Goal: Transaction & Acquisition: Purchase product/service

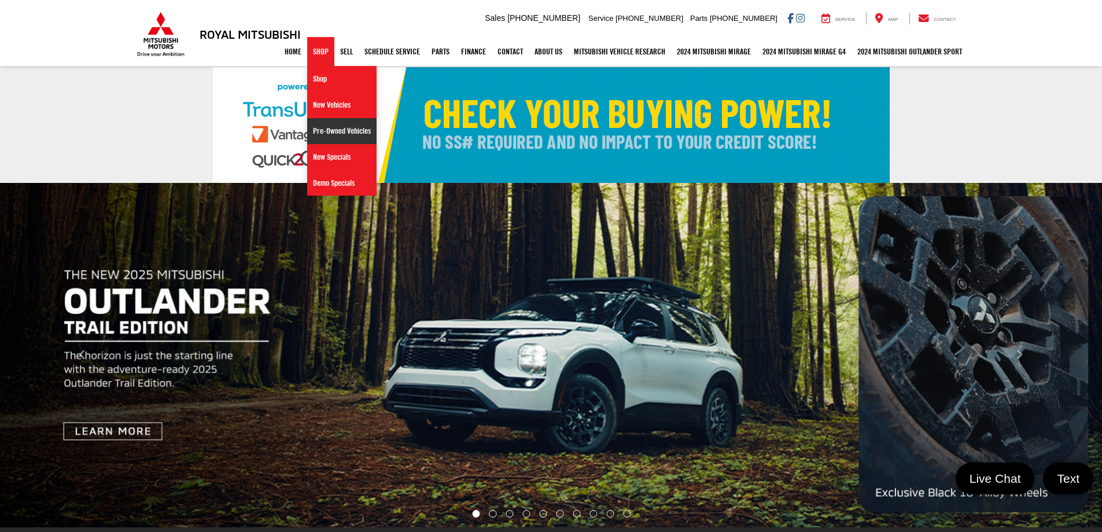
click at [317, 131] on link "Pre-Owned Vehicles" at bounding box center [341, 131] width 69 height 26
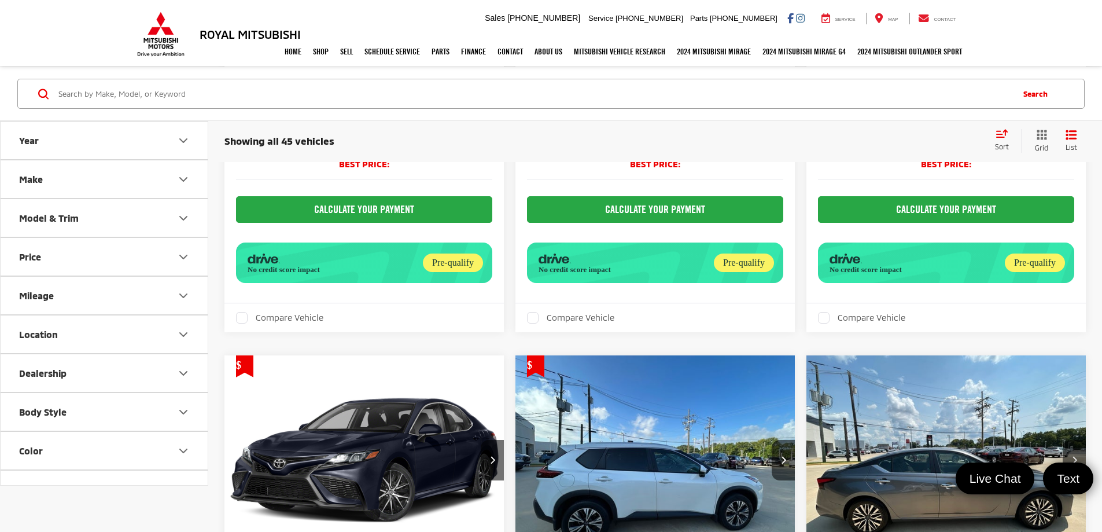
scroll to position [3319, 0]
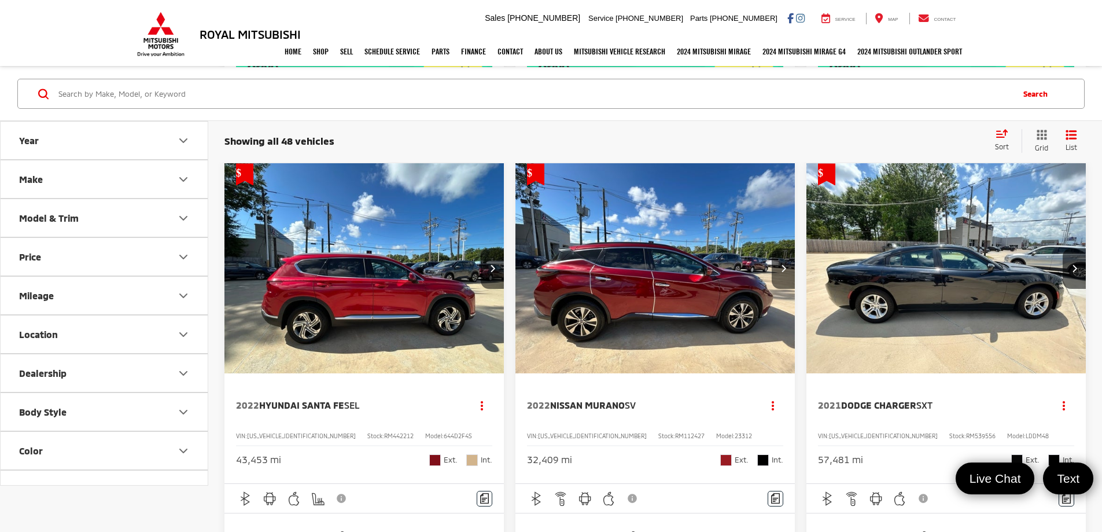
scroll to position [1099, 0]
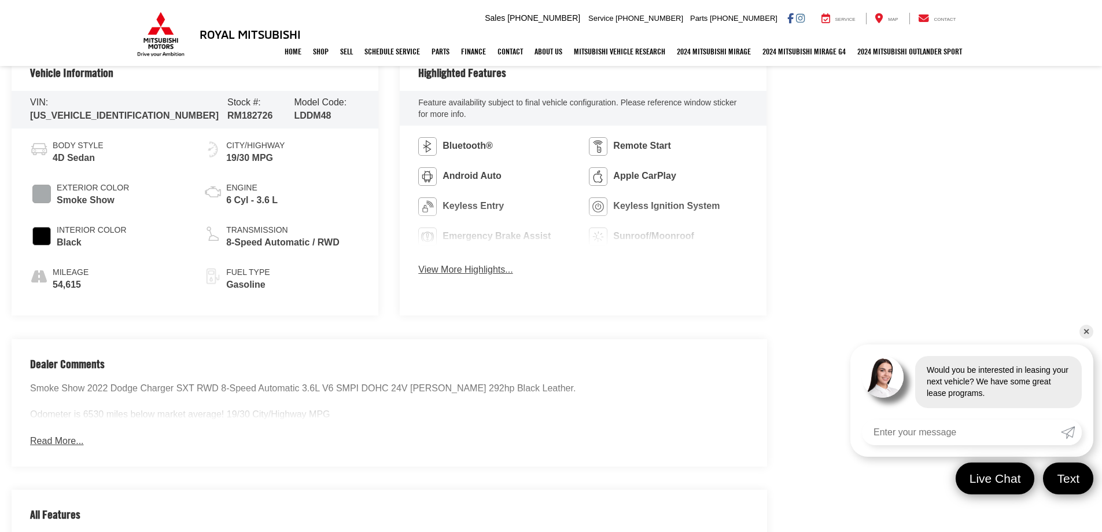
scroll to position [694, 0]
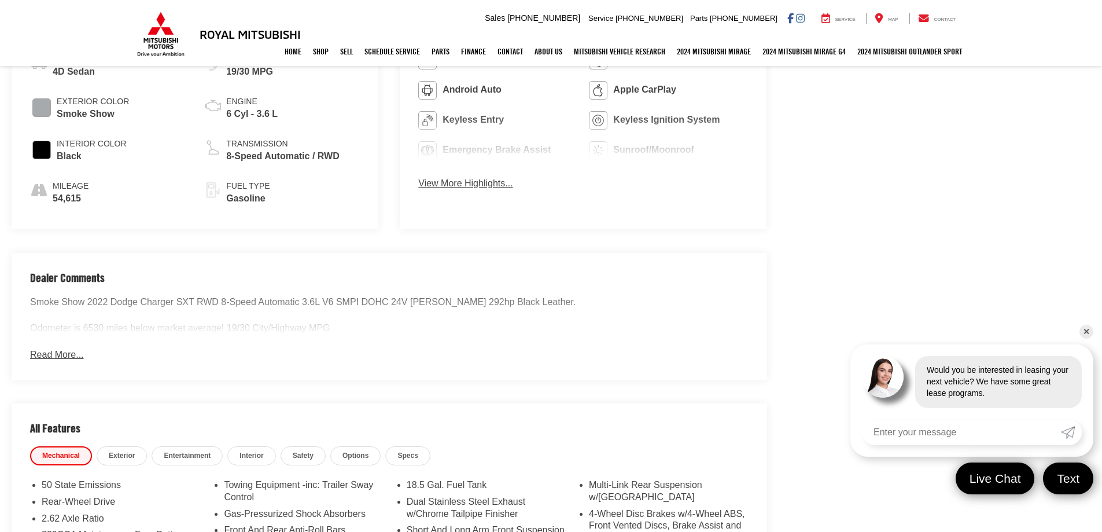
click at [61, 353] on button "Read More..." at bounding box center [56, 354] width 53 height 13
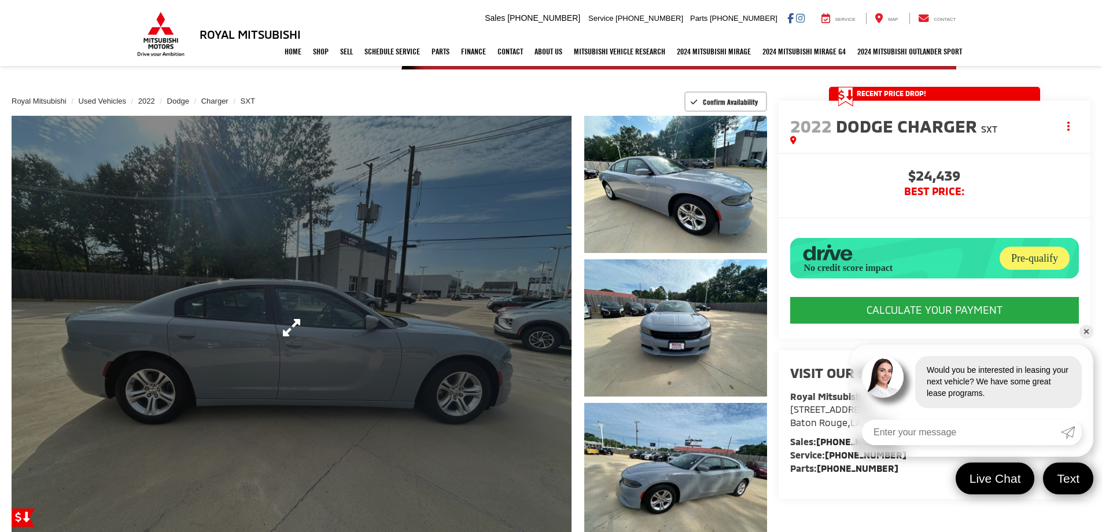
scroll to position [116, 0]
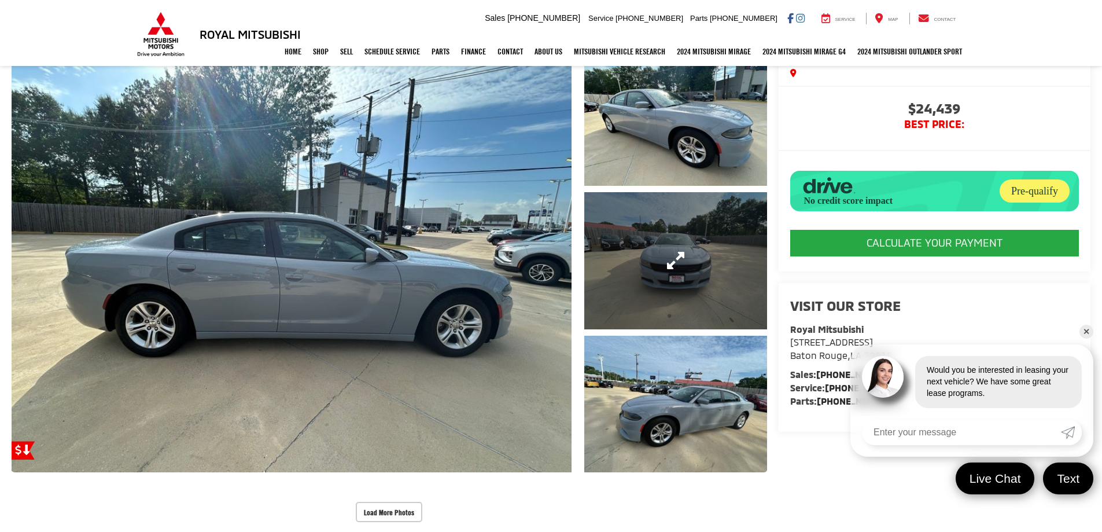
click at [644, 254] on link "Expand Photo 2" at bounding box center [675, 260] width 183 height 137
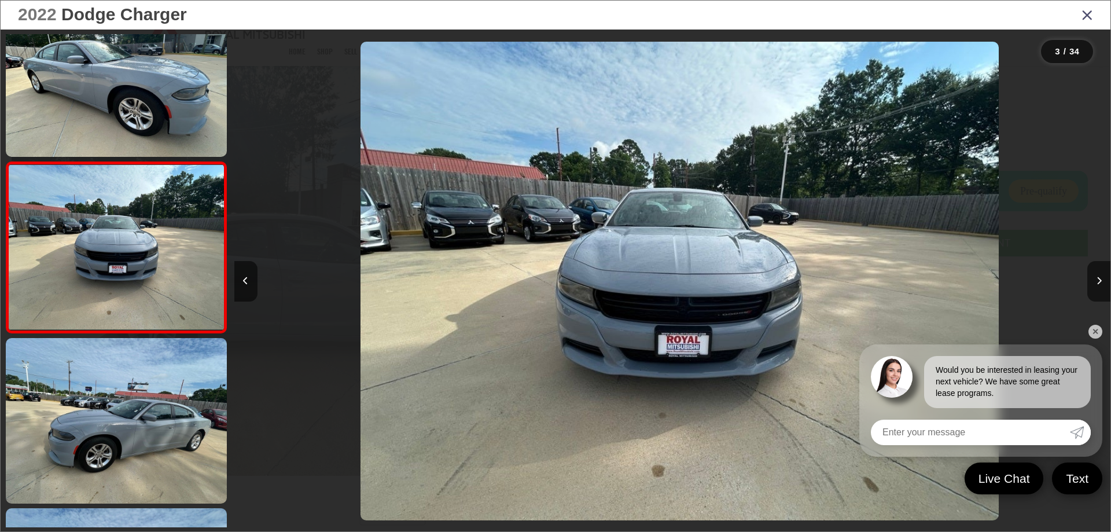
scroll to position [0, 1753]
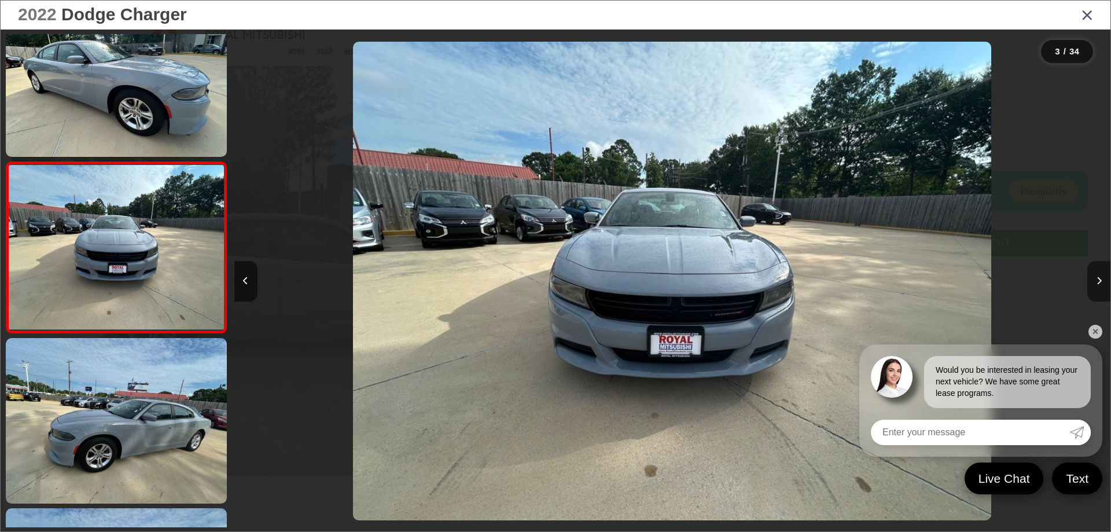
click at [1102, 282] on button "Next image" at bounding box center [1098, 281] width 23 height 41
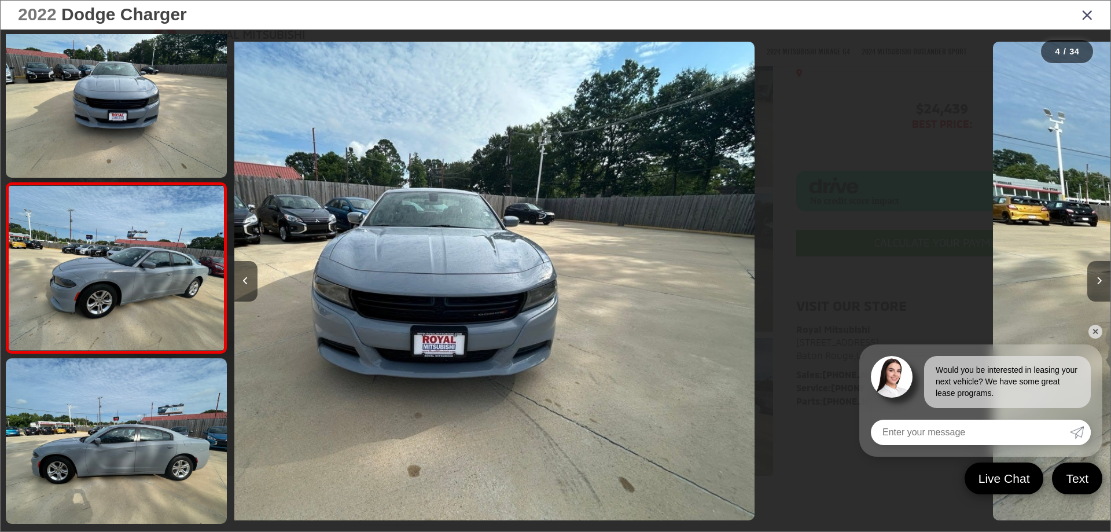
scroll to position [384, 0]
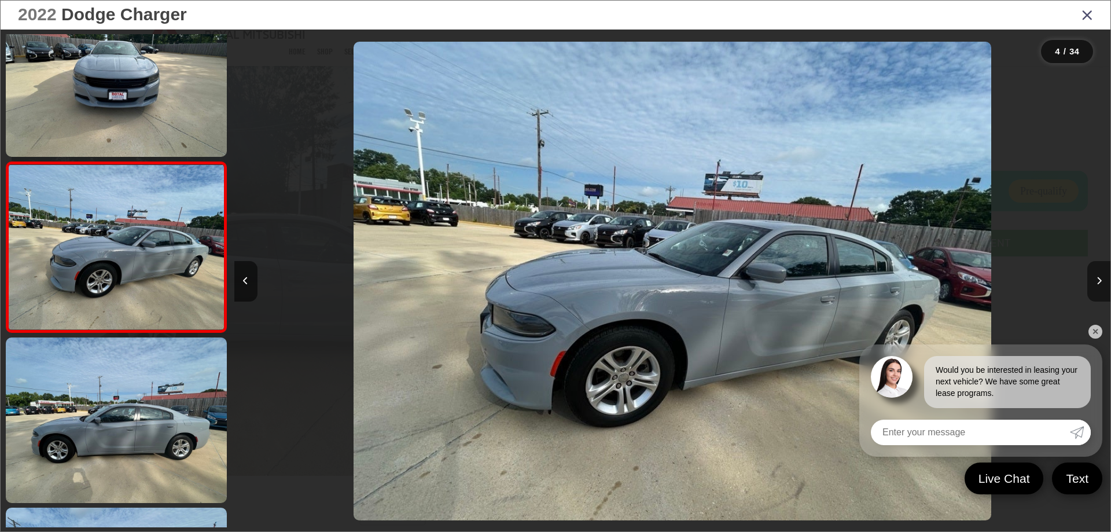
click at [1102, 282] on button "Next image" at bounding box center [1098, 281] width 23 height 41
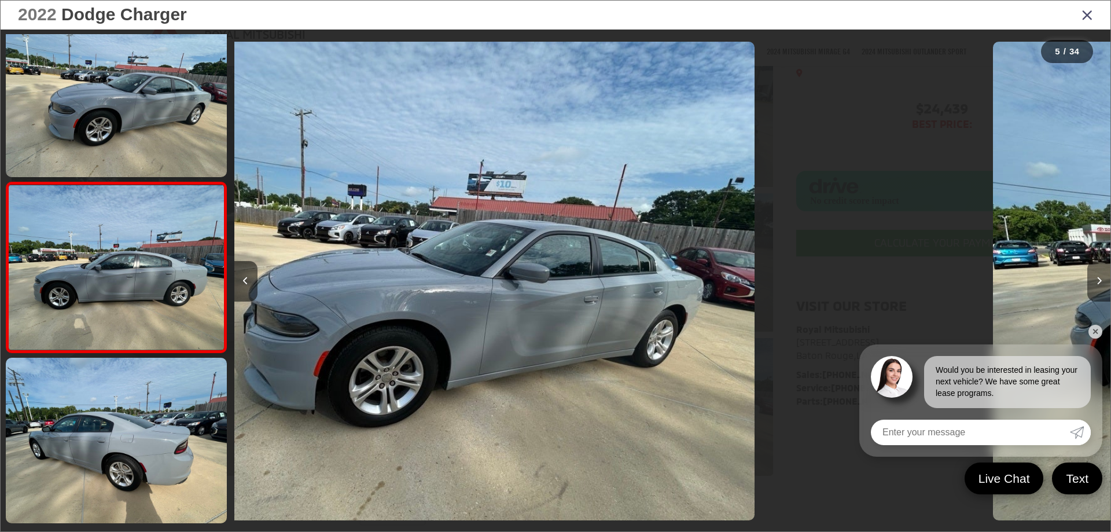
scroll to position [554, 0]
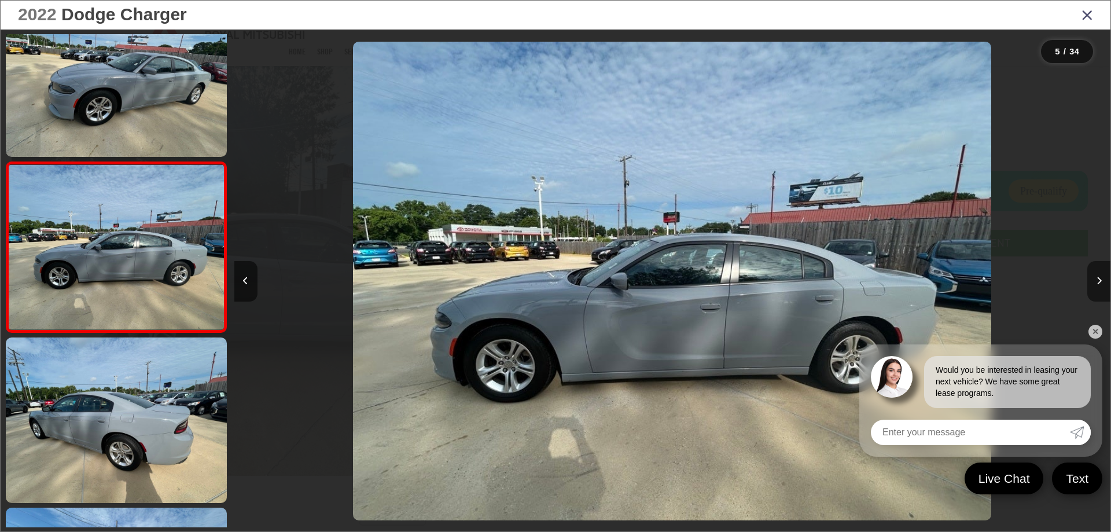
click at [1102, 282] on button "Next image" at bounding box center [1098, 281] width 23 height 41
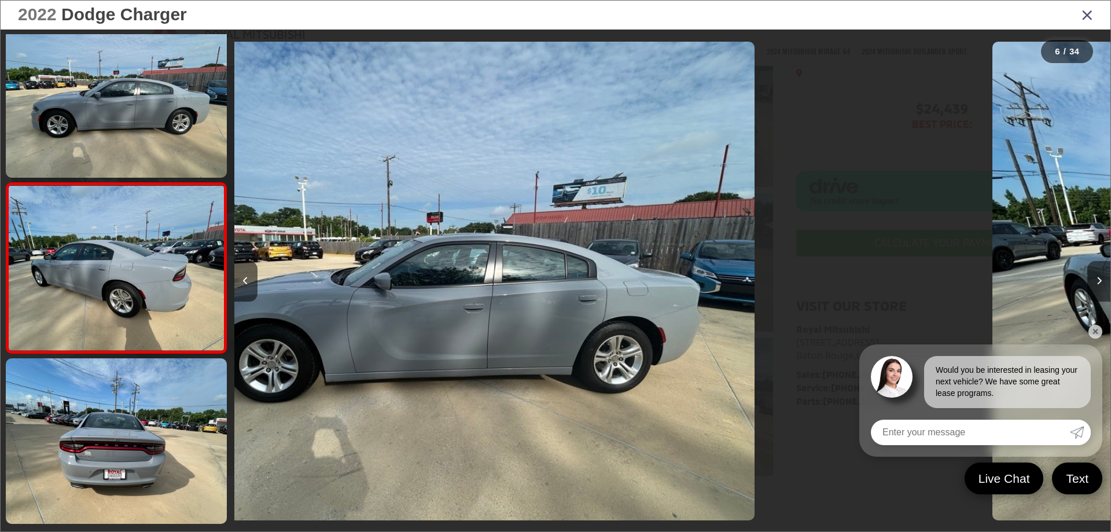
scroll to position [724, 0]
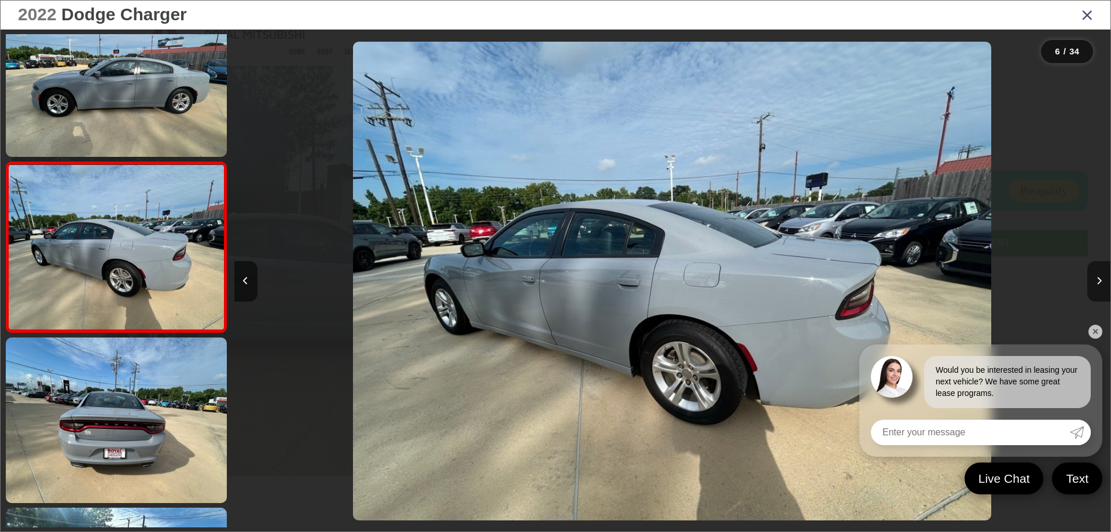
click at [1102, 282] on button "Next image" at bounding box center [1098, 281] width 23 height 41
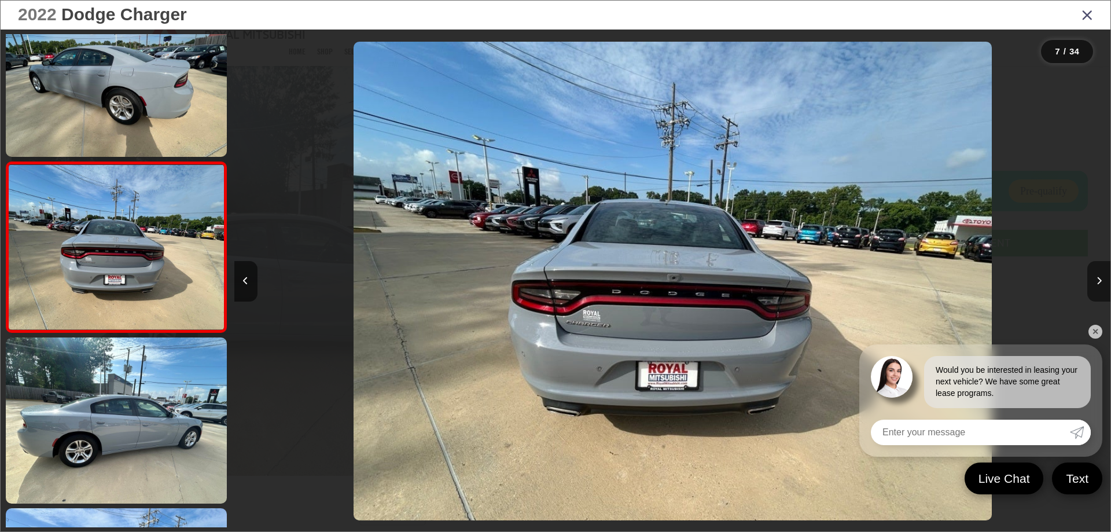
click at [1102, 282] on button "Next image" at bounding box center [1098, 281] width 23 height 41
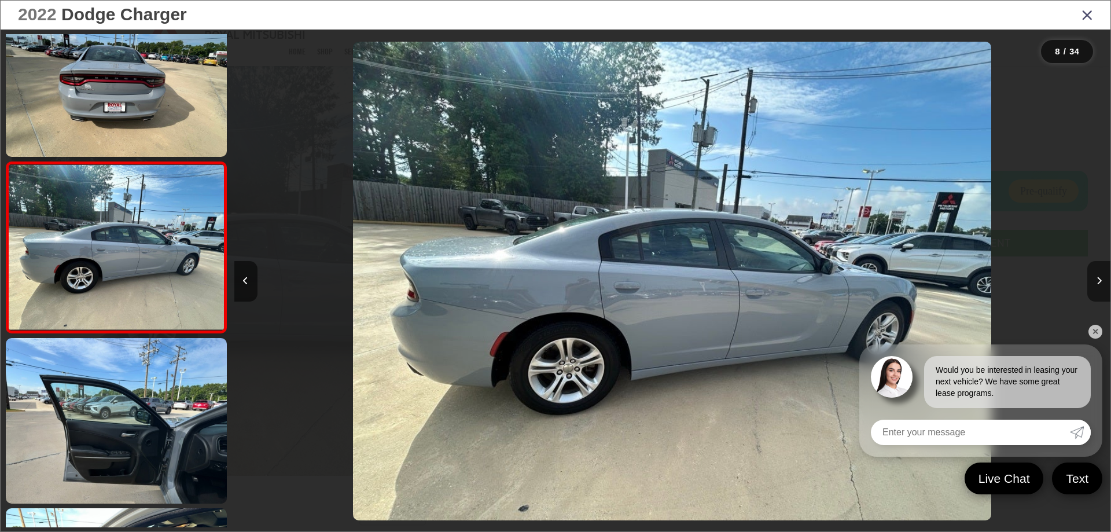
click at [1102, 282] on button "Next image" at bounding box center [1098, 281] width 23 height 41
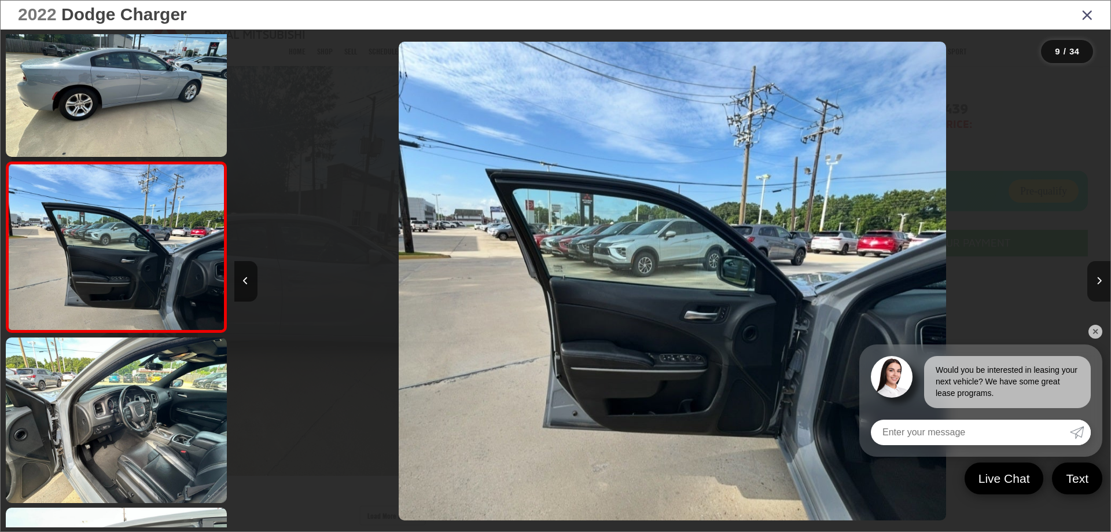
click at [1102, 282] on button "Next image" at bounding box center [1098, 281] width 23 height 41
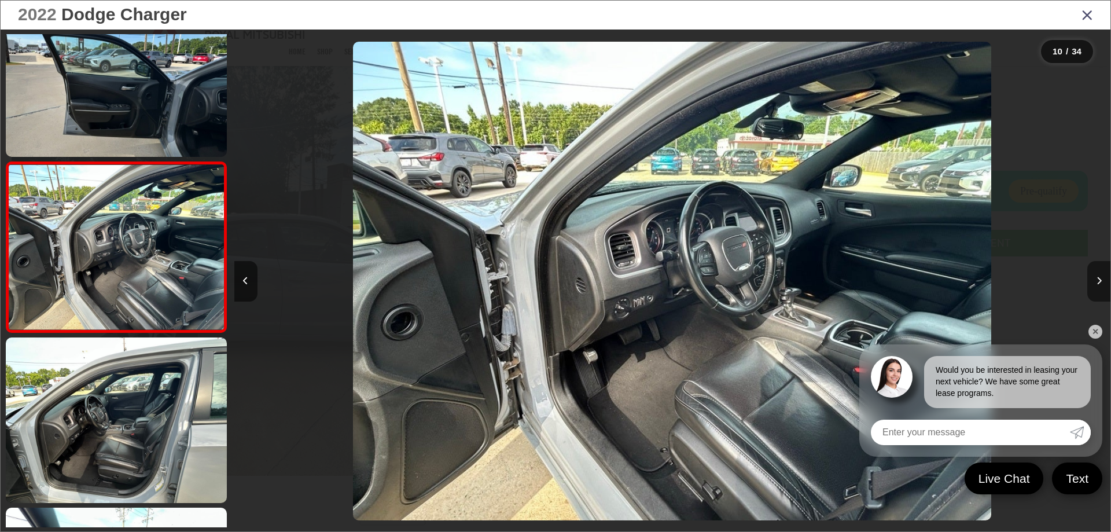
click at [1102, 282] on button "Next image" at bounding box center [1098, 281] width 23 height 41
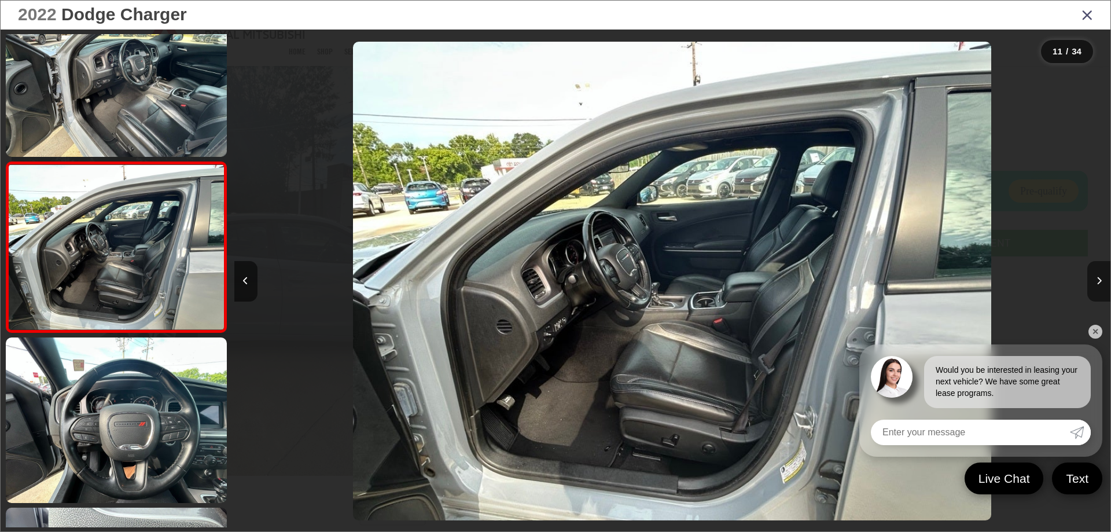
click at [1102, 282] on button "Next image" at bounding box center [1098, 281] width 23 height 41
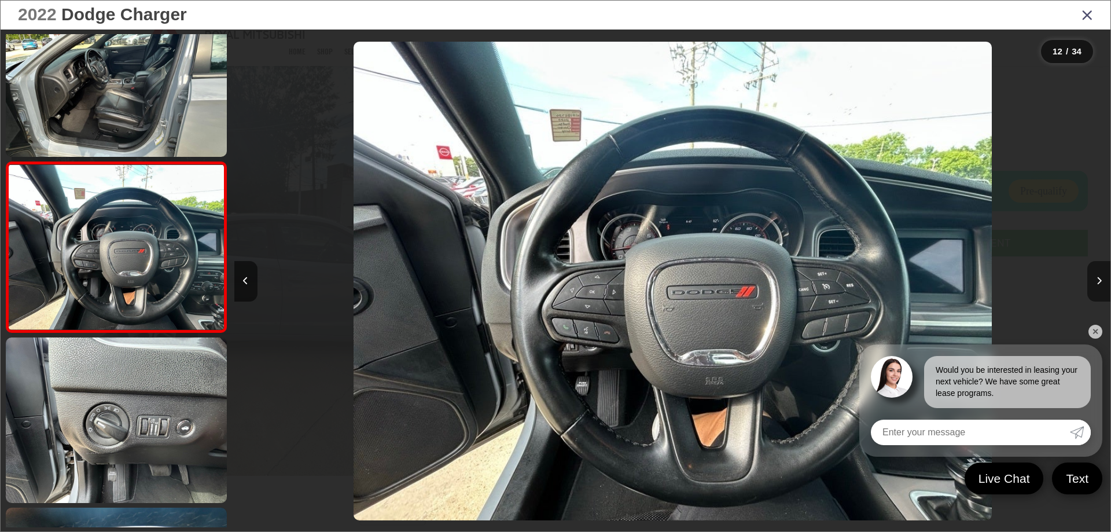
click at [1102, 282] on button "Next image" at bounding box center [1098, 281] width 23 height 41
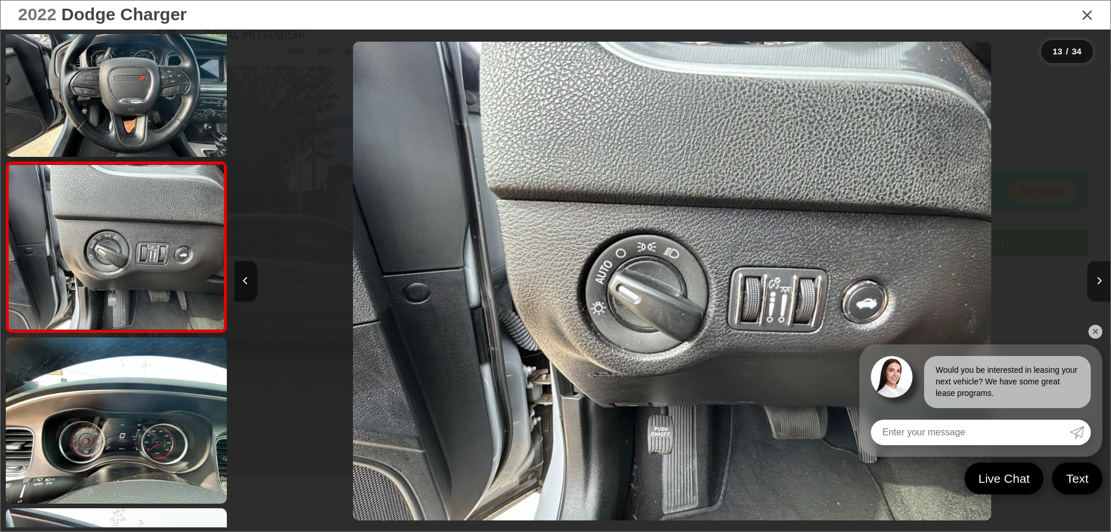
click at [1102, 282] on button "Next image" at bounding box center [1098, 281] width 23 height 41
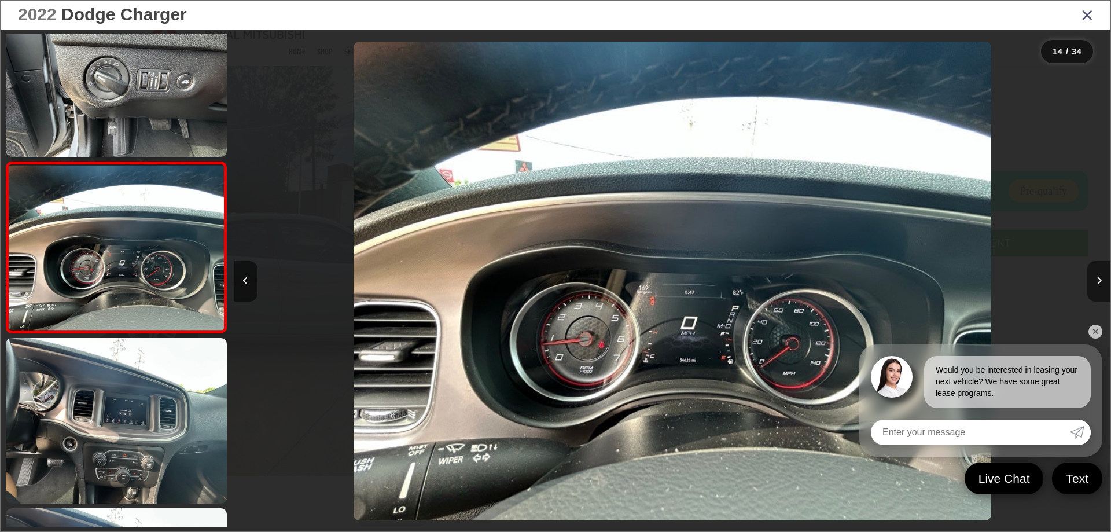
click at [1102, 282] on button "Next image" at bounding box center [1098, 281] width 23 height 41
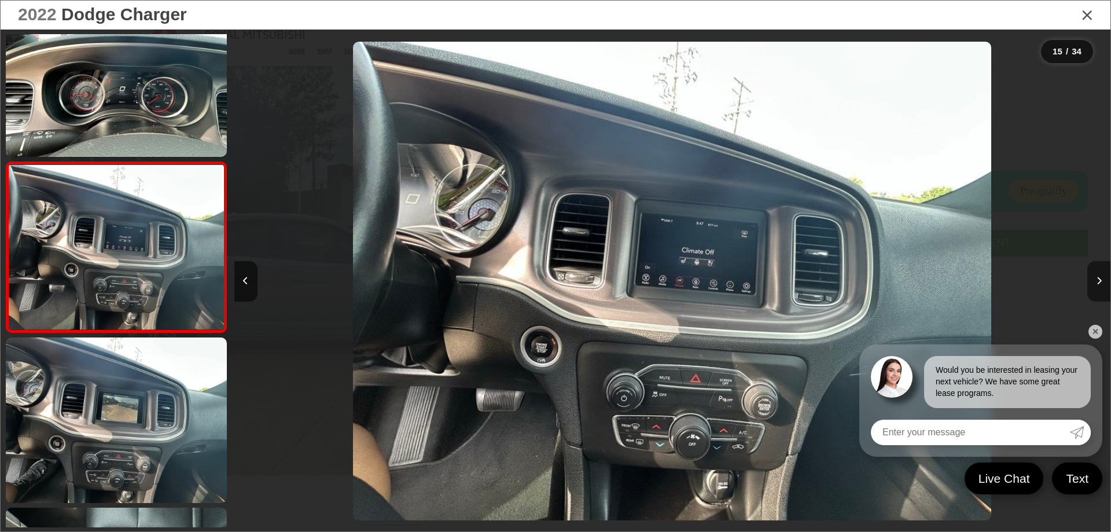
click at [1102, 282] on button "Next image" at bounding box center [1098, 281] width 23 height 41
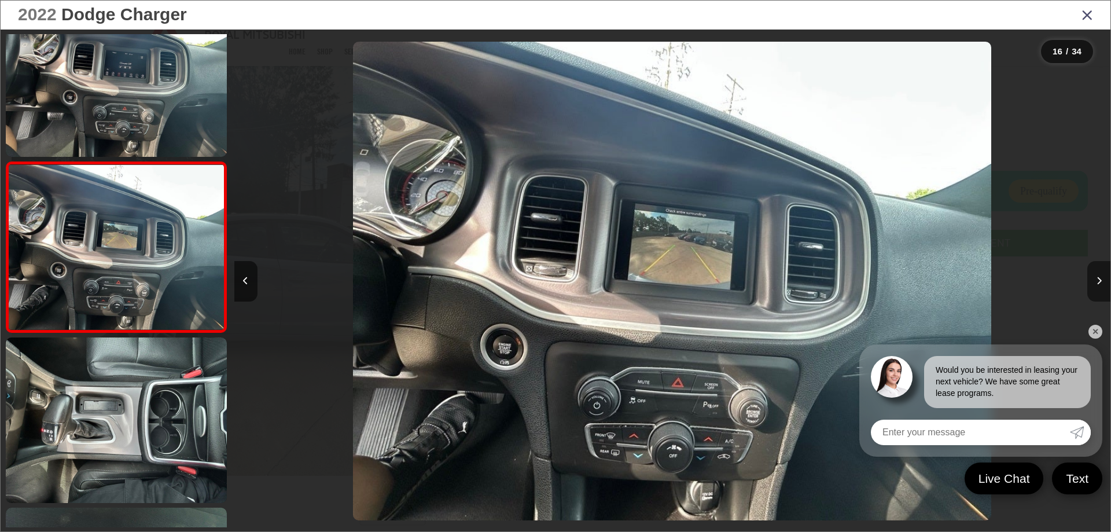
click at [1102, 282] on button "Next image" at bounding box center [1098, 281] width 23 height 41
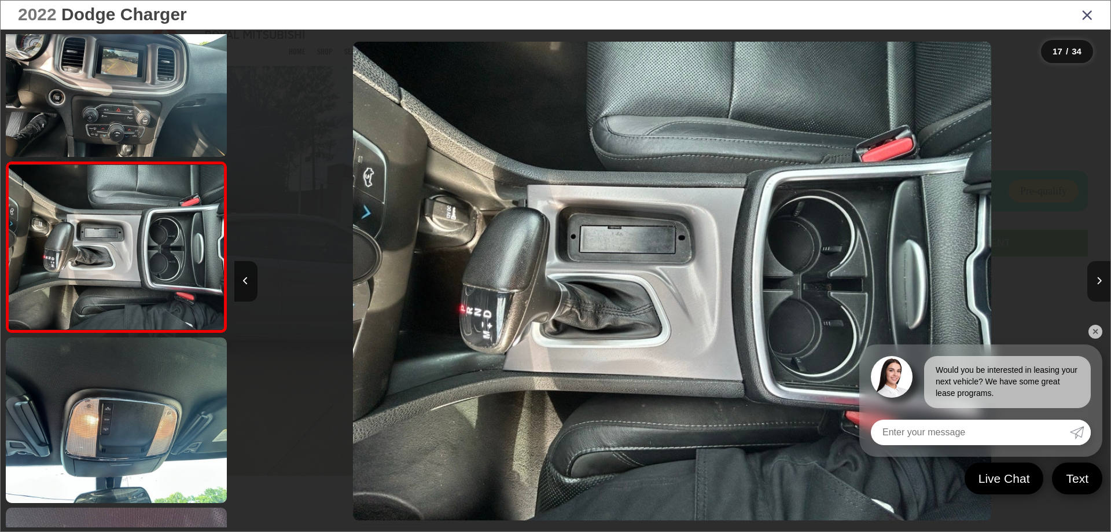
click at [1102, 282] on button "Next image" at bounding box center [1098, 281] width 23 height 41
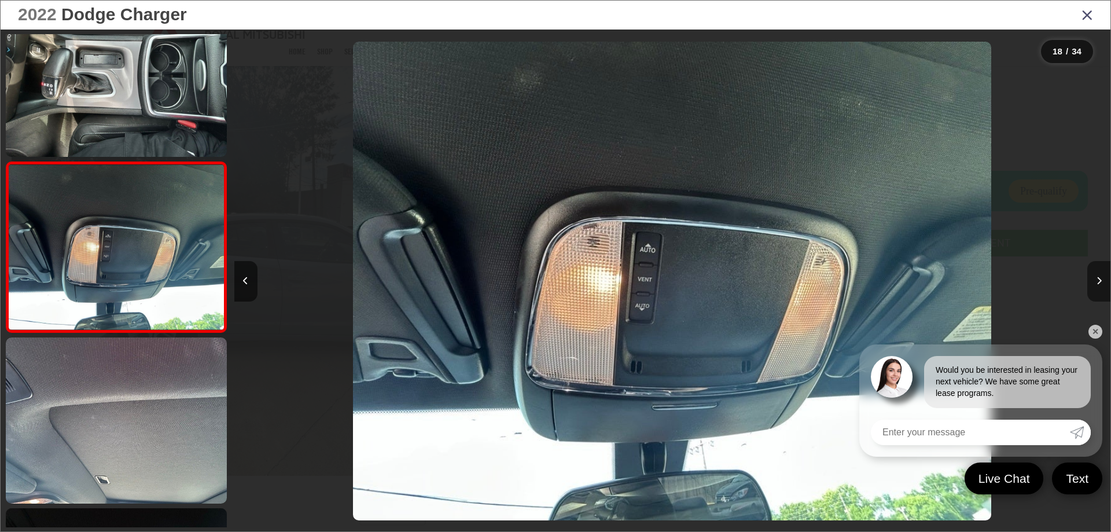
click at [1102, 282] on button "Next image" at bounding box center [1098, 281] width 23 height 41
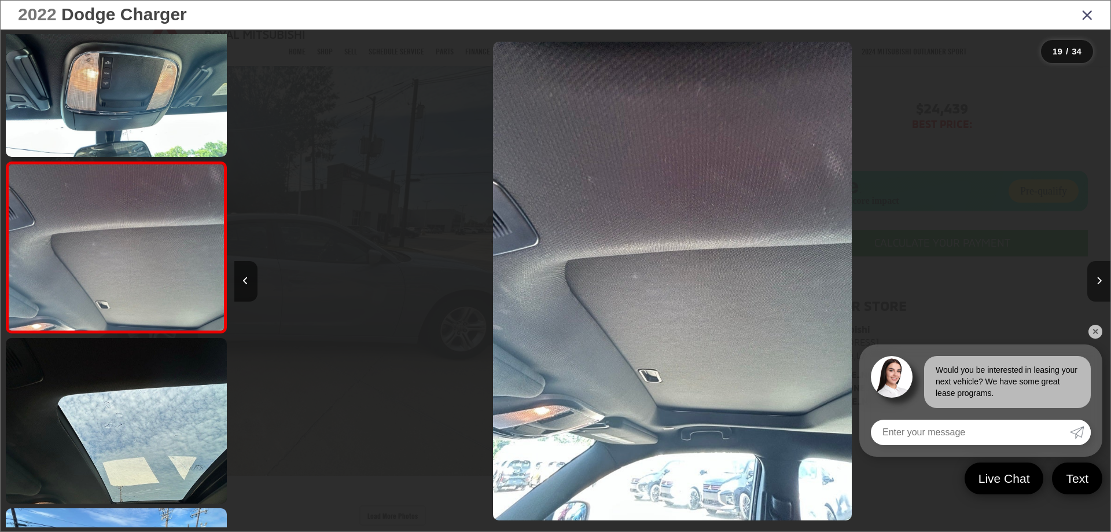
click at [1102, 282] on button "Next image" at bounding box center [1098, 281] width 23 height 41
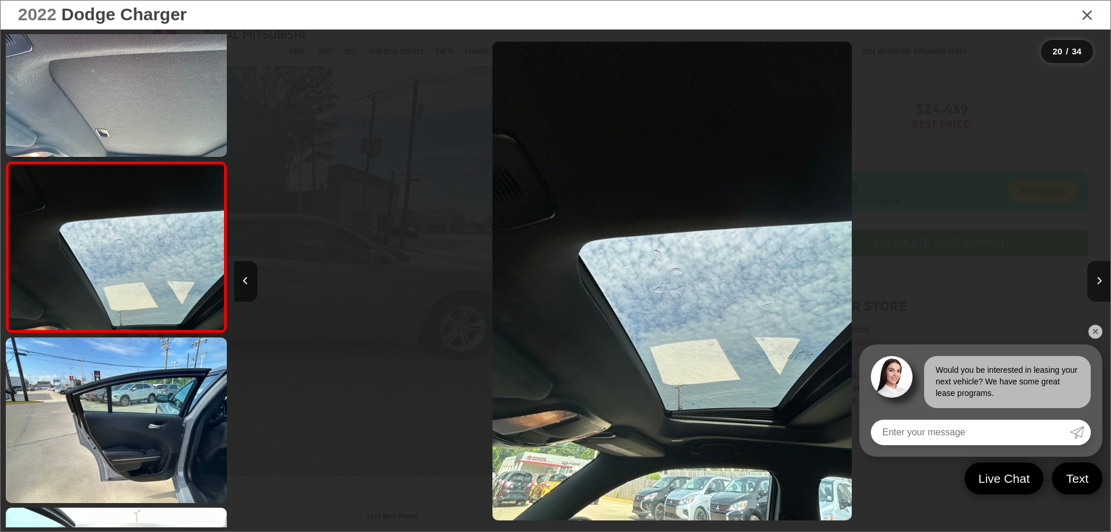
click at [1090, 15] on icon "Close gallery" at bounding box center [1087, 14] width 12 height 15
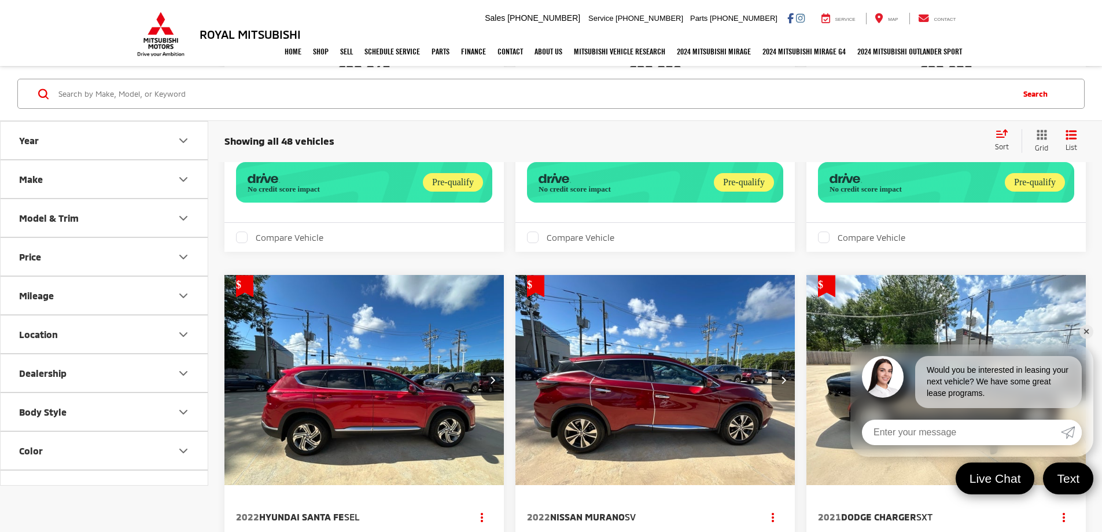
scroll to position [1099, 0]
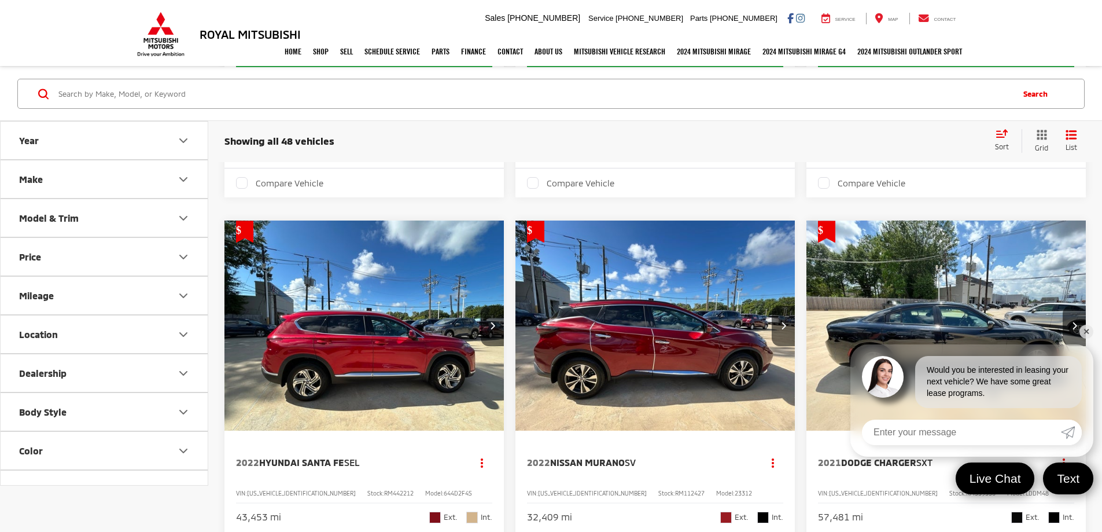
click at [1083, 332] on link "✕" at bounding box center [1087, 332] width 14 height 14
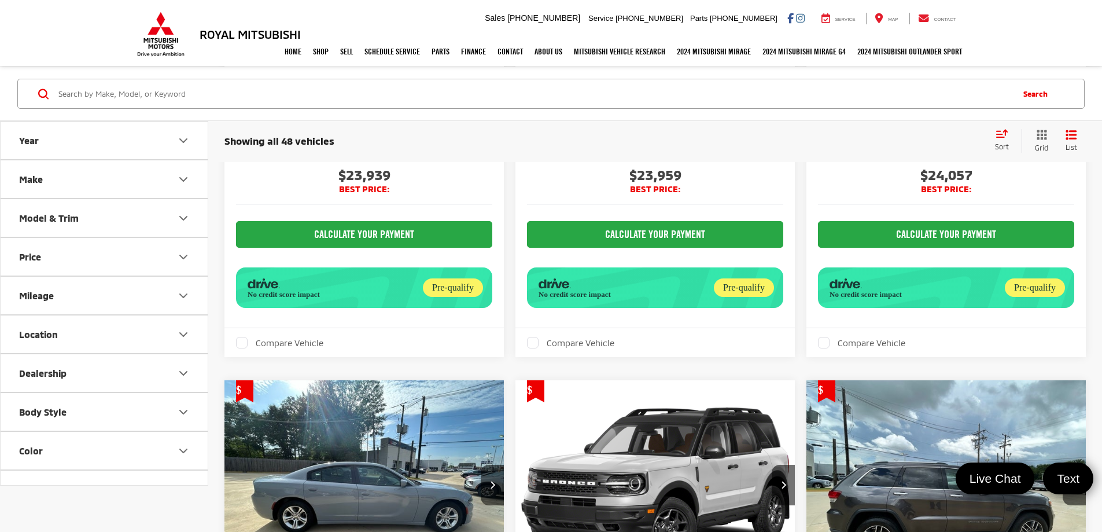
scroll to position [1678, 0]
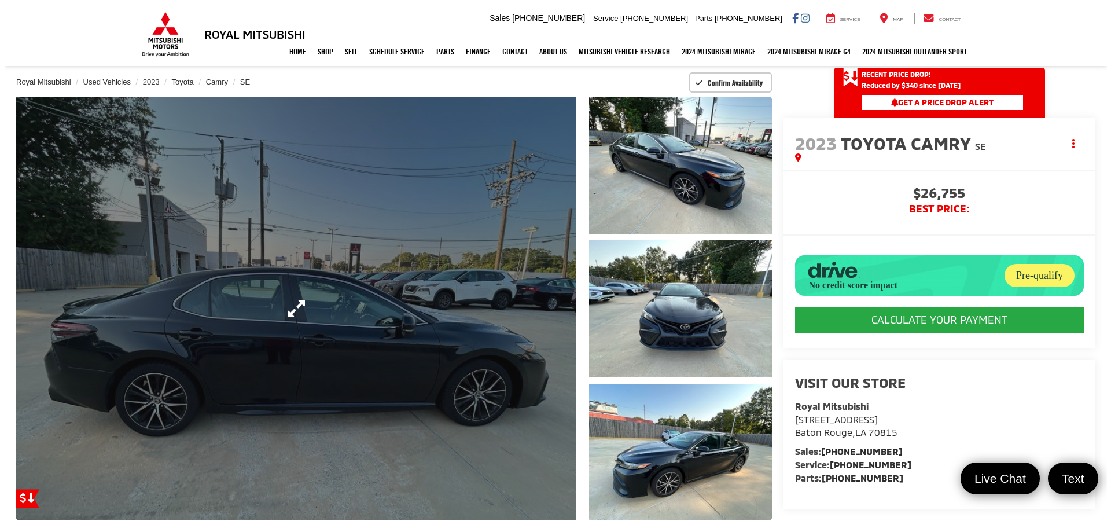
scroll to position [116, 0]
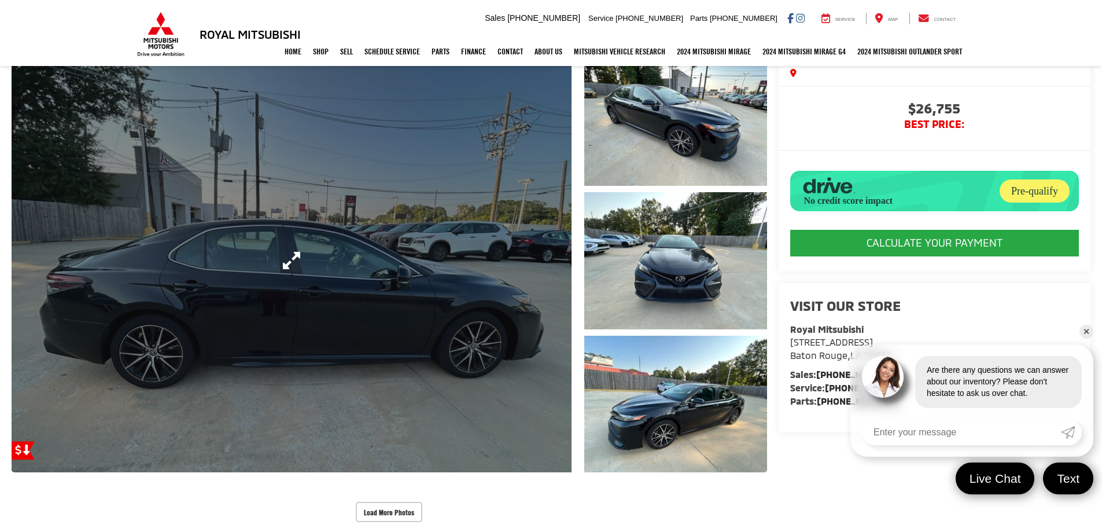
click at [481, 277] on link "Expand Photo 0" at bounding box center [292, 261] width 560 height 424
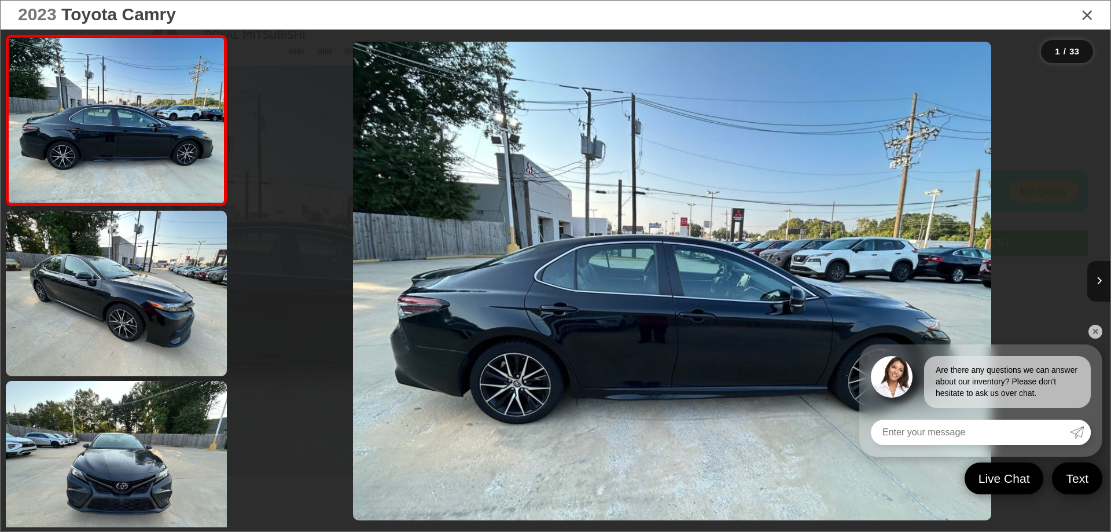
click at [1098, 328] on link "✕" at bounding box center [1095, 332] width 14 height 14
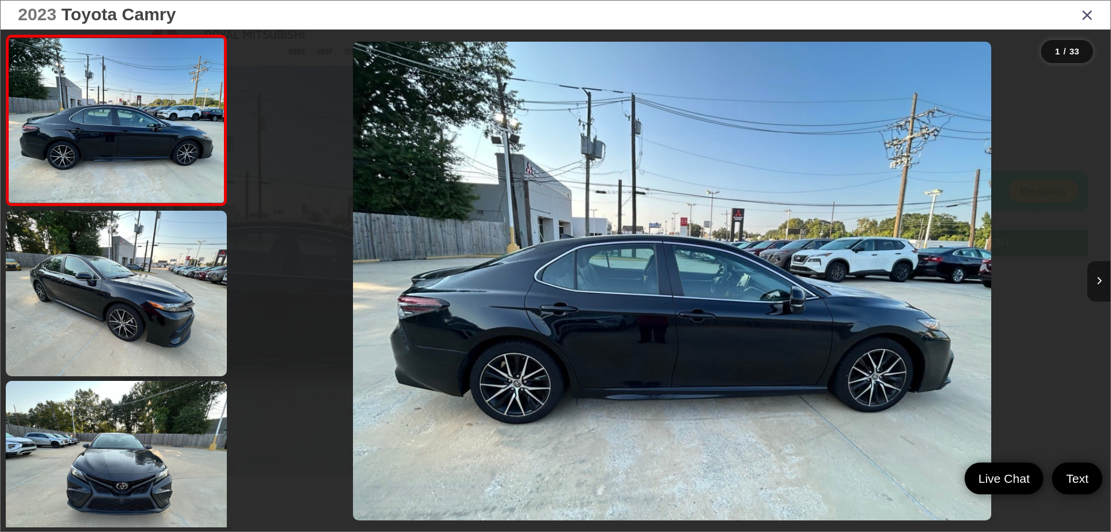
click at [1098, 278] on icon "Next image" at bounding box center [1098, 281] width 5 height 8
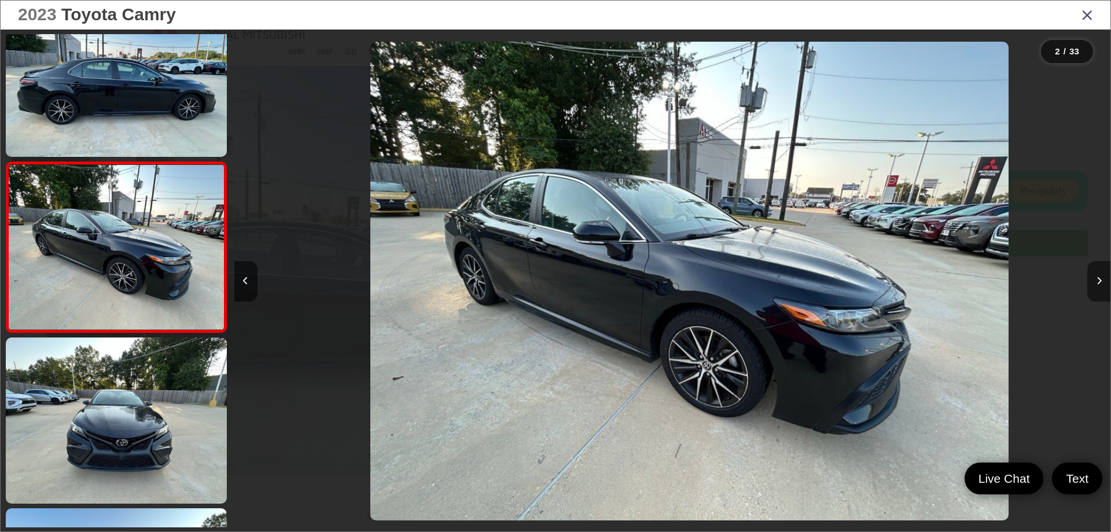
scroll to position [0, 876]
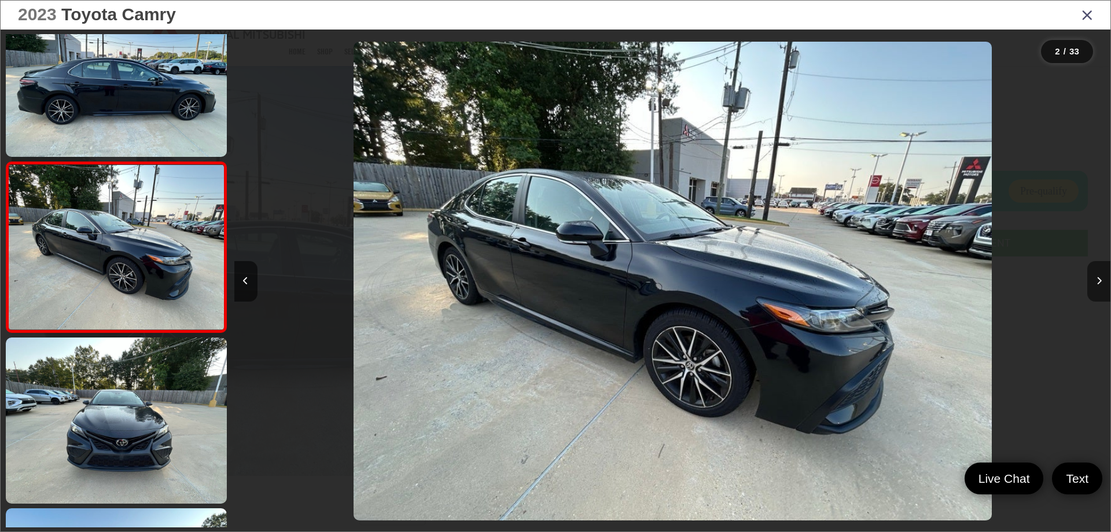
click at [1098, 278] on icon "Next image" at bounding box center [1098, 281] width 5 height 8
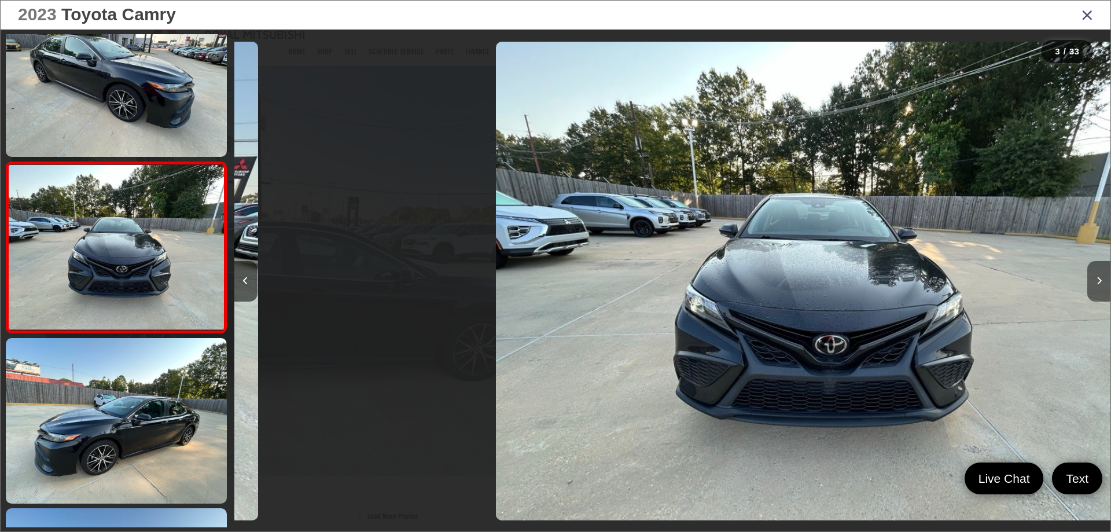
scroll to position [0, 1753]
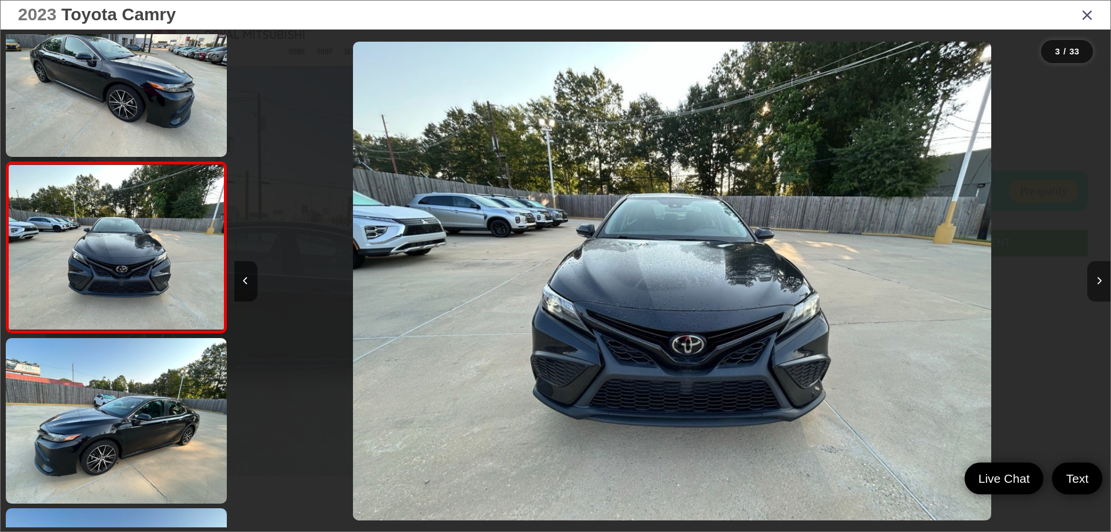
click at [1098, 278] on icon "Next image" at bounding box center [1098, 281] width 5 height 8
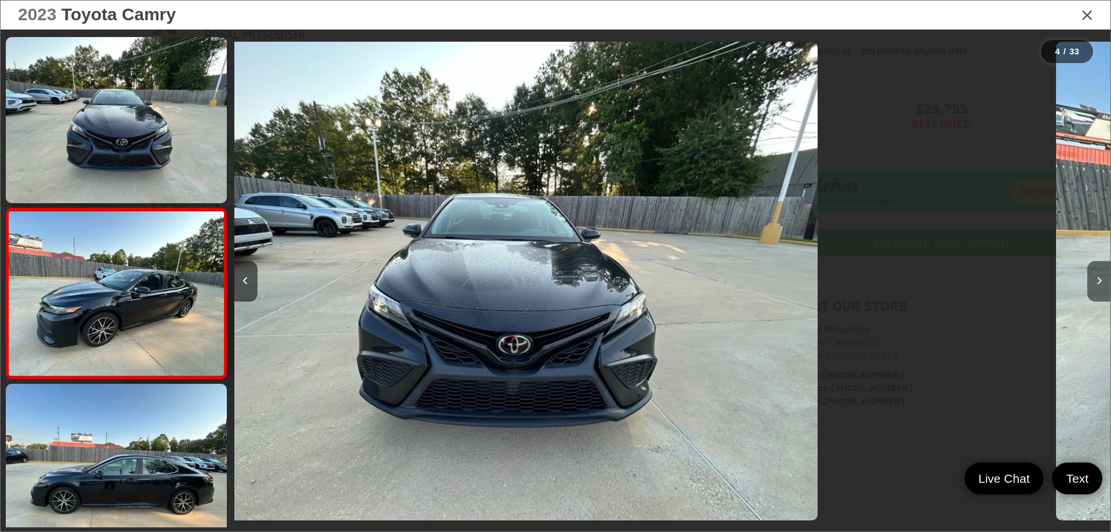
scroll to position [384, 0]
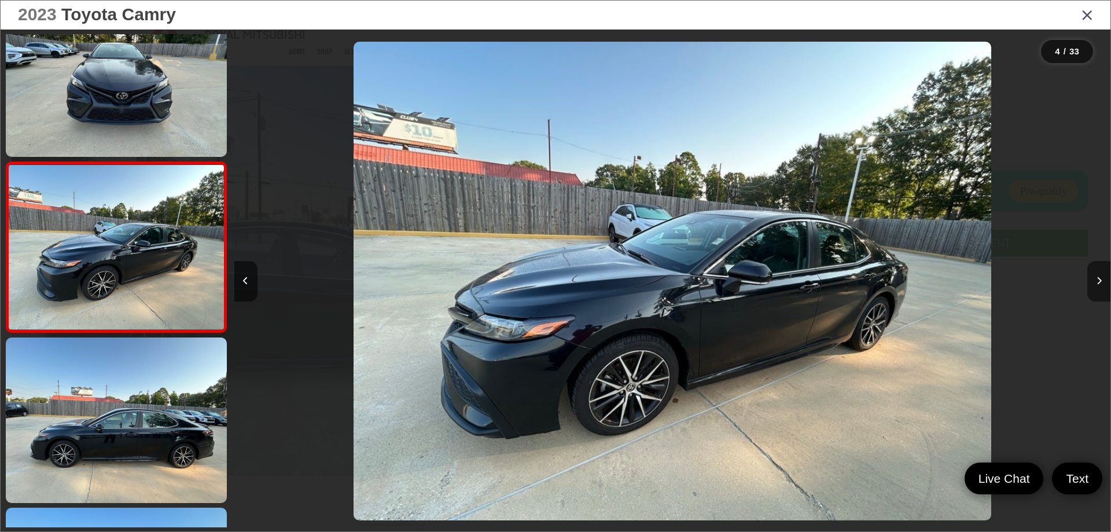
click at [1098, 278] on icon "Next image" at bounding box center [1098, 281] width 5 height 8
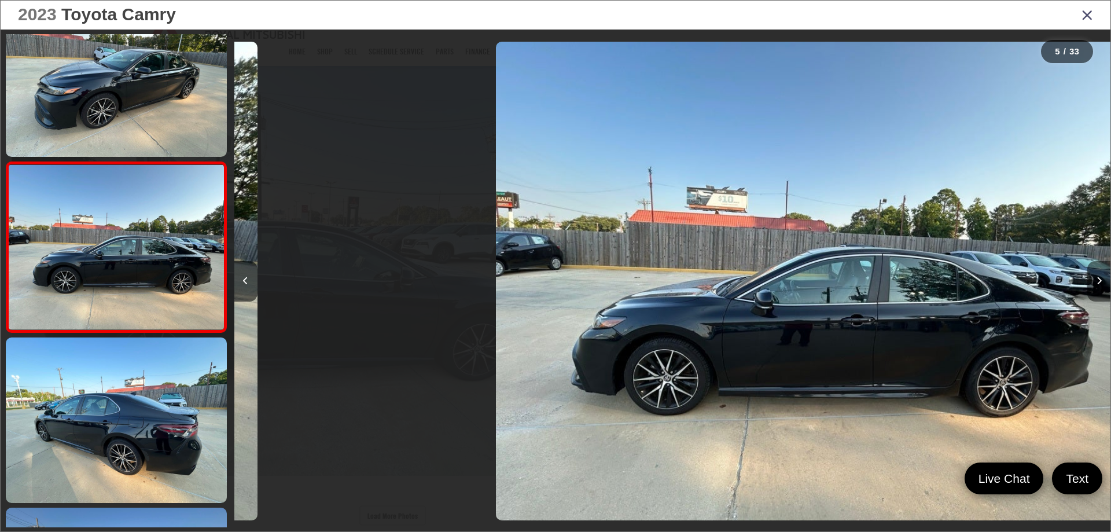
scroll to position [0, 3505]
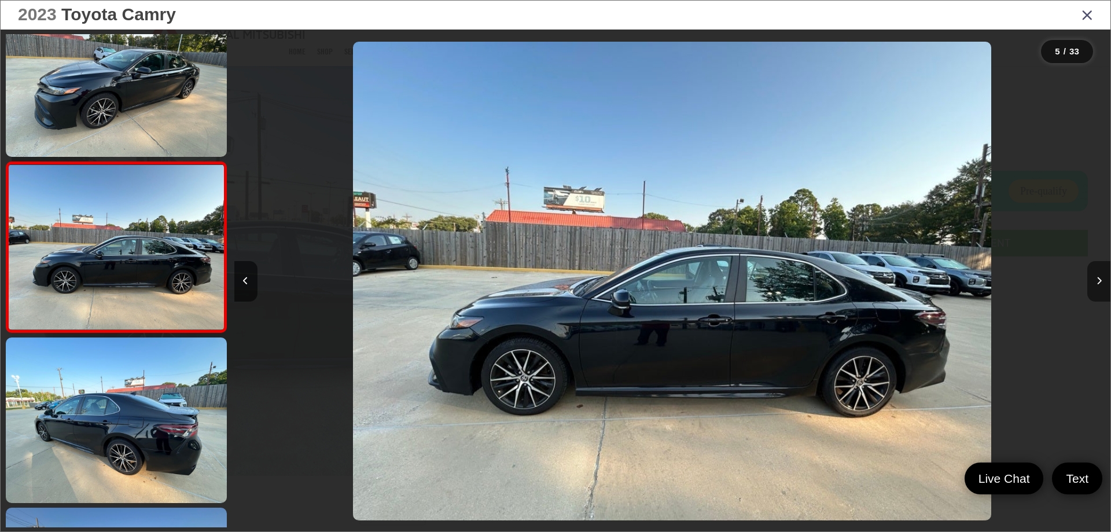
click at [1098, 278] on icon "Next image" at bounding box center [1098, 281] width 5 height 8
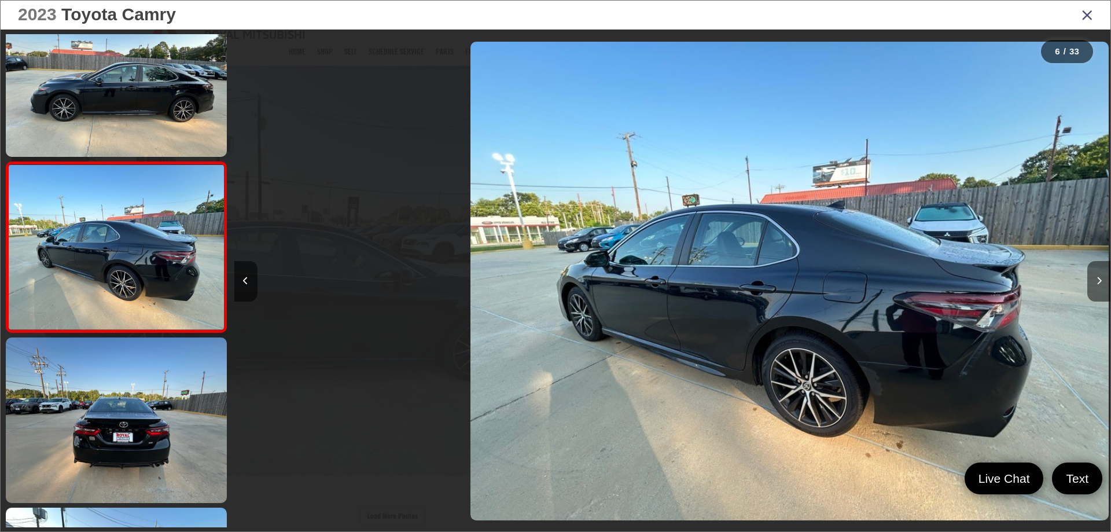
scroll to position [0, 4381]
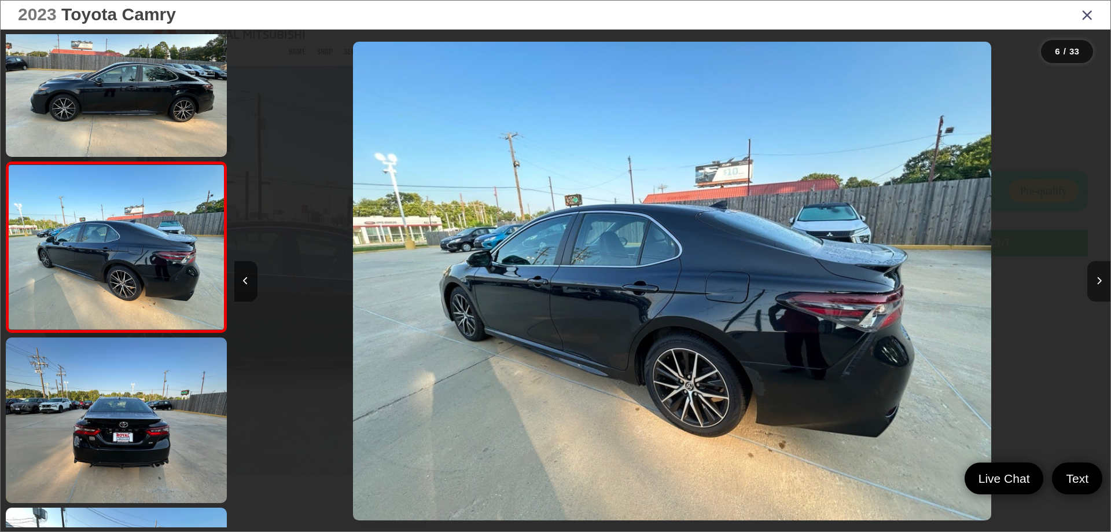
click at [1098, 278] on icon "Next image" at bounding box center [1098, 281] width 5 height 8
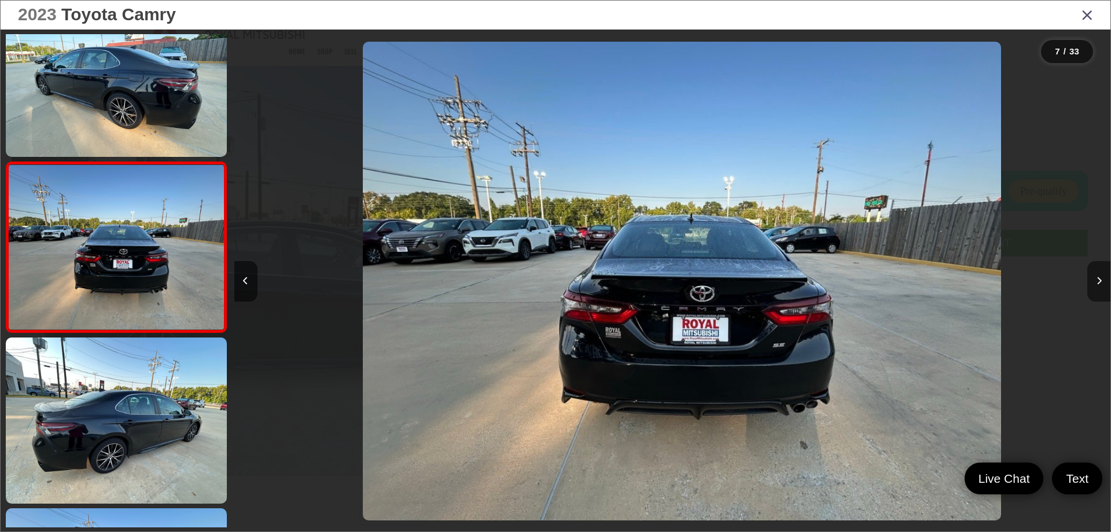
scroll to position [0, 5257]
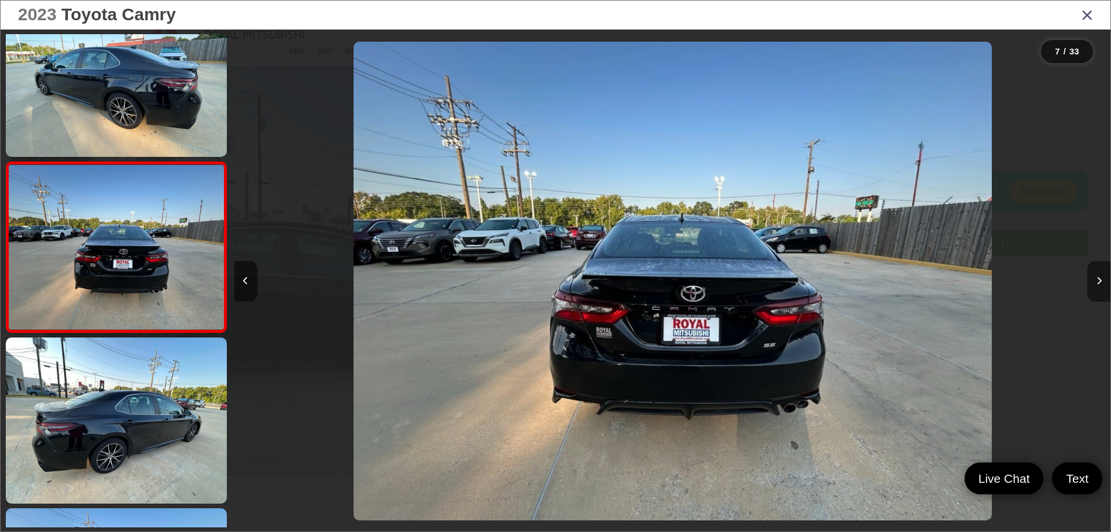
click at [1098, 278] on icon "Next image" at bounding box center [1098, 281] width 5 height 8
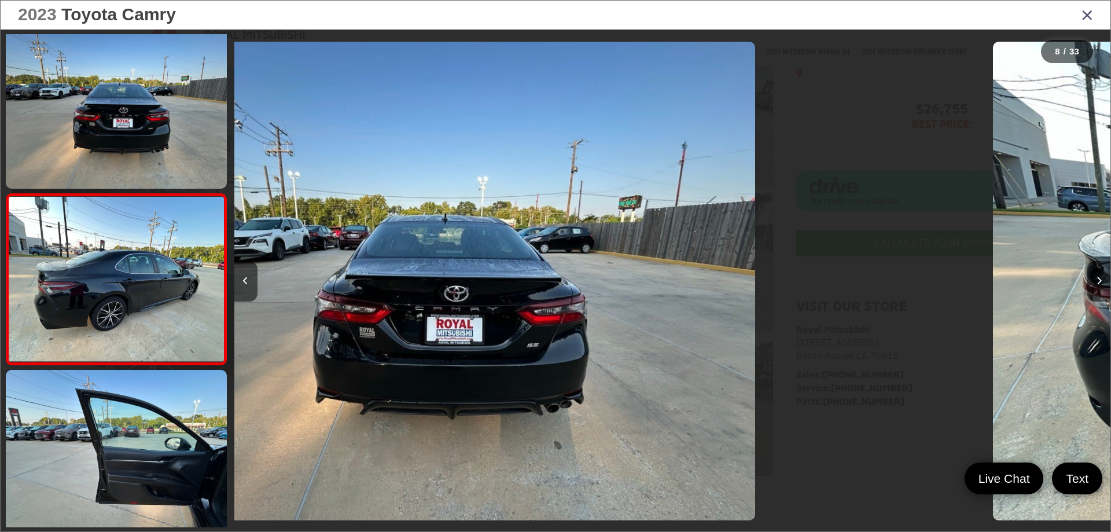
scroll to position [1065, 0]
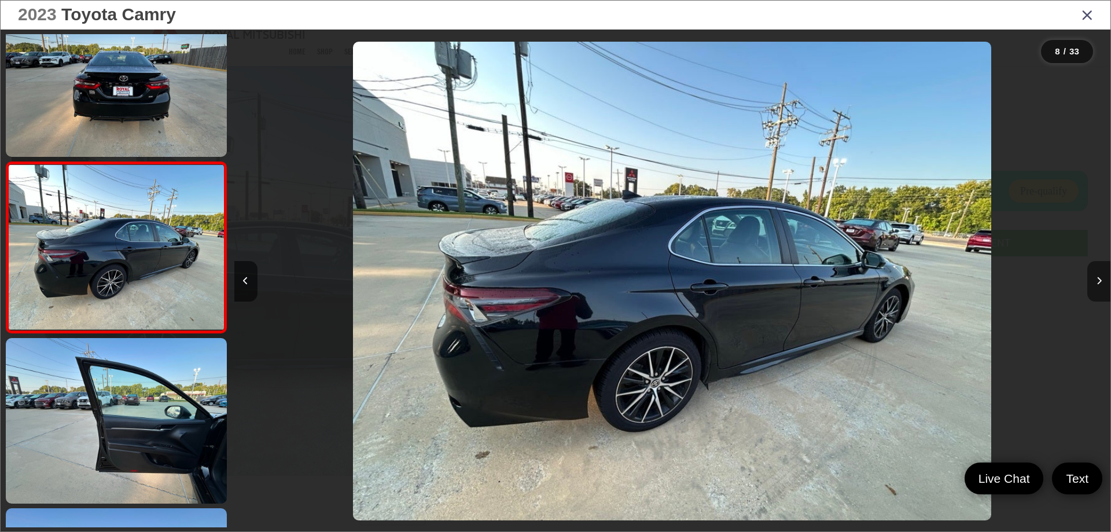
click at [1098, 278] on icon "Next image" at bounding box center [1098, 281] width 5 height 8
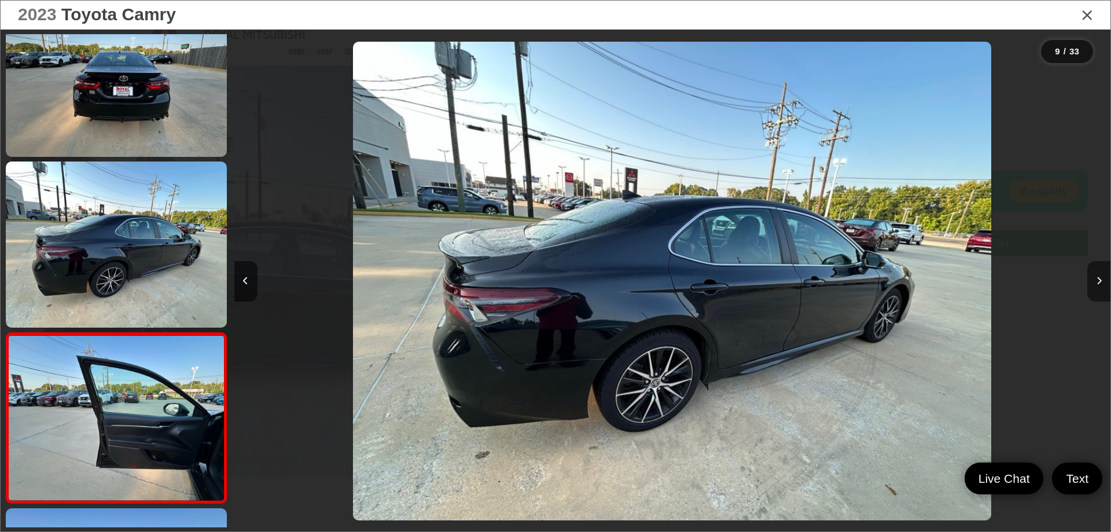
scroll to position [0, 0]
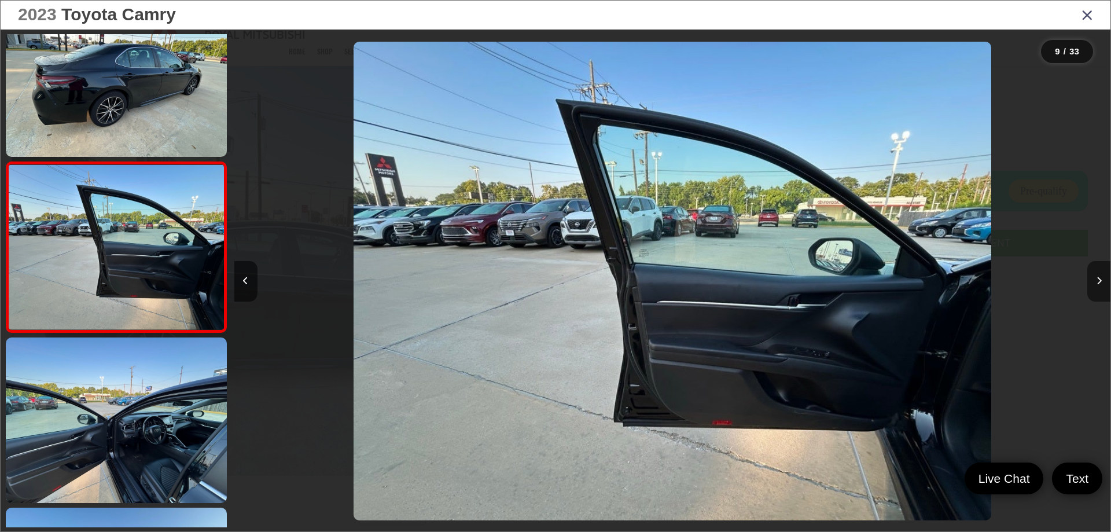
click at [1098, 278] on icon "Next image" at bounding box center [1098, 281] width 5 height 8
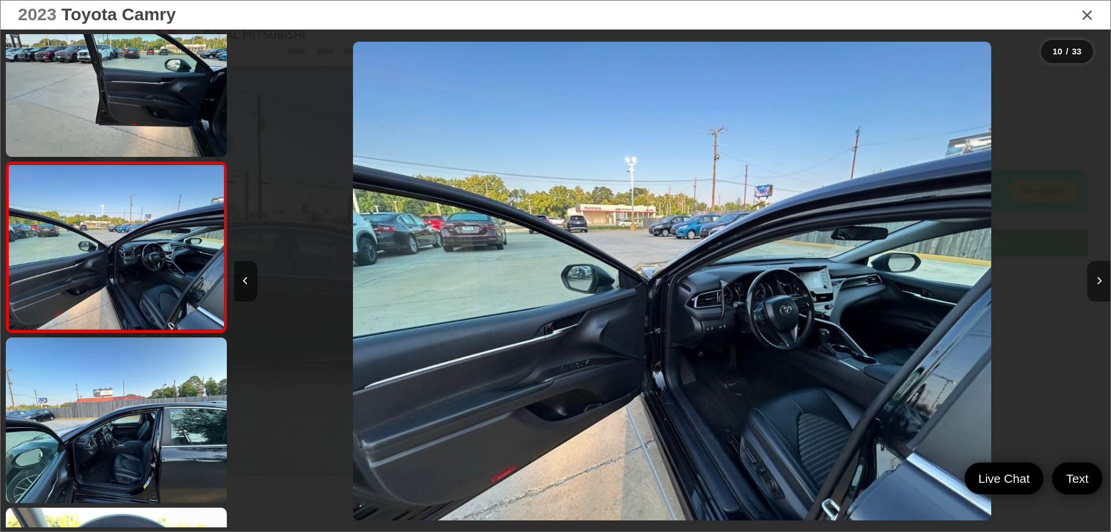
click at [1098, 278] on icon "Next image" at bounding box center [1098, 281] width 5 height 8
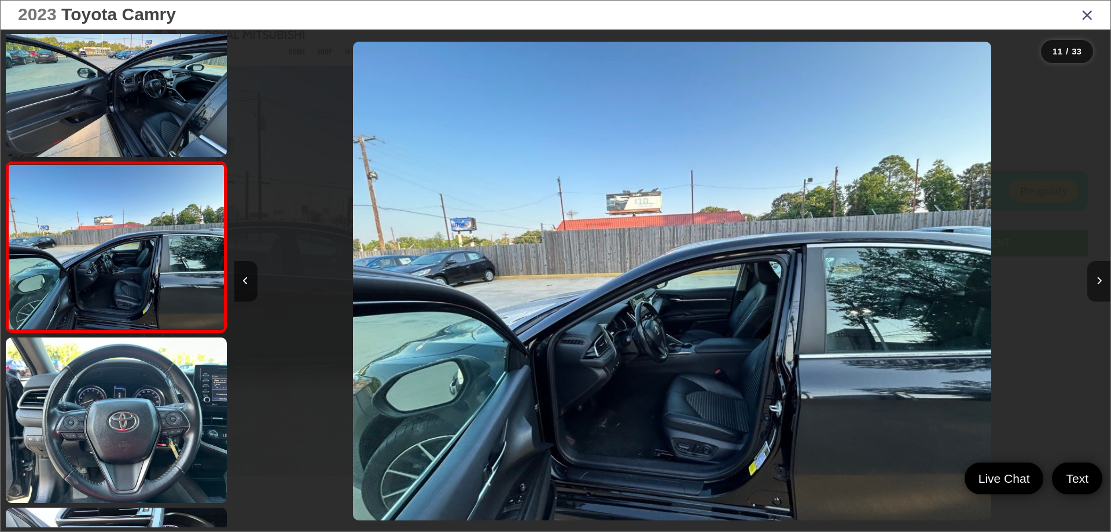
click at [1098, 278] on icon "Next image" at bounding box center [1098, 281] width 5 height 8
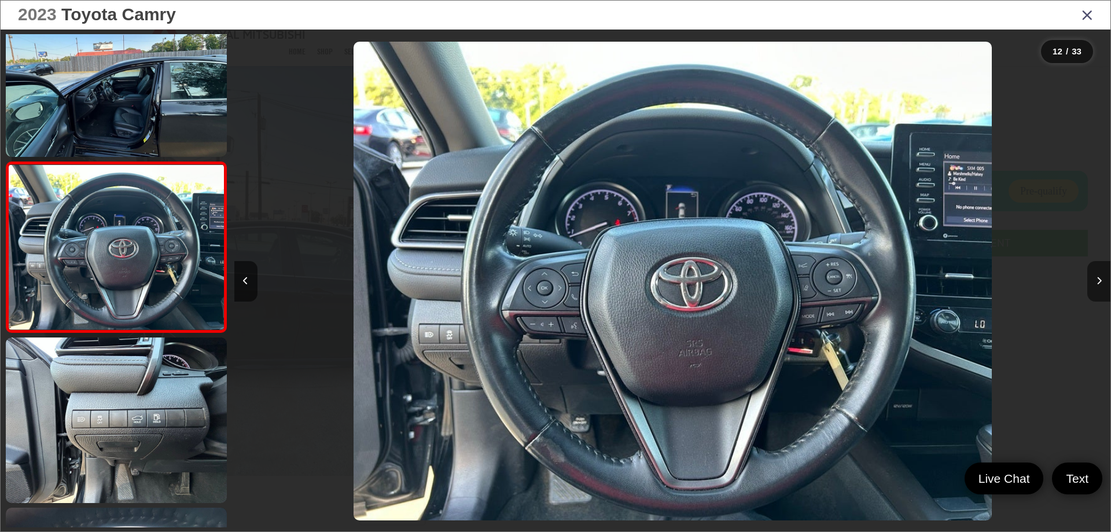
click at [1098, 278] on icon "Next image" at bounding box center [1098, 281] width 5 height 8
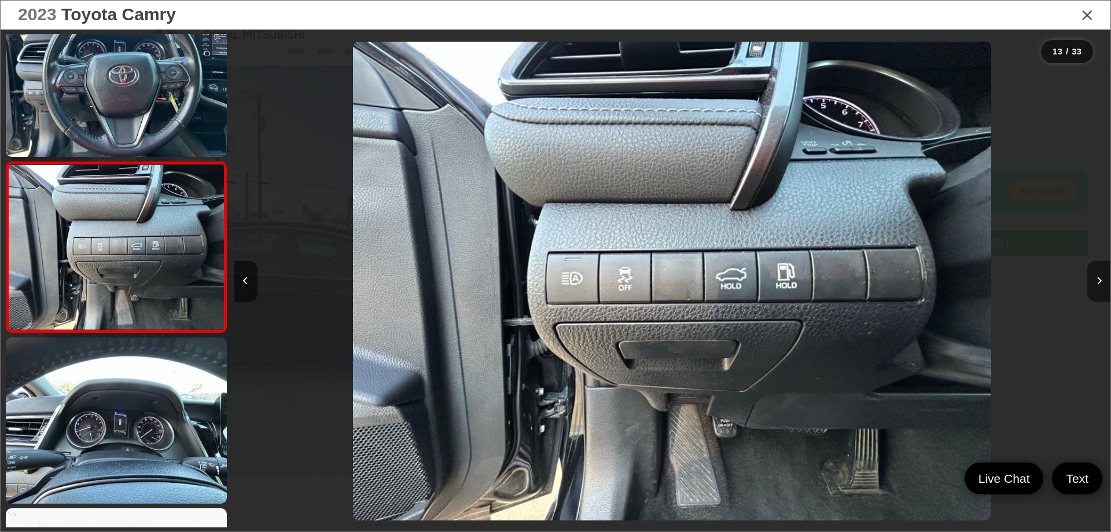
click at [1098, 274] on button "Next image" at bounding box center [1098, 281] width 23 height 41
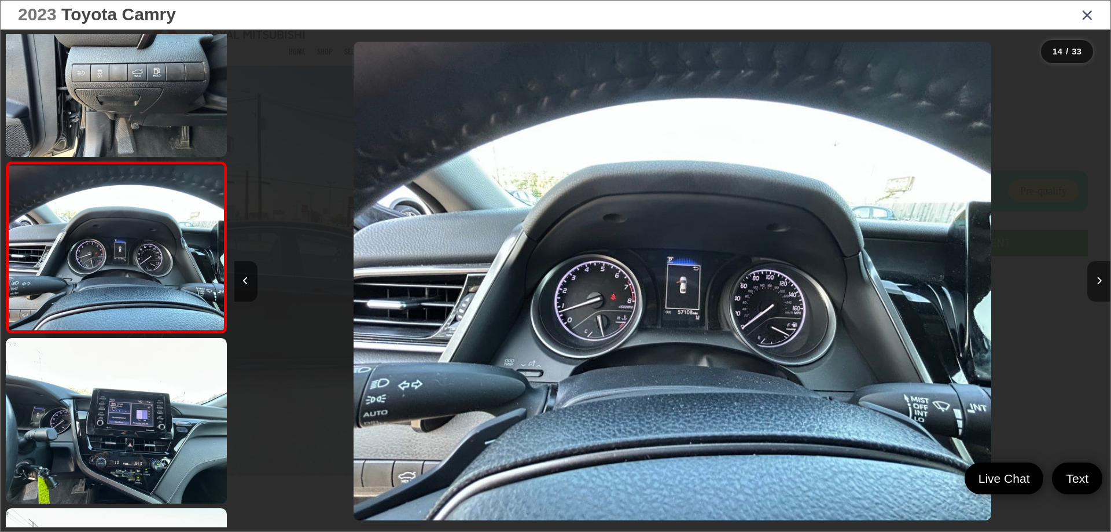
click at [1098, 274] on button "Next image" at bounding box center [1098, 281] width 23 height 41
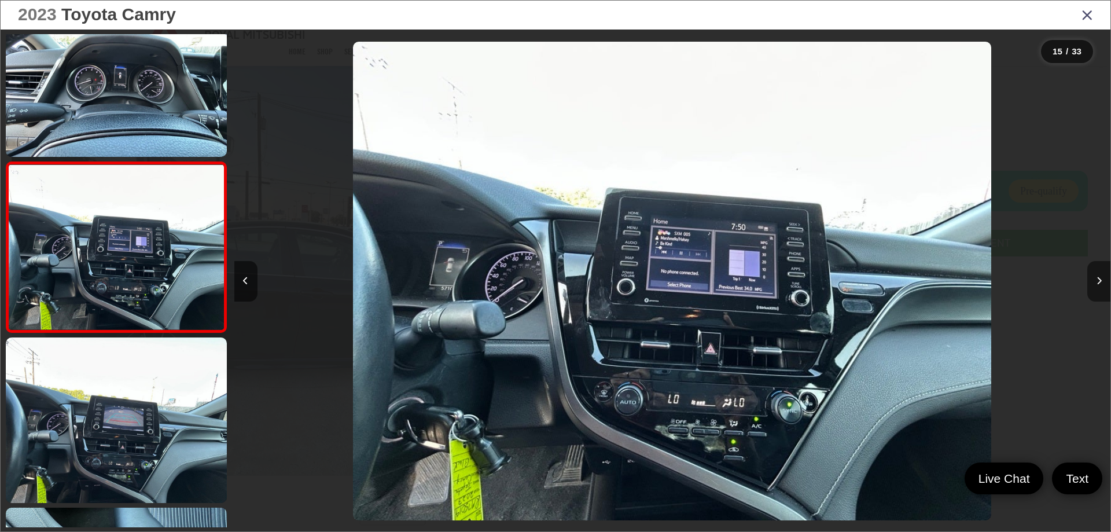
click at [1098, 274] on button "Next image" at bounding box center [1098, 281] width 23 height 41
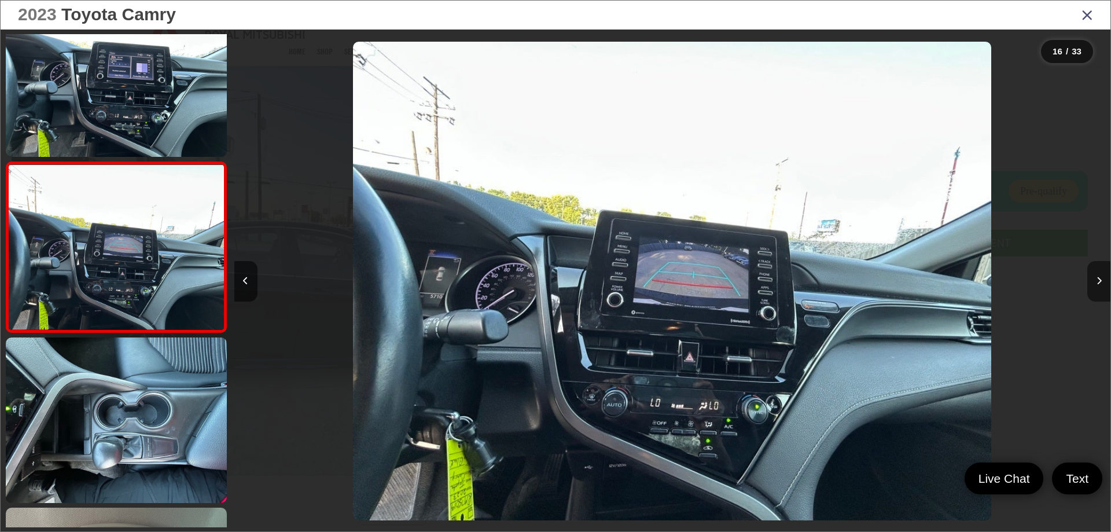
click at [1098, 275] on button "Next image" at bounding box center [1098, 281] width 23 height 41
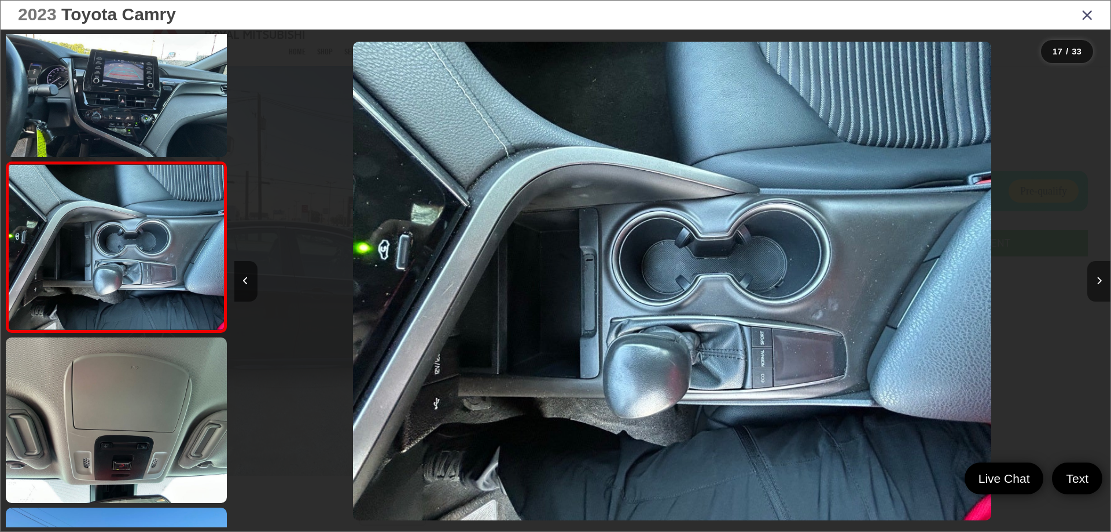
click at [1098, 275] on button "Next image" at bounding box center [1098, 281] width 23 height 41
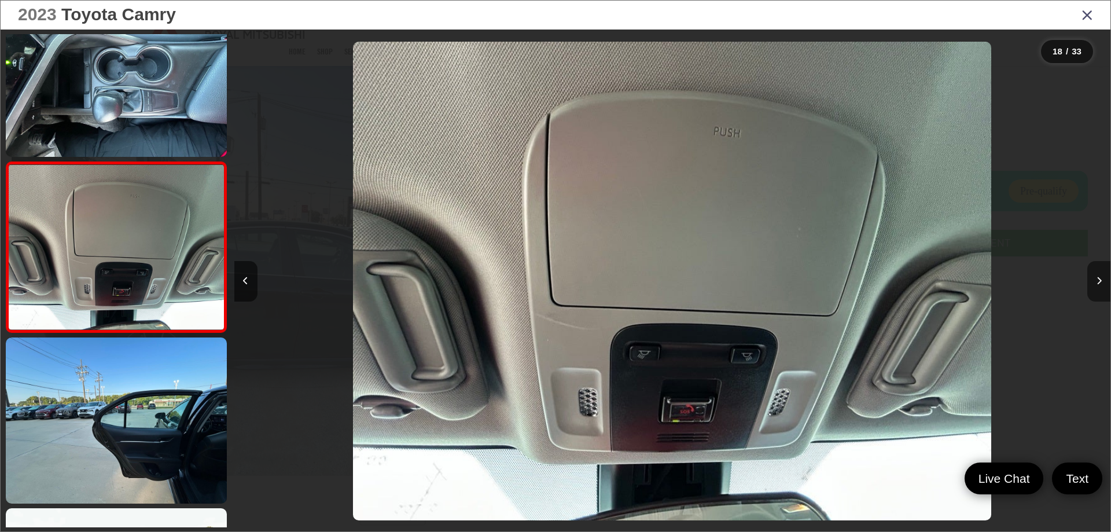
click at [1098, 275] on button "Next image" at bounding box center [1098, 281] width 23 height 41
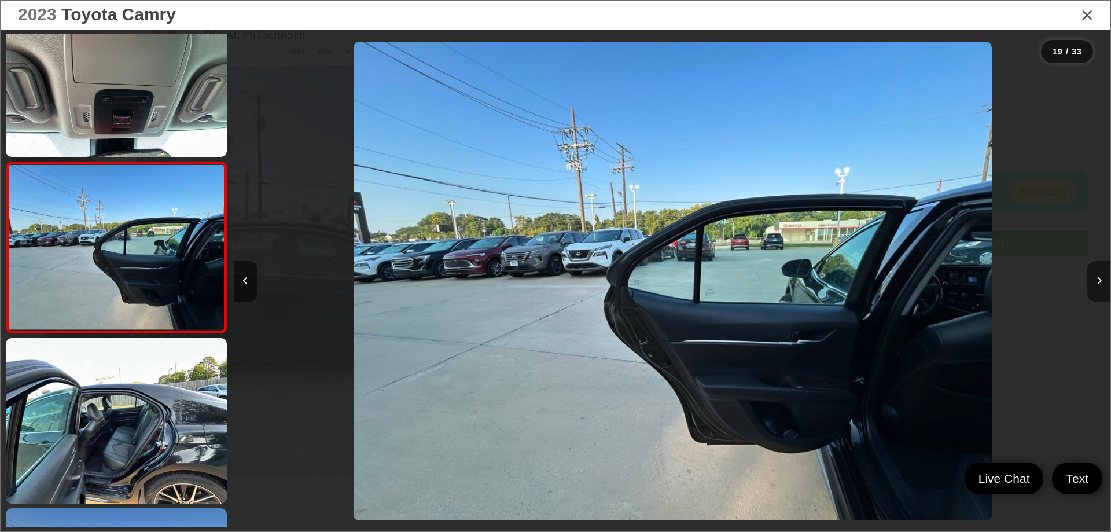
click at [1098, 275] on button "Next image" at bounding box center [1098, 281] width 23 height 41
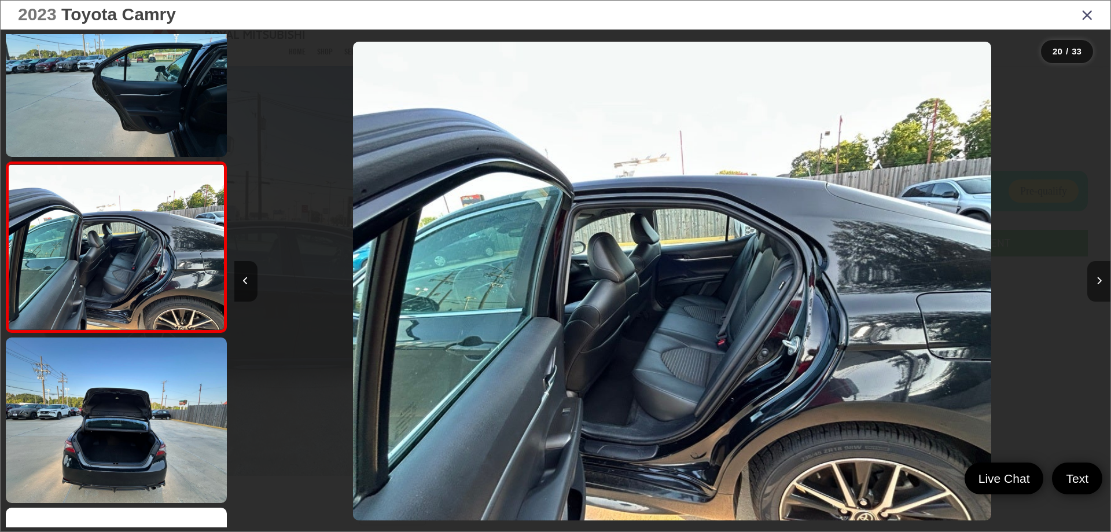
click at [1098, 275] on button "Next image" at bounding box center [1098, 281] width 23 height 41
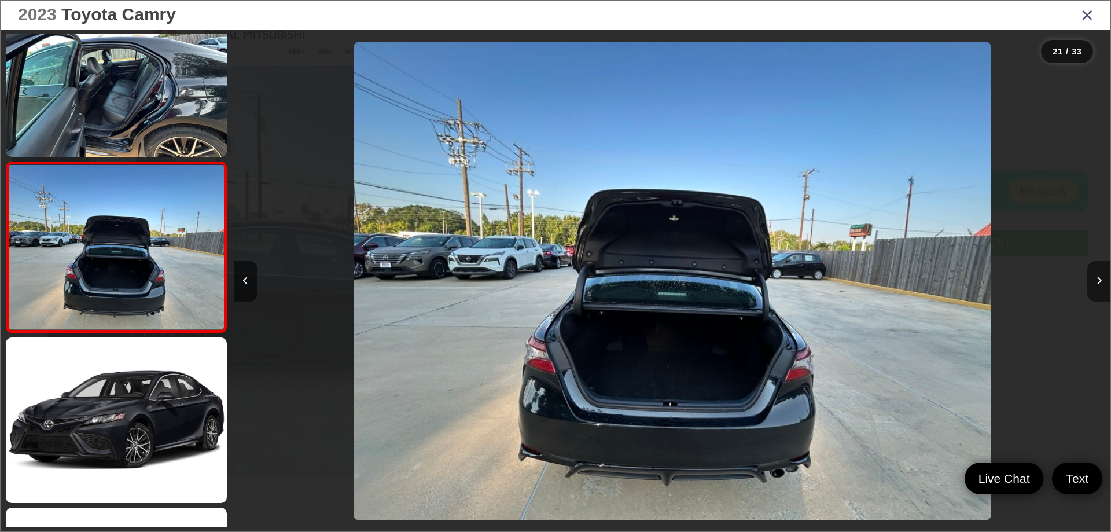
click at [1098, 275] on button "Next image" at bounding box center [1098, 281] width 23 height 41
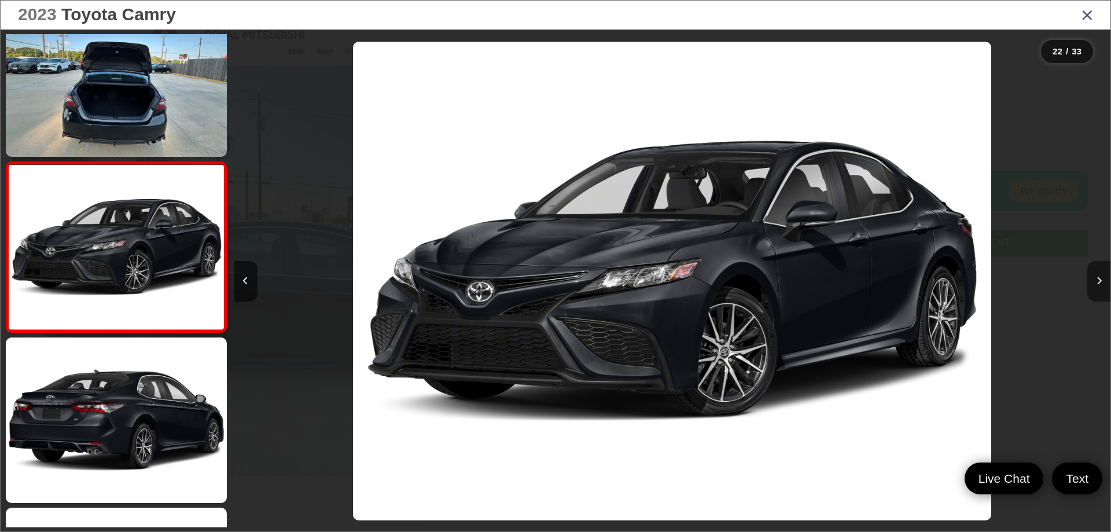
click at [1098, 275] on button "Next image" at bounding box center [1098, 281] width 23 height 41
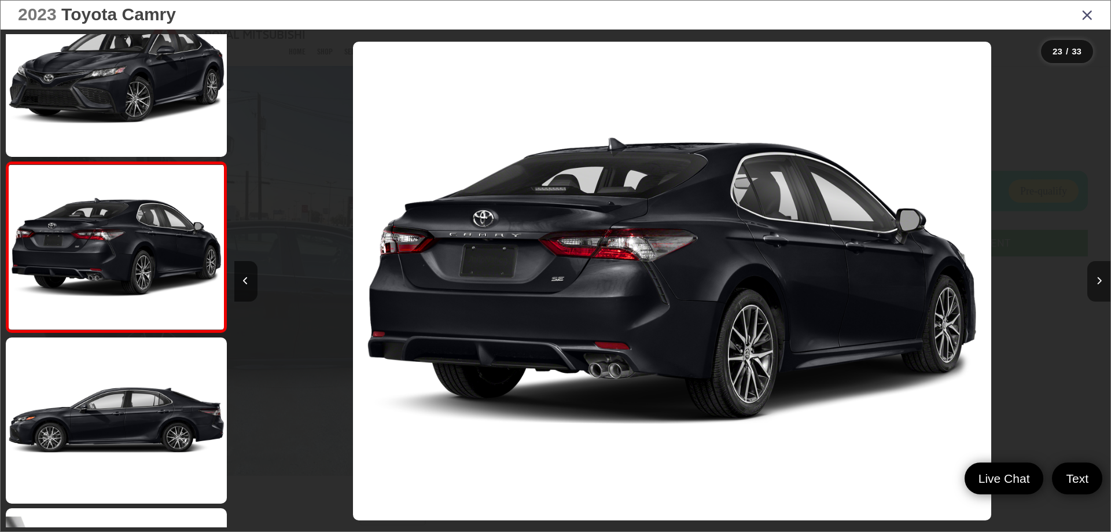
click at [1098, 275] on button "Next image" at bounding box center [1098, 281] width 23 height 41
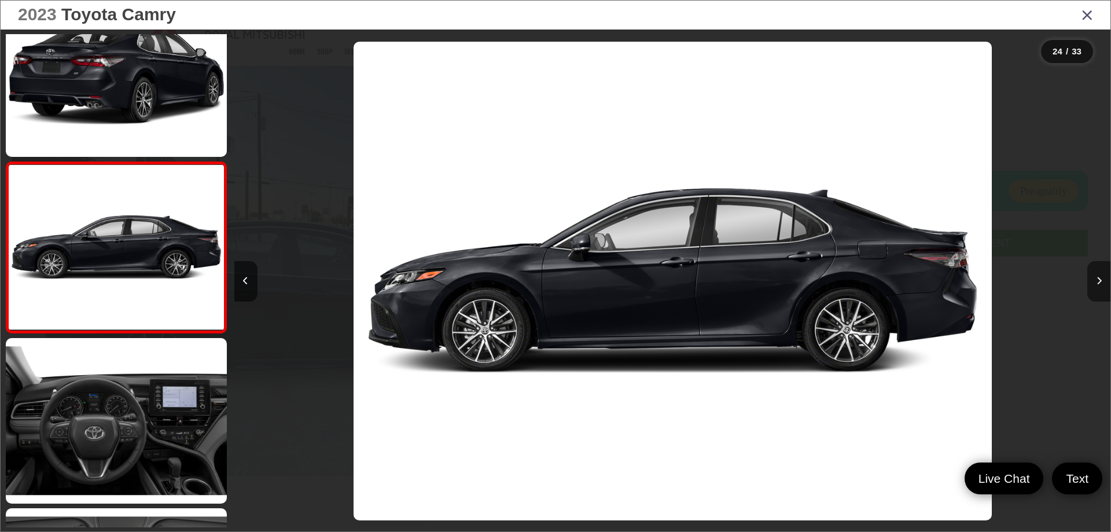
click at [1098, 275] on button "Next image" at bounding box center [1098, 281] width 23 height 41
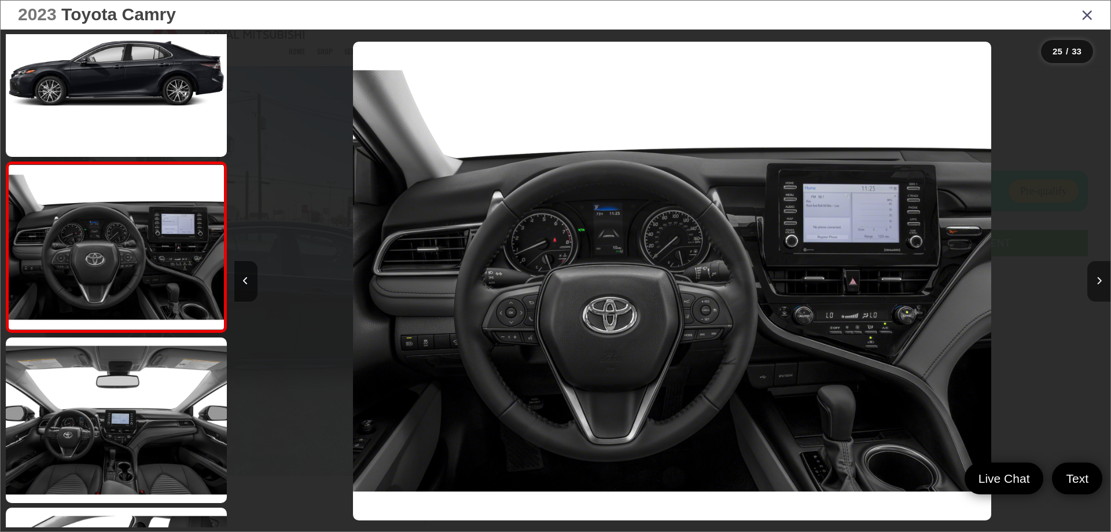
click at [1098, 275] on button "Next image" at bounding box center [1098, 281] width 23 height 41
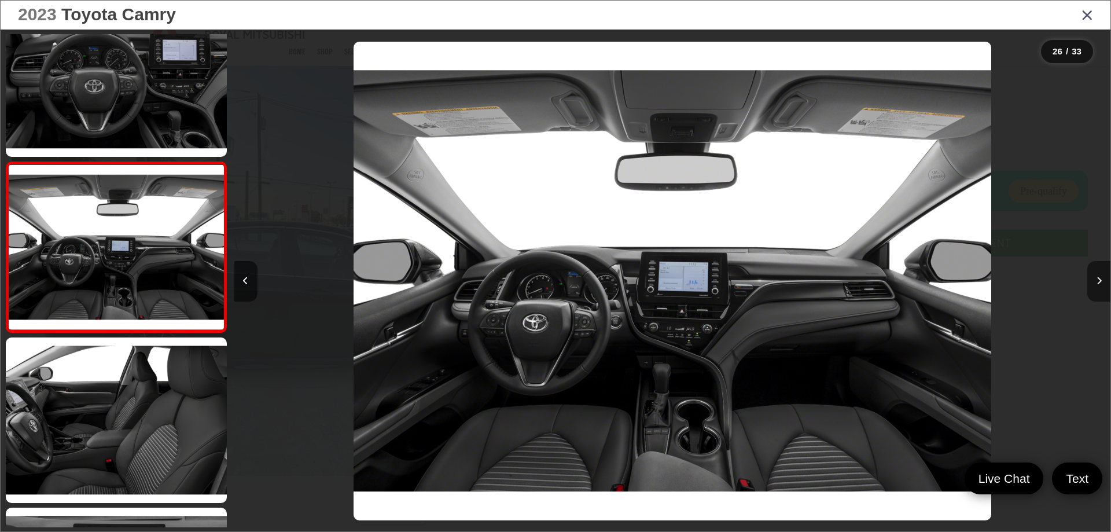
click at [1098, 275] on button "Next image" at bounding box center [1098, 281] width 23 height 41
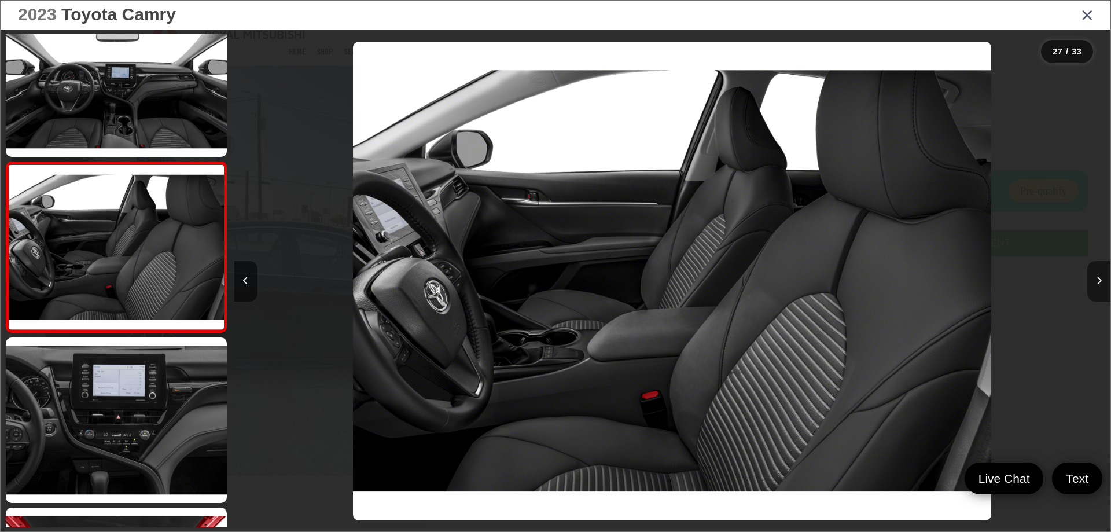
click at [1098, 275] on button "Next image" at bounding box center [1098, 281] width 23 height 41
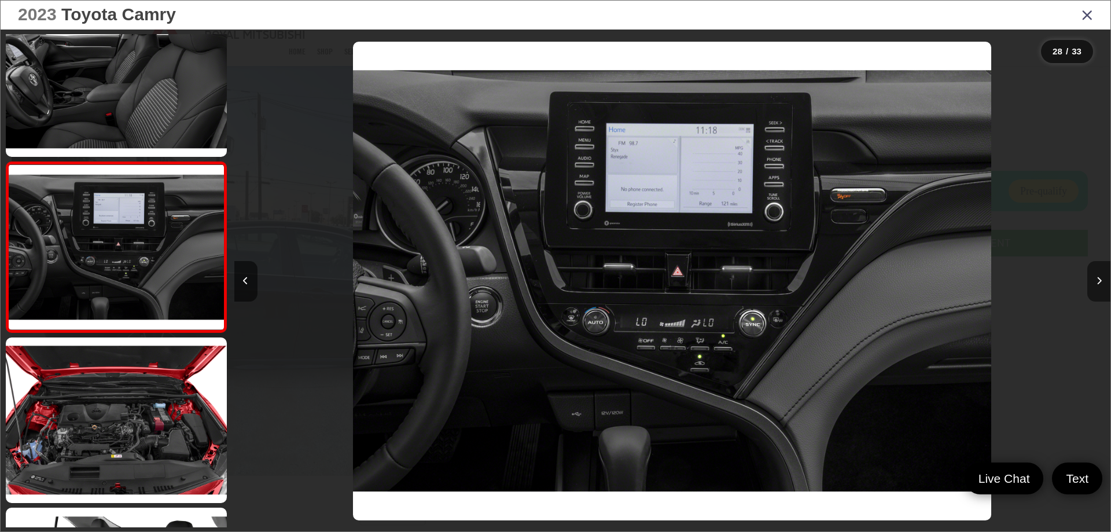
click at [1098, 275] on button "Next image" at bounding box center [1098, 281] width 23 height 41
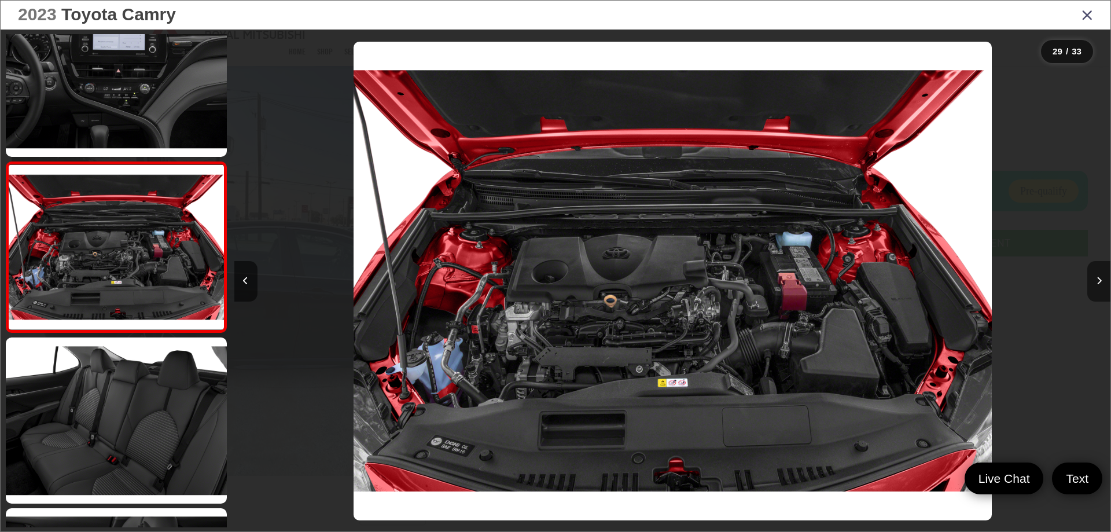
click at [1098, 274] on button "Next image" at bounding box center [1098, 281] width 23 height 41
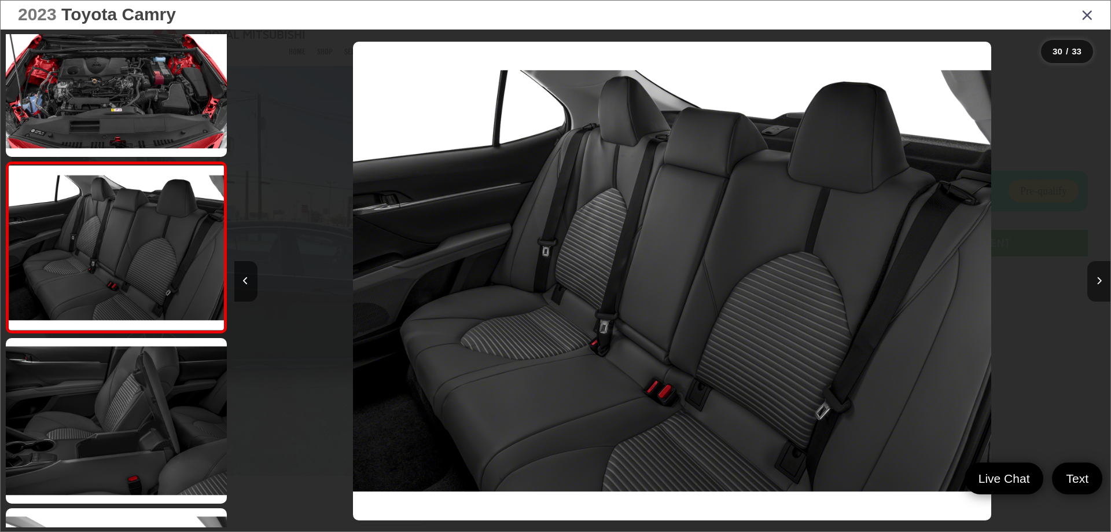
click at [1098, 274] on button "Next image" at bounding box center [1098, 281] width 23 height 41
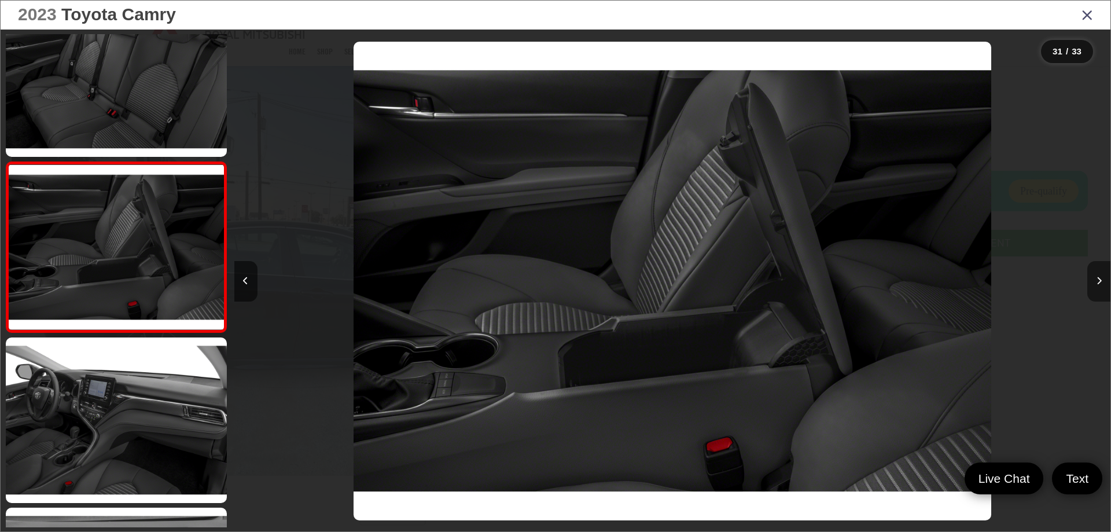
click at [1098, 274] on button "Next image" at bounding box center [1098, 281] width 23 height 41
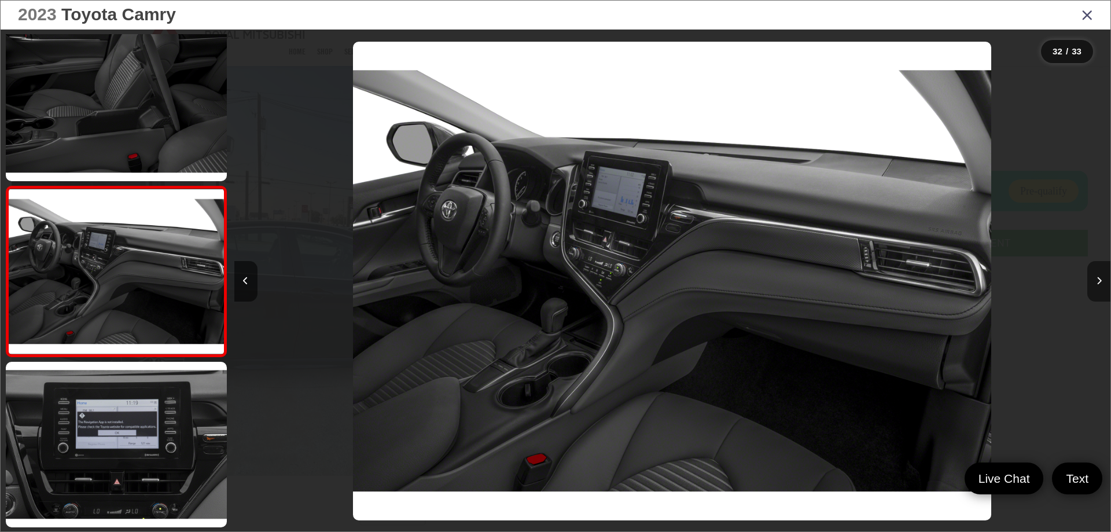
click at [1098, 274] on button "Next image" at bounding box center [1098, 281] width 23 height 41
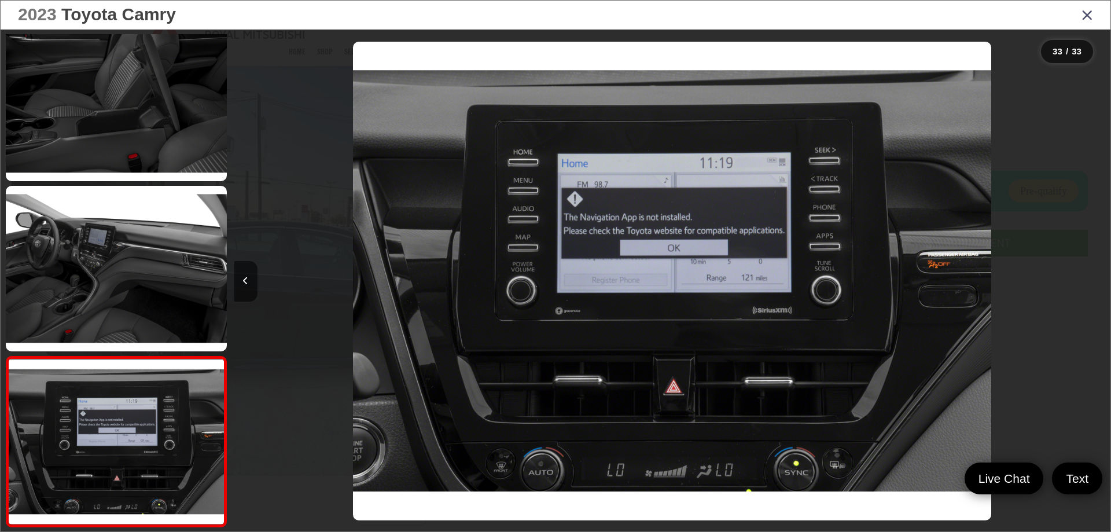
click at [1086, 13] on icon "Close gallery" at bounding box center [1087, 14] width 12 height 15
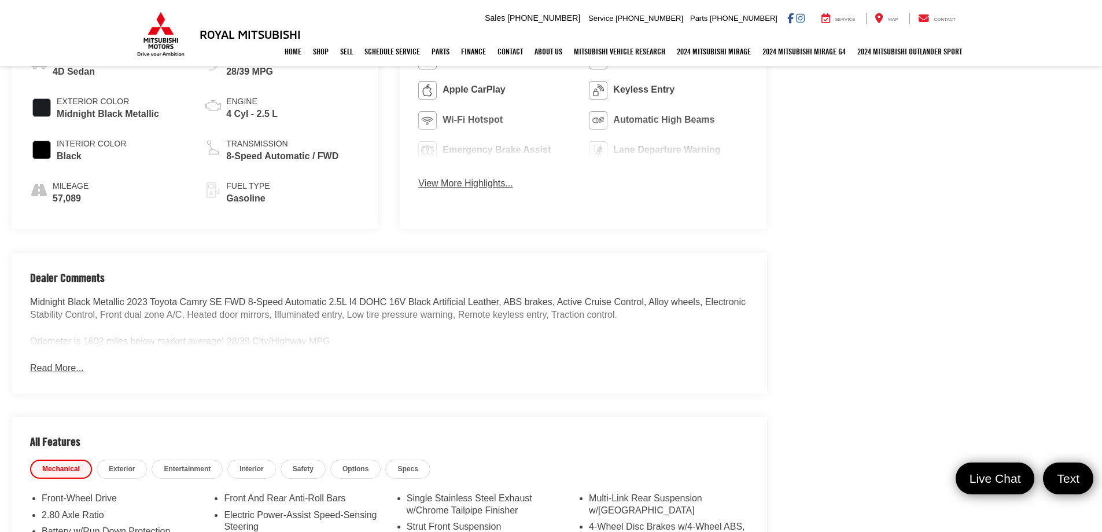
click at [50, 365] on button "Read More..." at bounding box center [56, 368] width 53 height 13
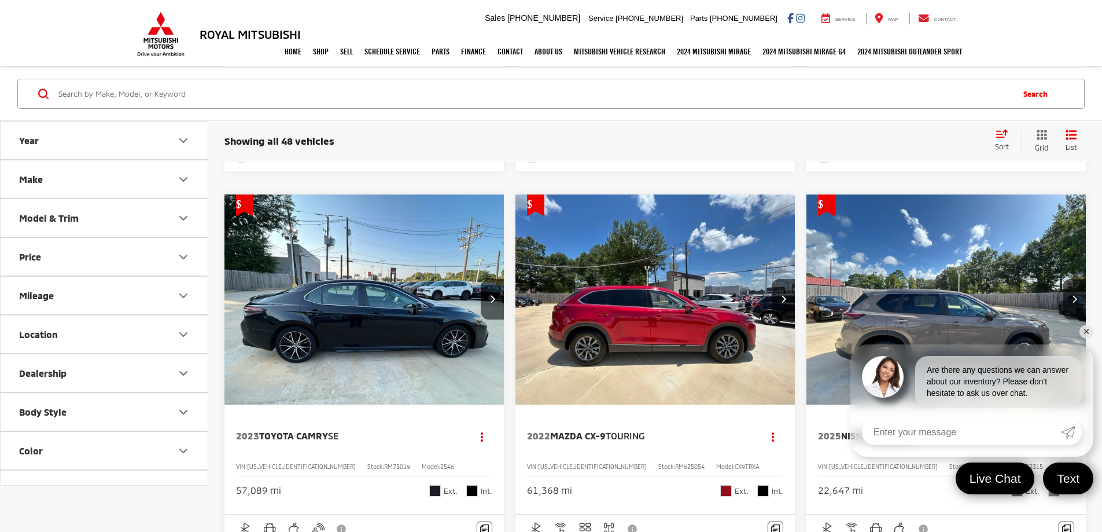
scroll to position [2372, 0]
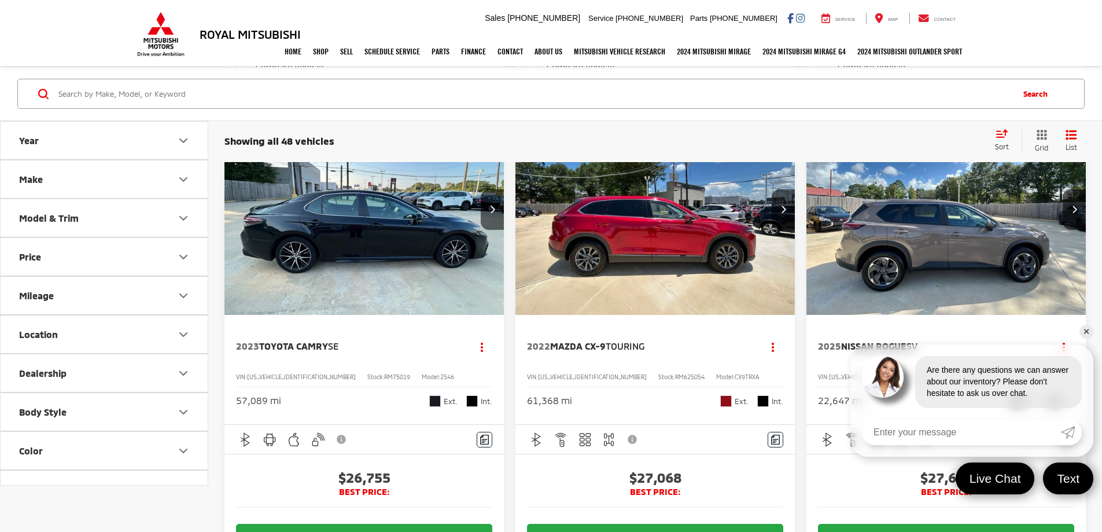
click at [1088, 332] on link "✕" at bounding box center [1087, 332] width 14 height 14
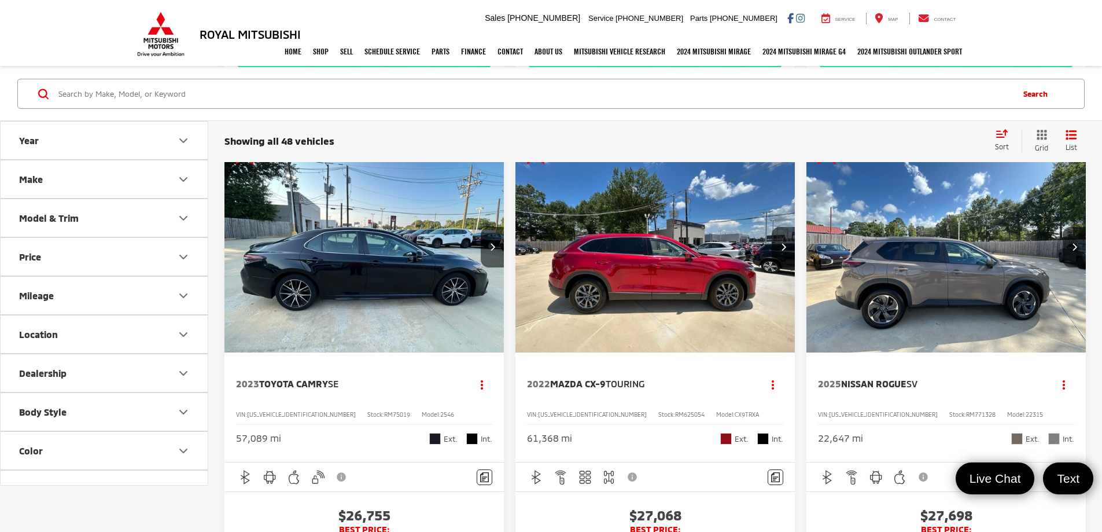
scroll to position [2314, 0]
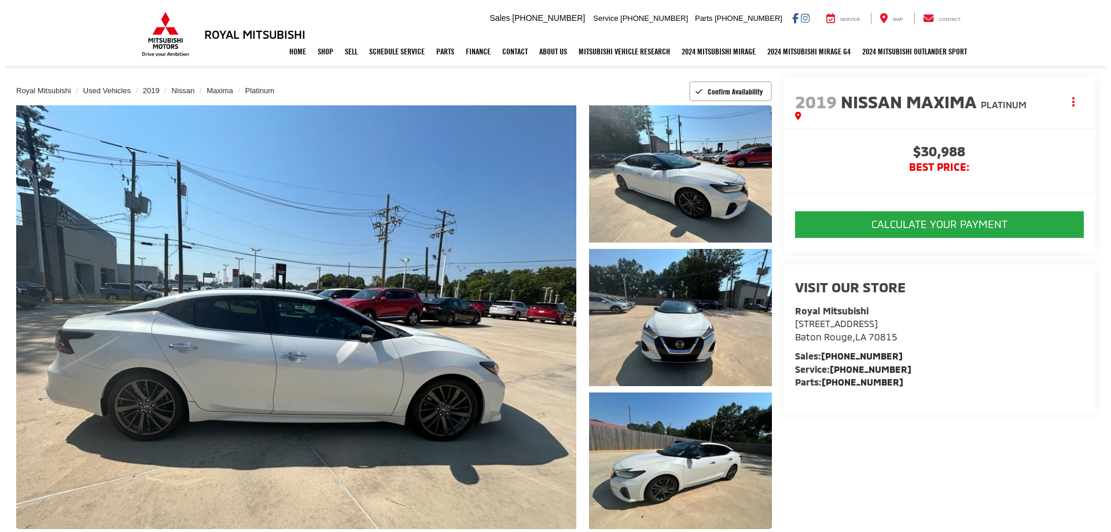
scroll to position [58, 0]
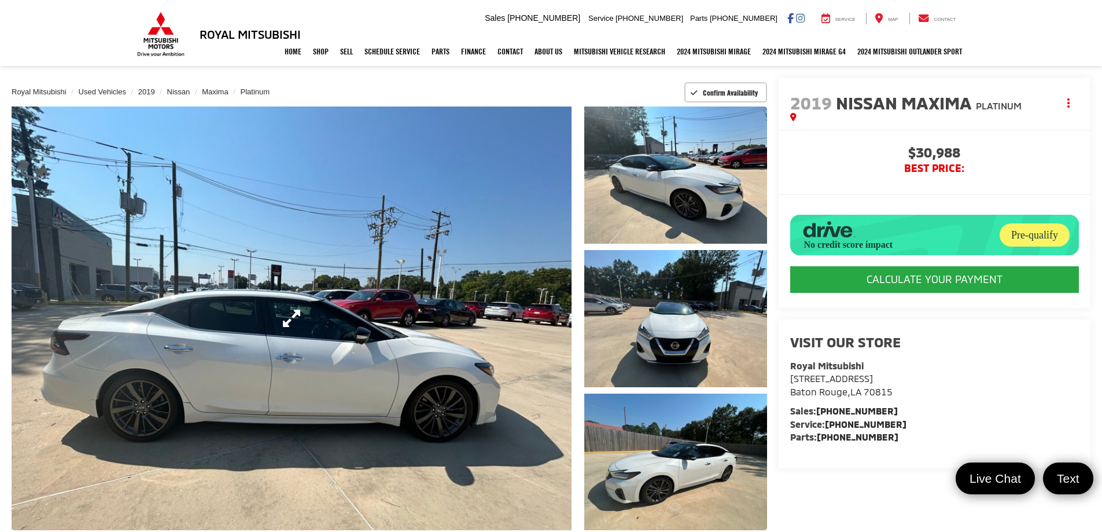
click at [453, 319] on link "Expand Photo 0" at bounding box center [292, 318] width 560 height 424
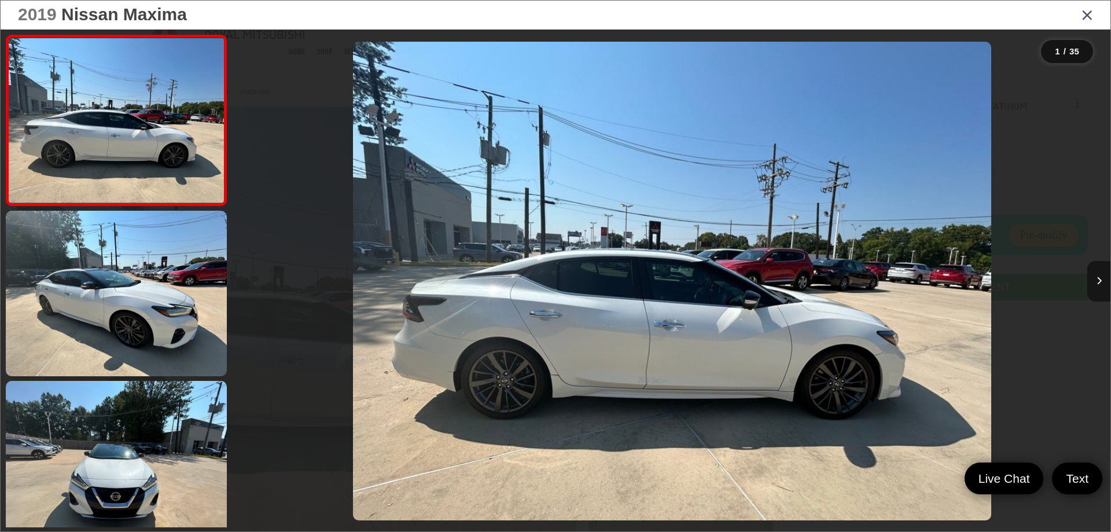
click at [1097, 275] on button "Next image" at bounding box center [1098, 281] width 23 height 41
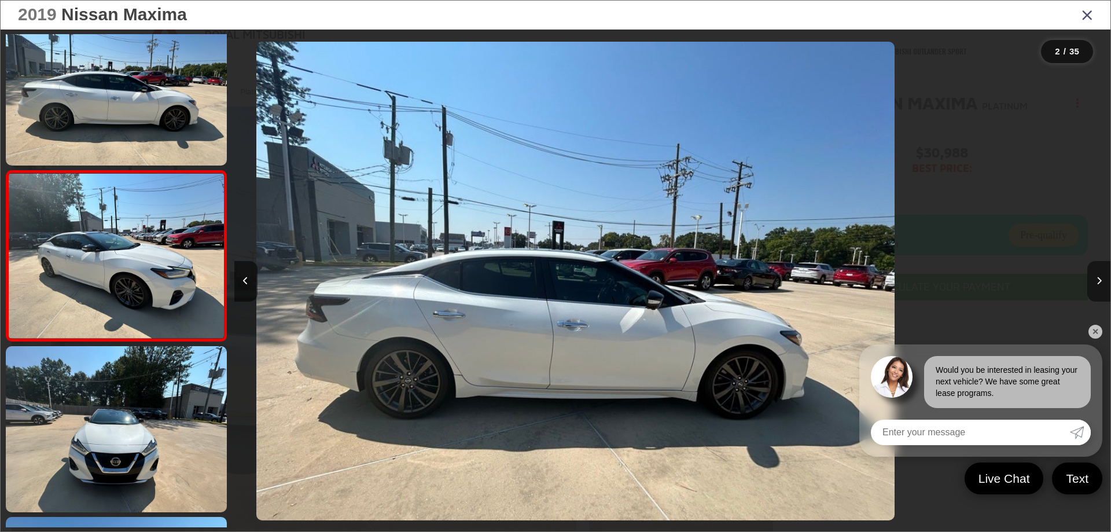
scroll to position [43, 0]
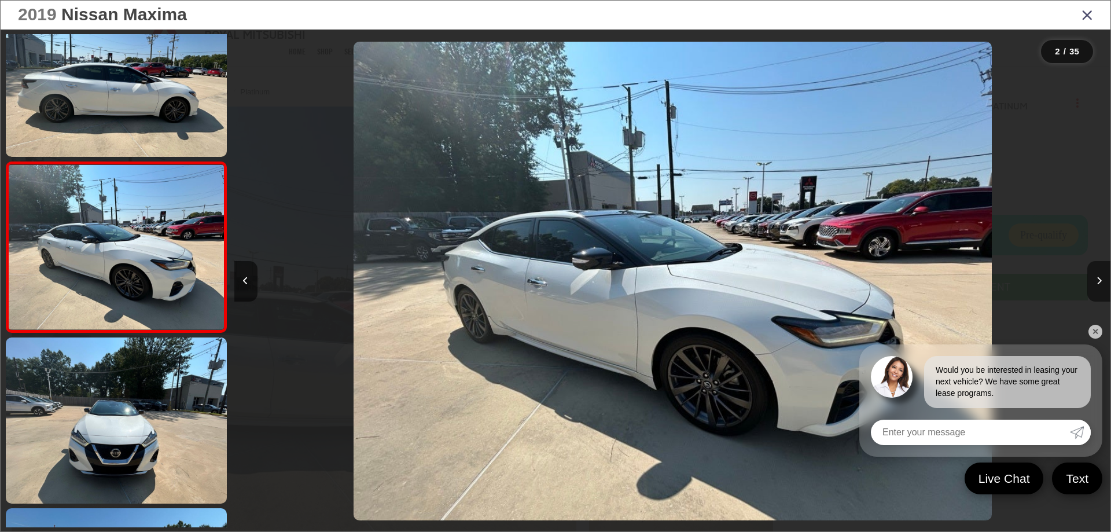
click at [1097, 275] on button "Next image" at bounding box center [1098, 281] width 23 height 41
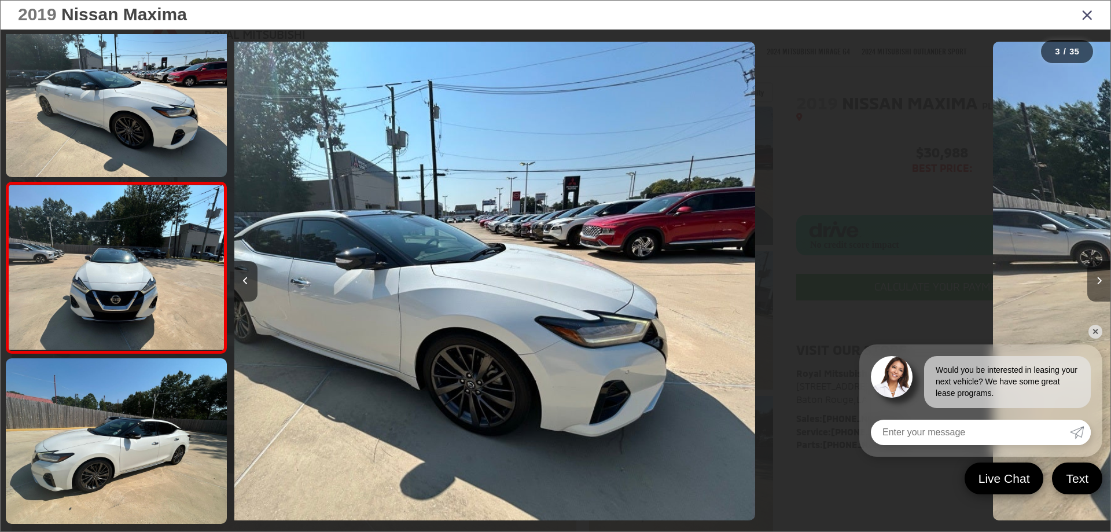
scroll to position [214, 0]
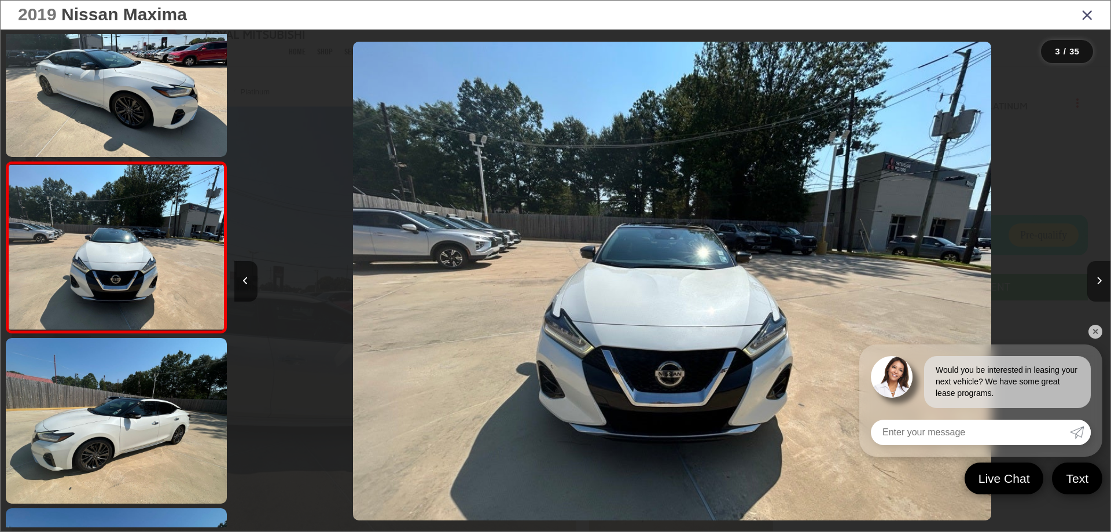
click at [1097, 275] on button "Next image" at bounding box center [1098, 281] width 23 height 41
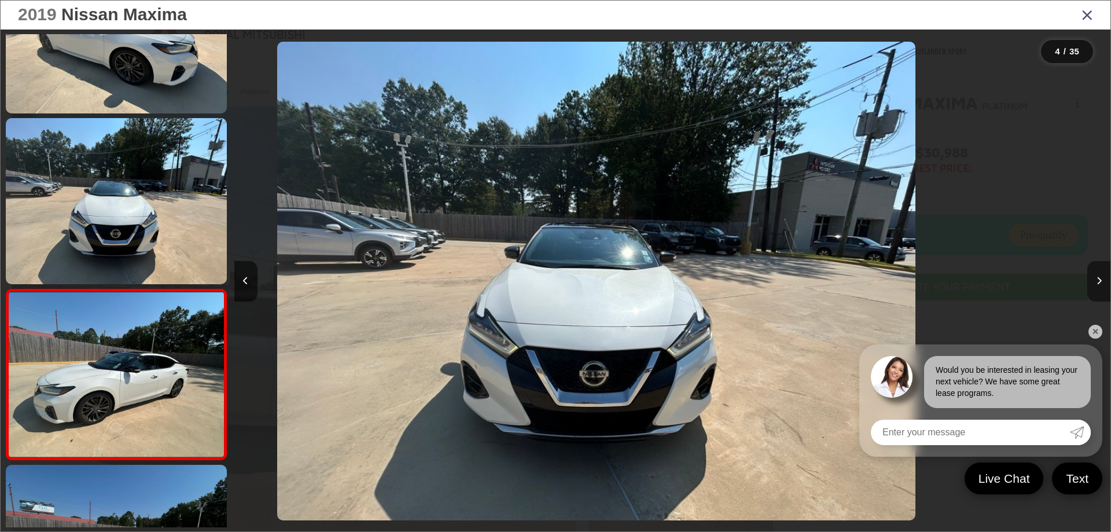
scroll to position [384, 0]
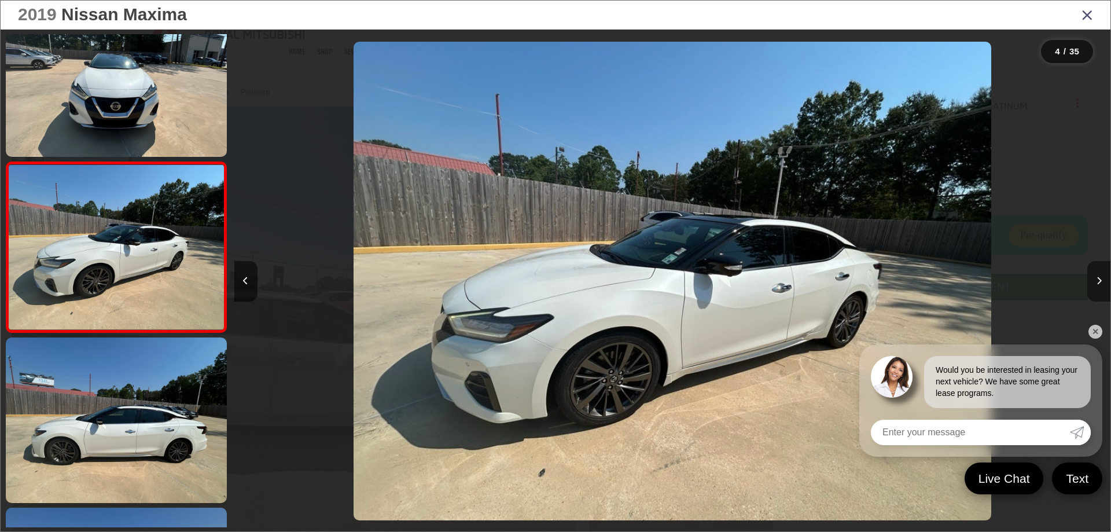
click at [1097, 271] on button "Next image" at bounding box center [1098, 281] width 23 height 41
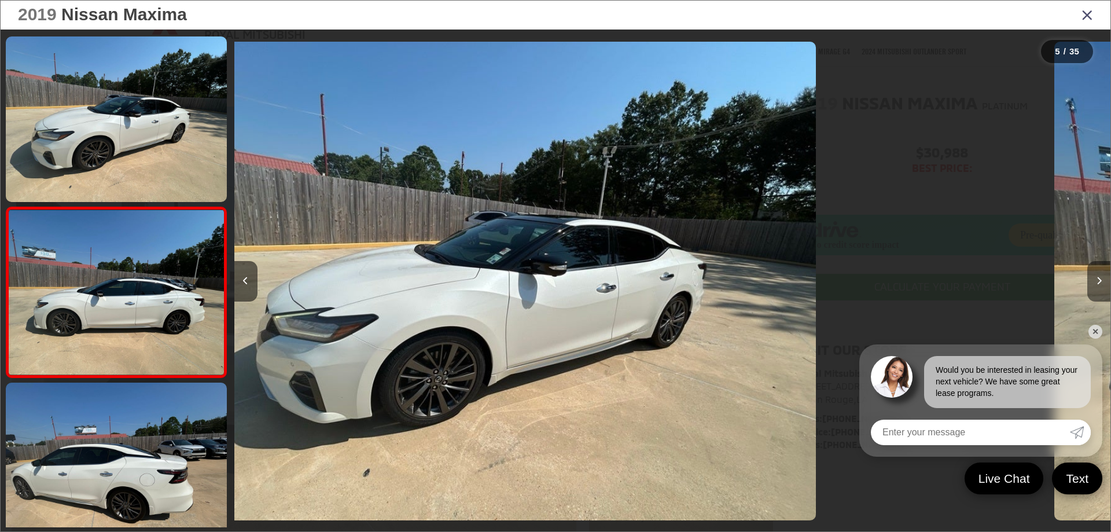
scroll to position [554, 0]
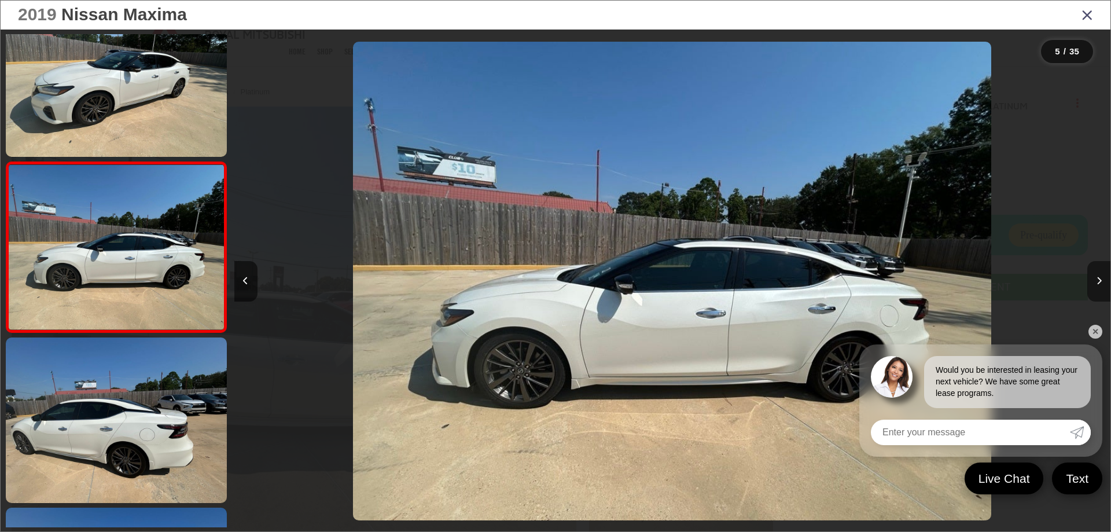
click at [1097, 267] on button "Next image" at bounding box center [1098, 281] width 23 height 41
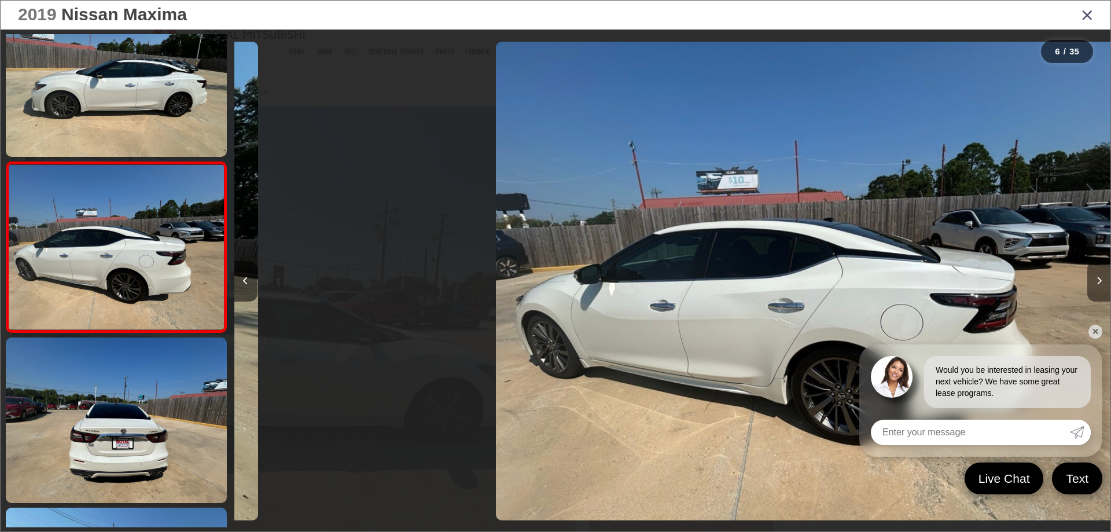
scroll to position [0, 4381]
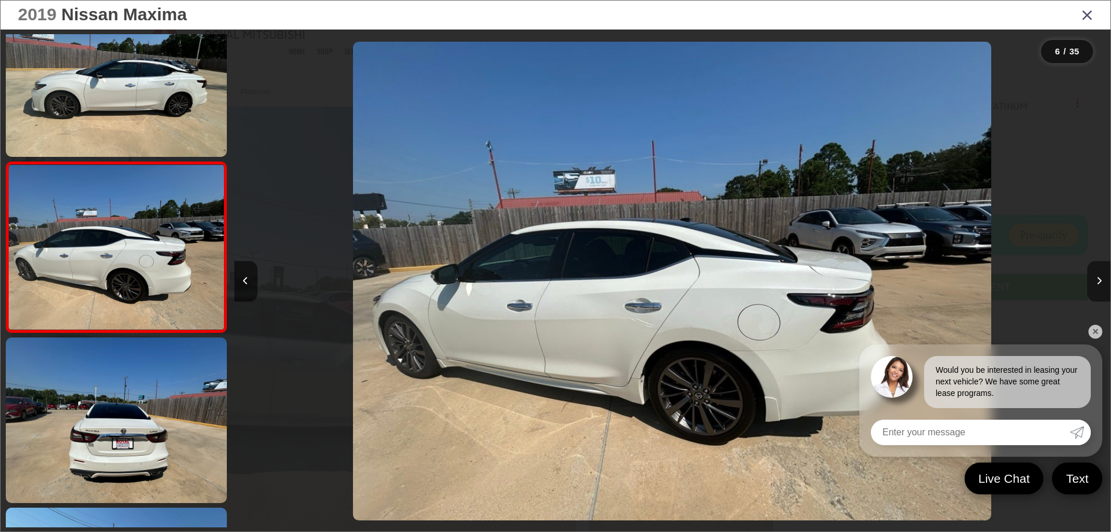
click at [1097, 267] on button "Next image" at bounding box center [1098, 281] width 23 height 41
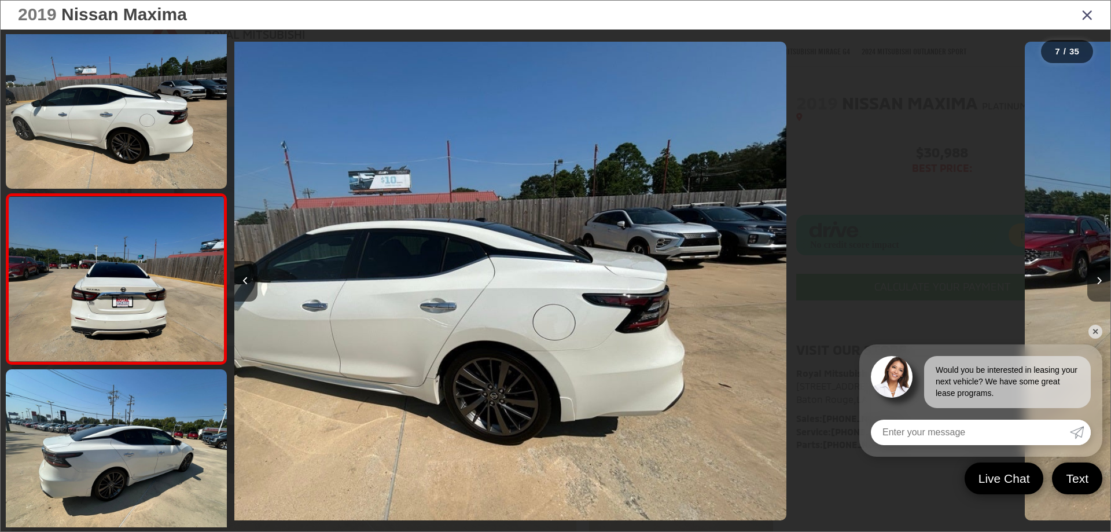
scroll to position [895, 0]
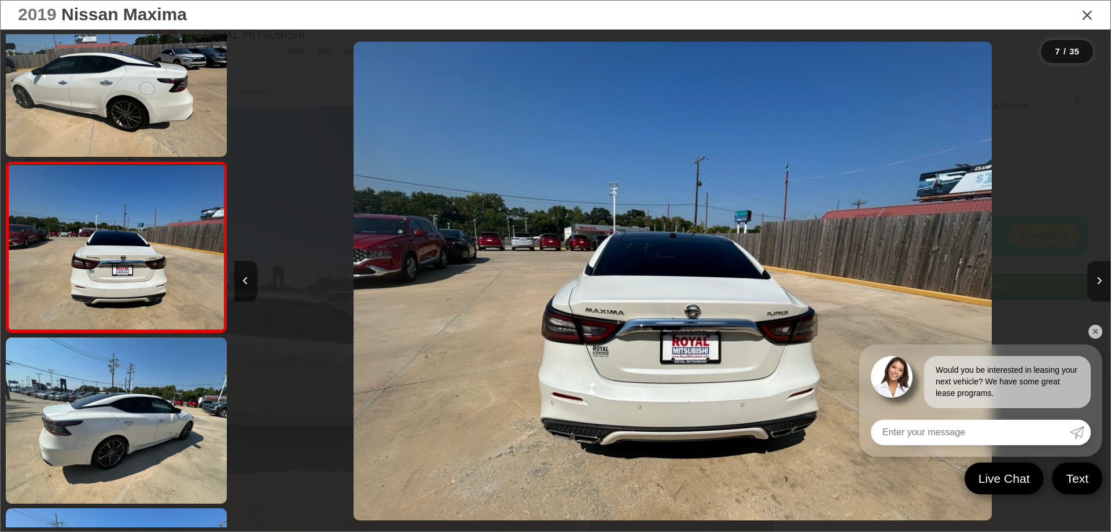
click at [1097, 267] on button "Next image" at bounding box center [1098, 281] width 23 height 41
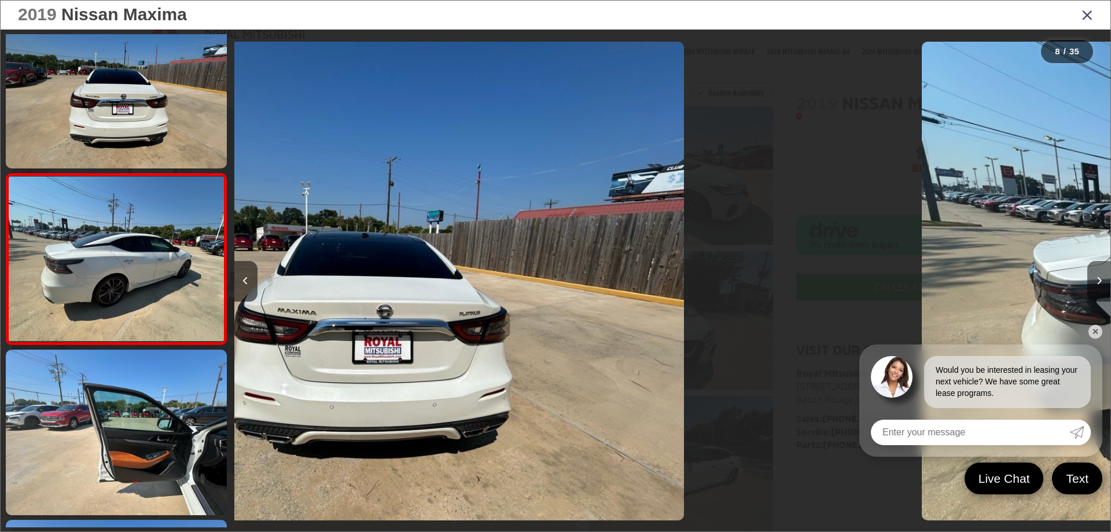
scroll to position [1065, 0]
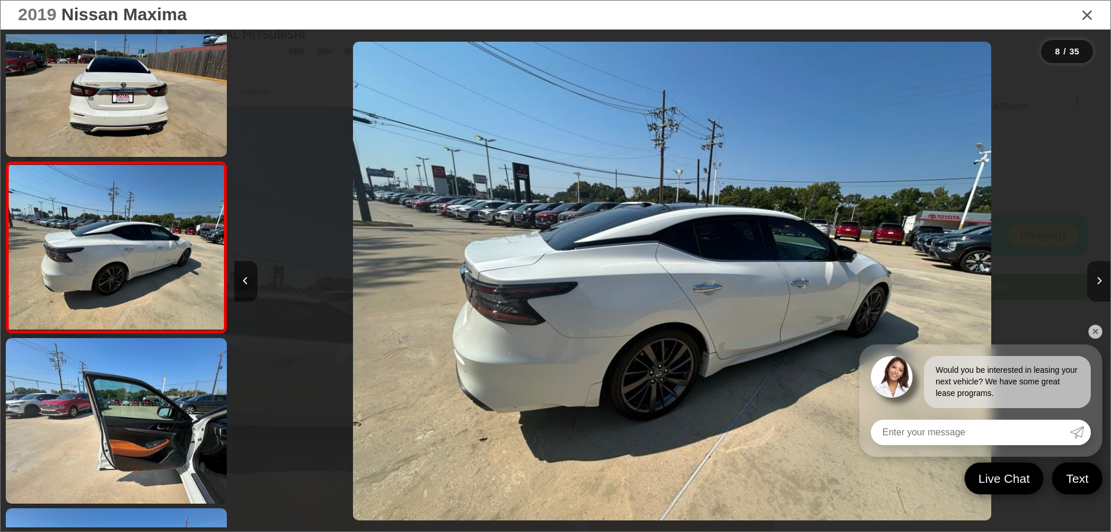
click at [1097, 267] on button "Next image" at bounding box center [1098, 281] width 23 height 41
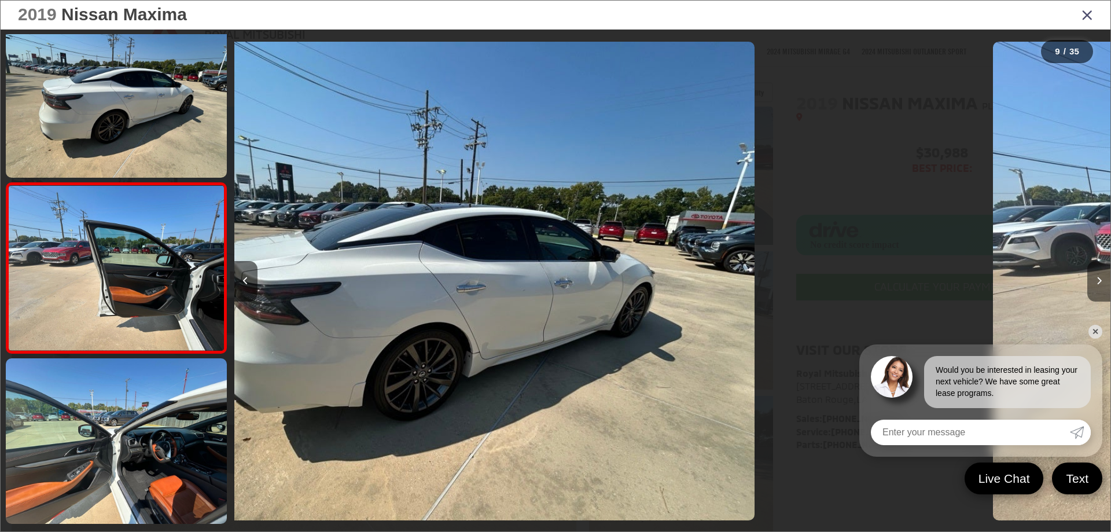
scroll to position [1235, 0]
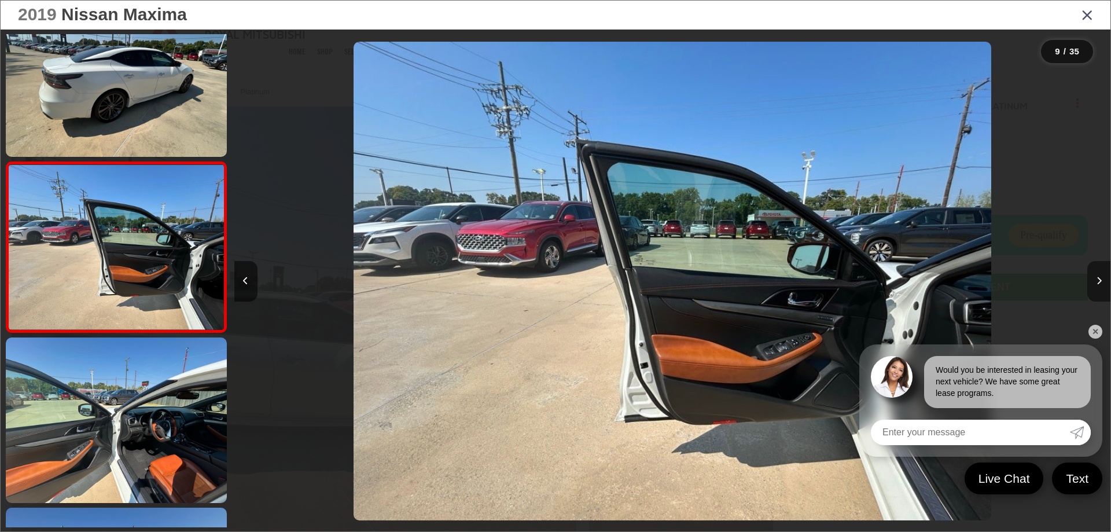
click at [1097, 267] on button "Next image" at bounding box center [1098, 281] width 23 height 41
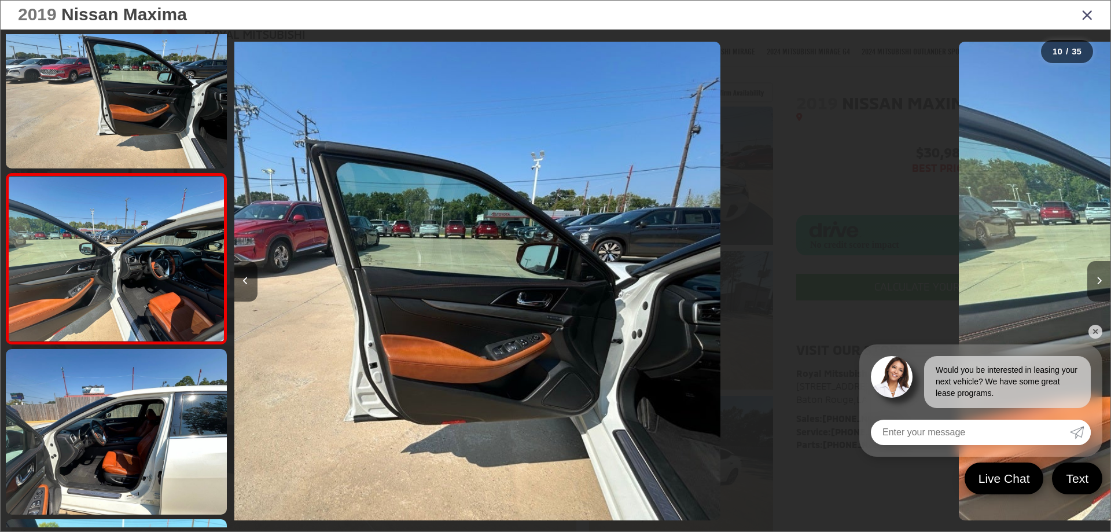
scroll to position [1405, 0]
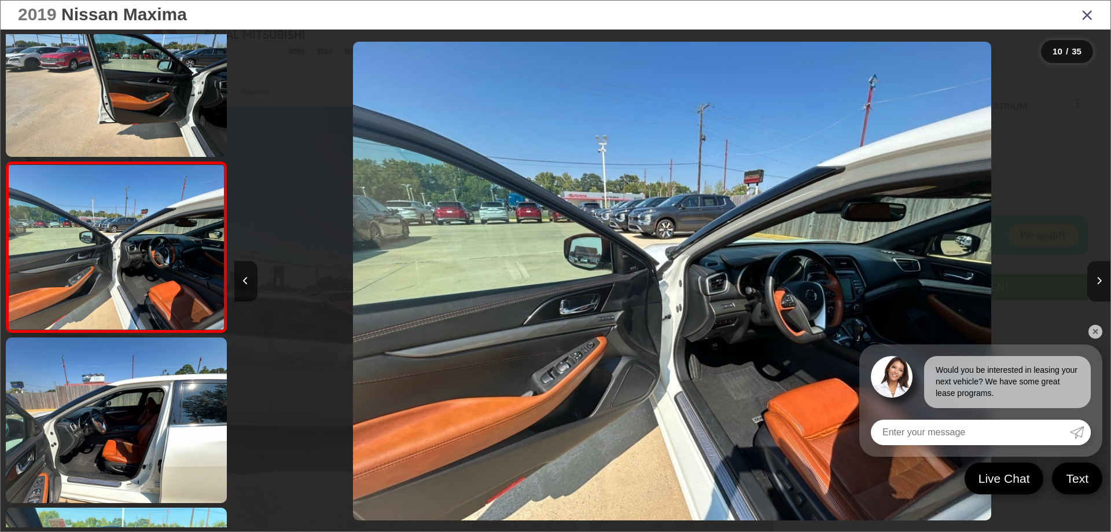
click at [1097, 267] on button "Next image" at bounding box center [1098, 281] width 23 height 41
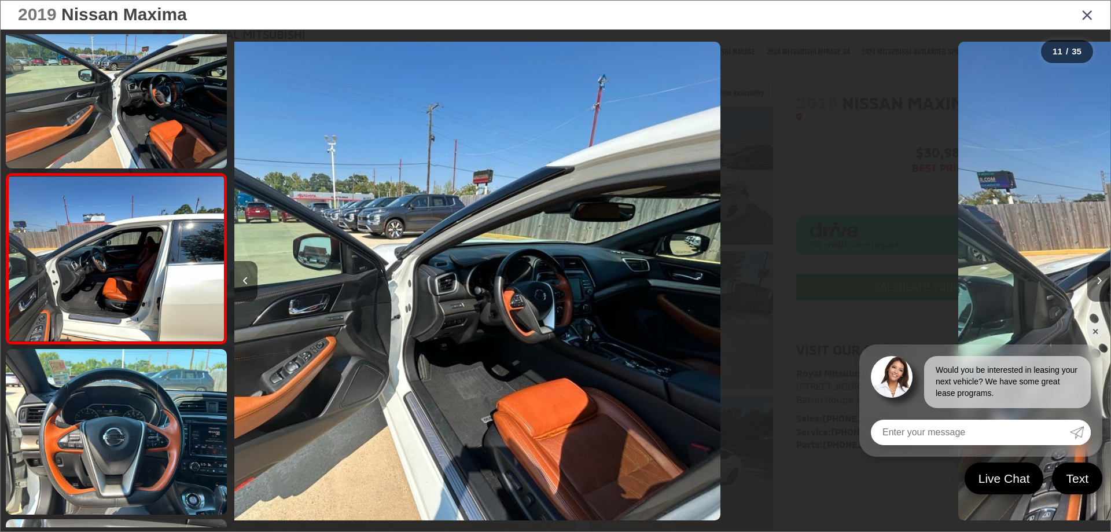
scroll to position [0, 0]
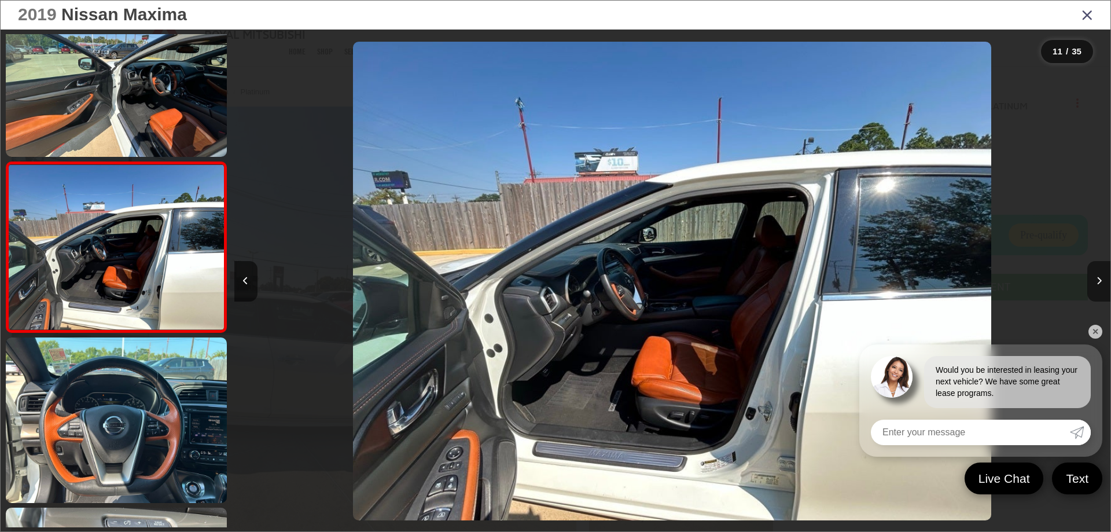
click at [1097, 267] on button "Next image" at bounding box center [1098, 281] width 23 height 41
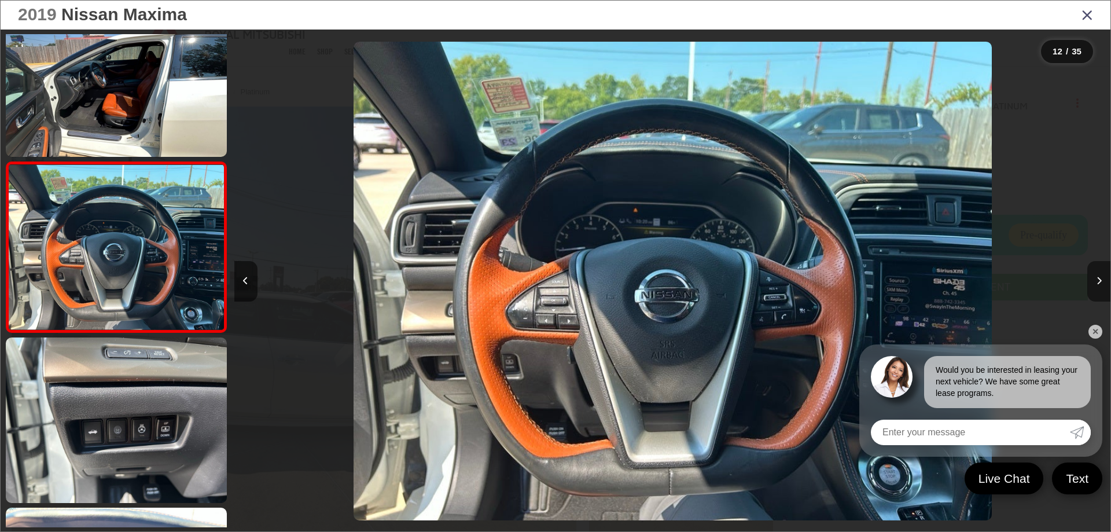
click at [1097, 267] on button "Next image" at bounding box center [1098, 281] width 23 height 41
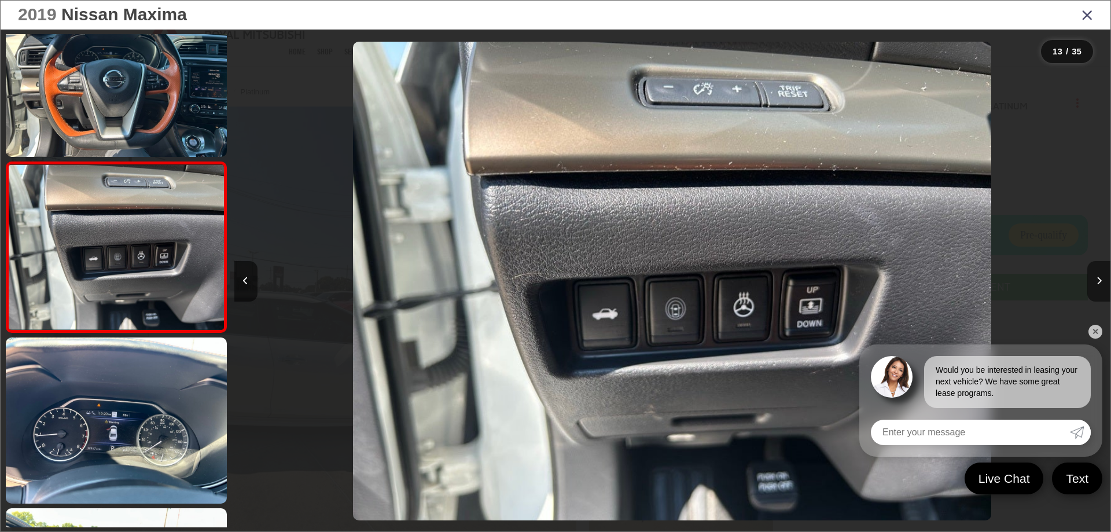
click at [1097, 267] on button "Next image" at bounding box center [1098, 281] width 23 height 41
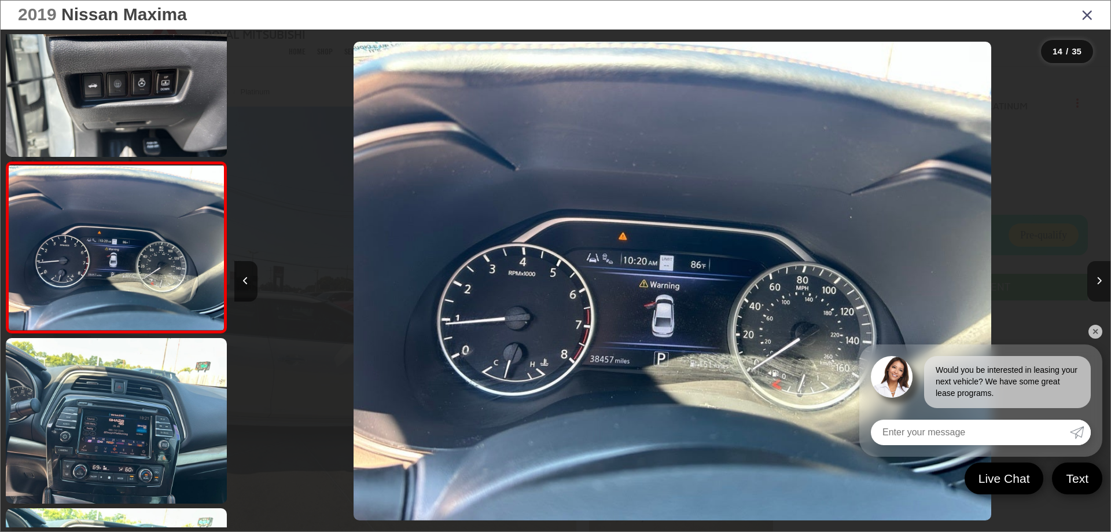
click at [1097, 267] on button "Next image" at bounding box center [1098, 281] width 23 height 41
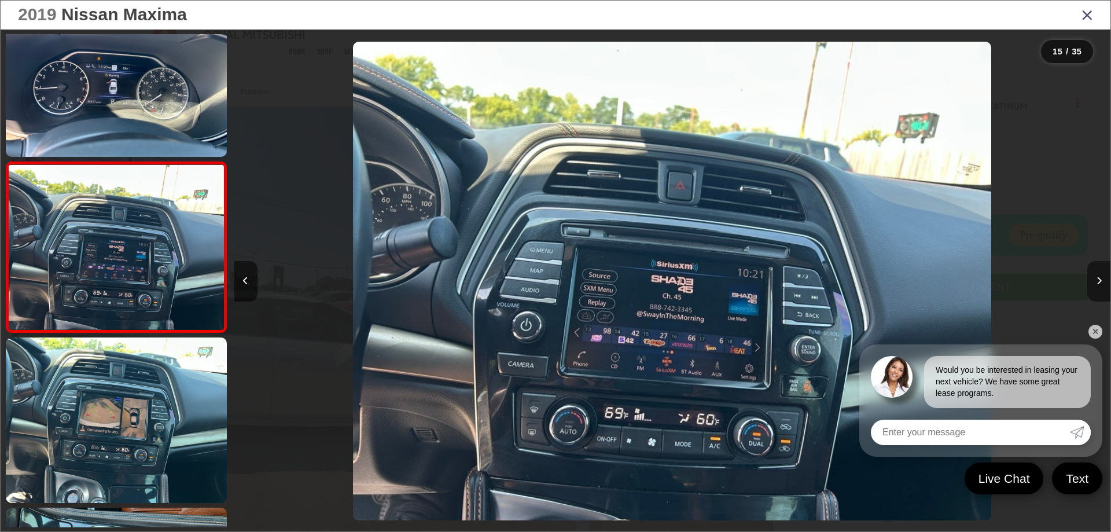
click at [1097, 267] on button "Next image" at bounding box center [1098, 281] width 23 height 41
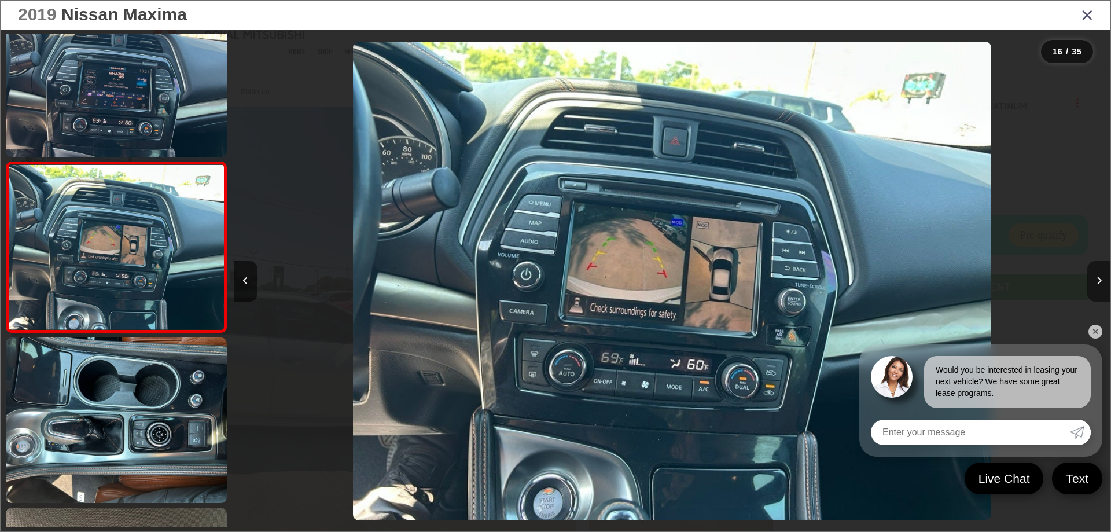
click at [1097, 267] on button "Next image" at bounding box center [1098, 281] width 23 height 41
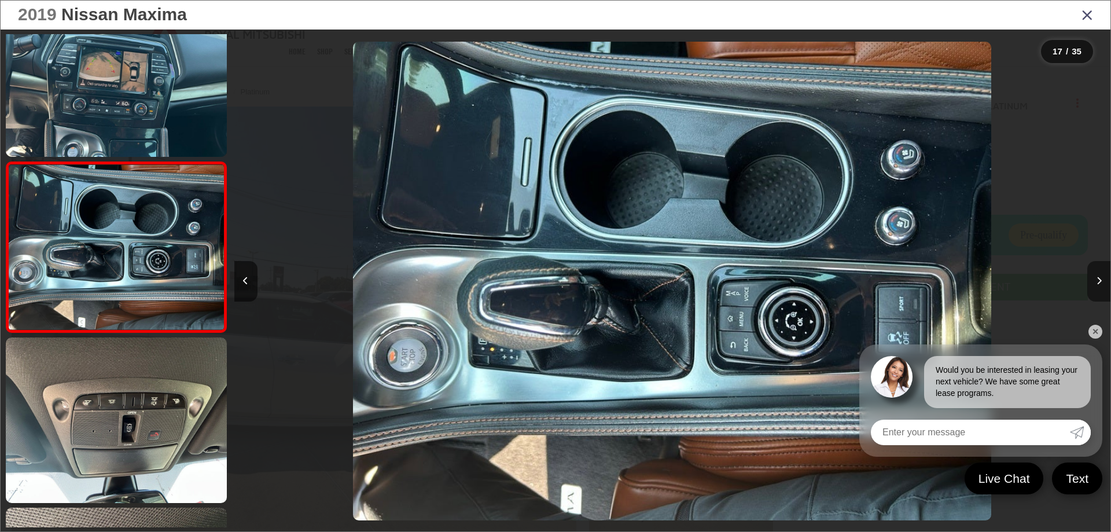
click at [1097, 267] on button "Next image" at bounding box center [1098, 281] width 23 height 41
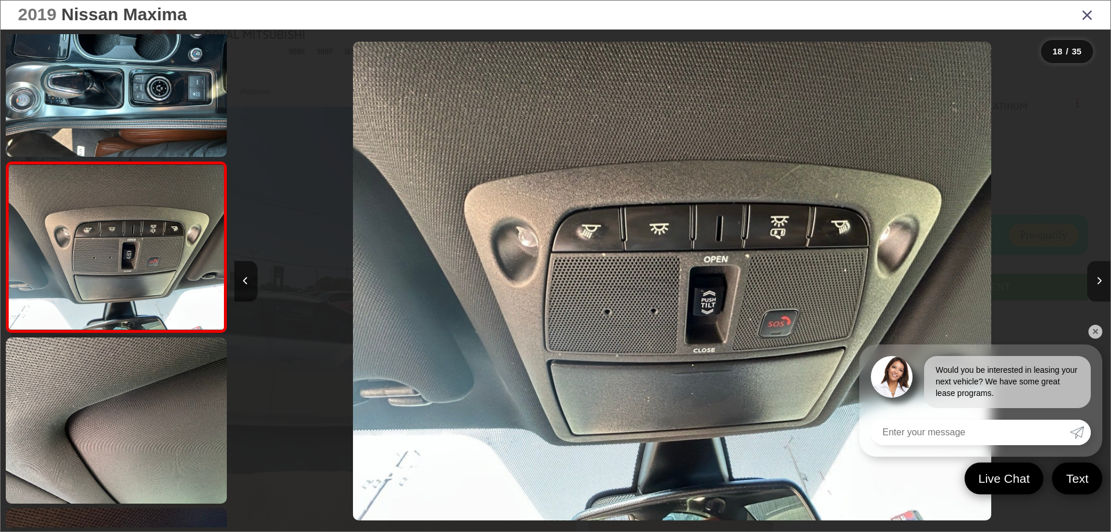
click at [1097, 267] on button "Next image" at bounding box center [1098, 281] width 23 height 41
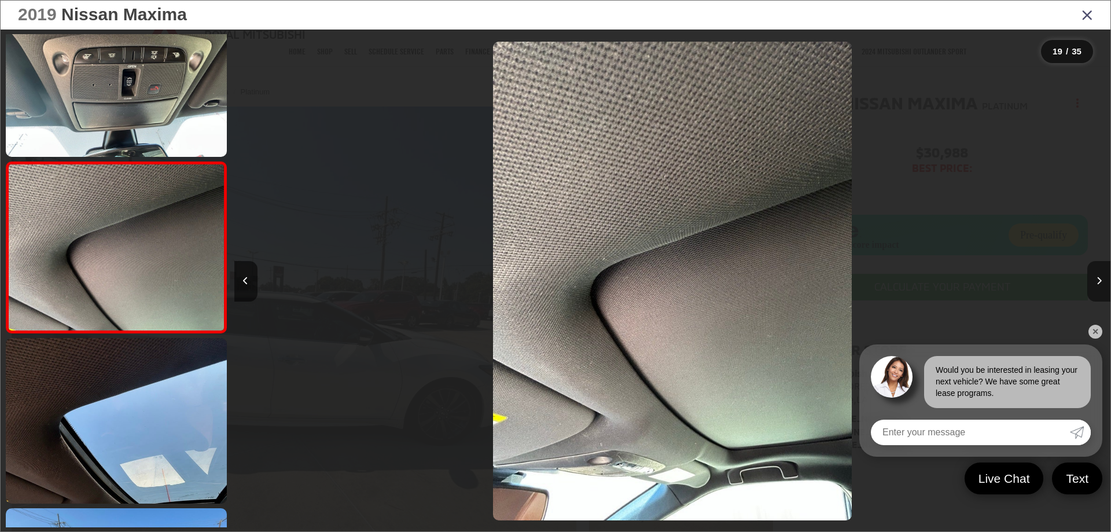
click at [1097, 267] on button "Next image" at bounding box center [1098, 281] width 23 height 41
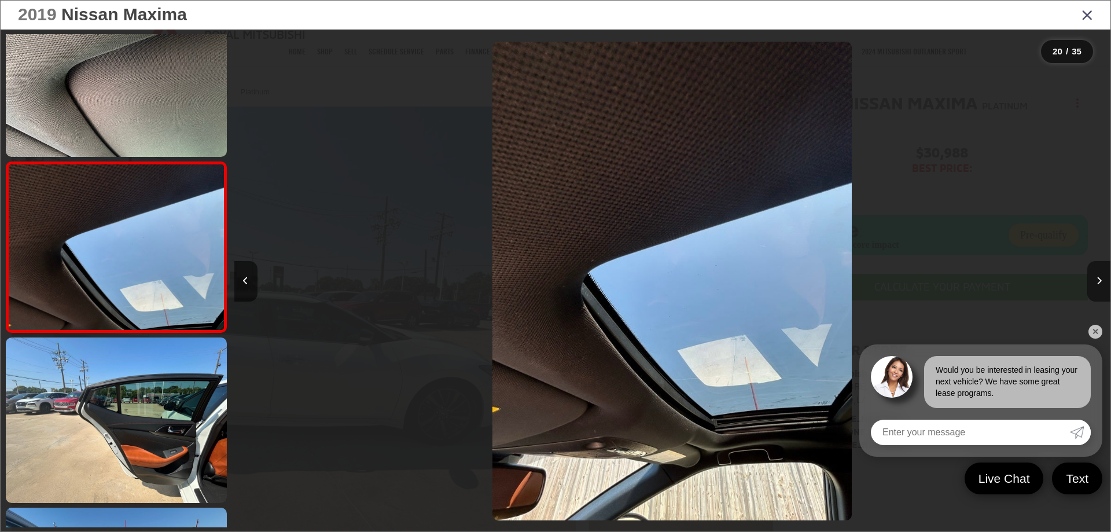
click at [1097, 267] on button "Next image" at bounding box center [1098, 281] width 23 height 41
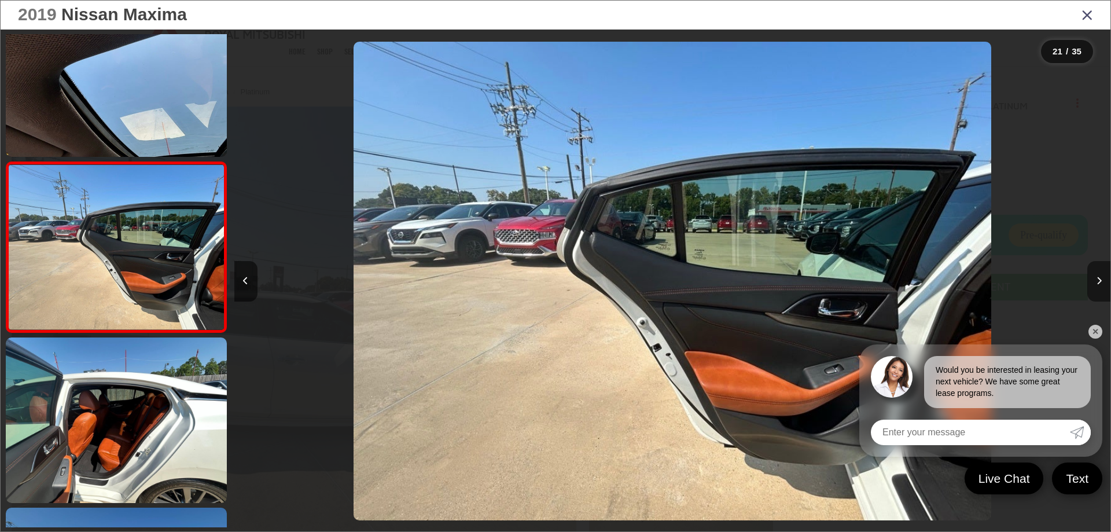
click at [1097, 267] on button "Next image" at bounding box center [1098, 281] width 23 height 41
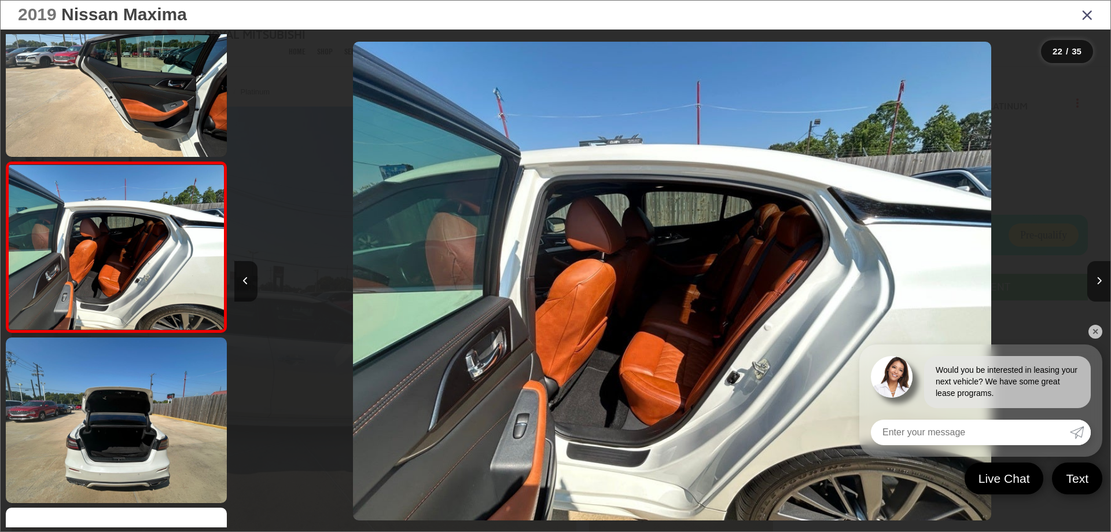
click at [1085, 17] on icon "Close gallery" at bounding box center [1087, 14] width 12 height 15
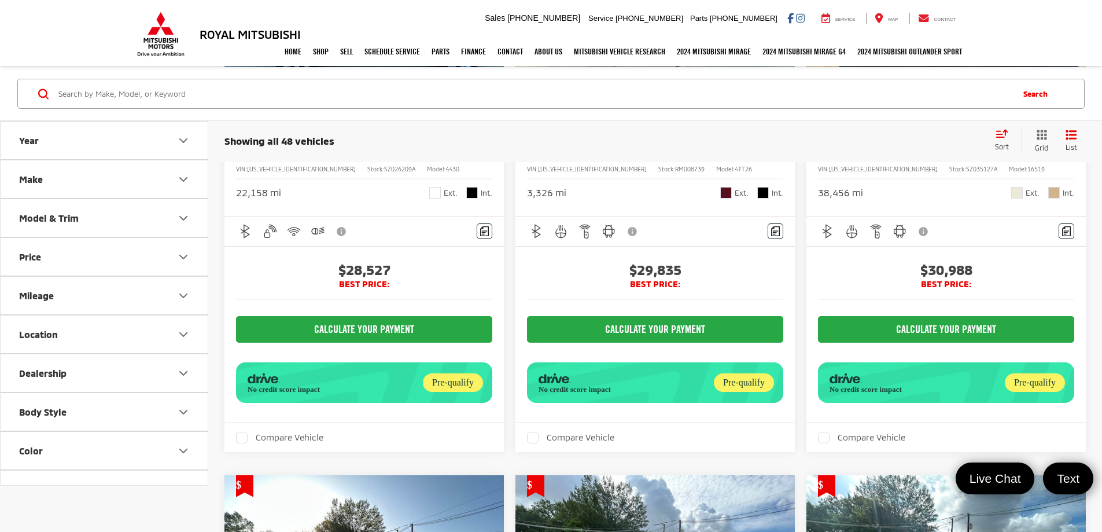
scroll to position [3349, 0]
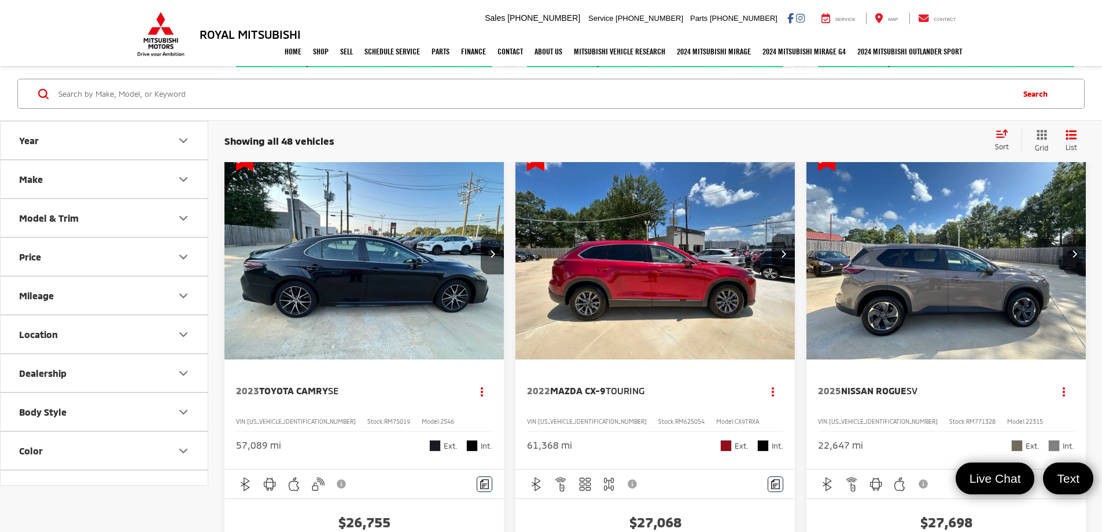
scroll to position [2307, 0]
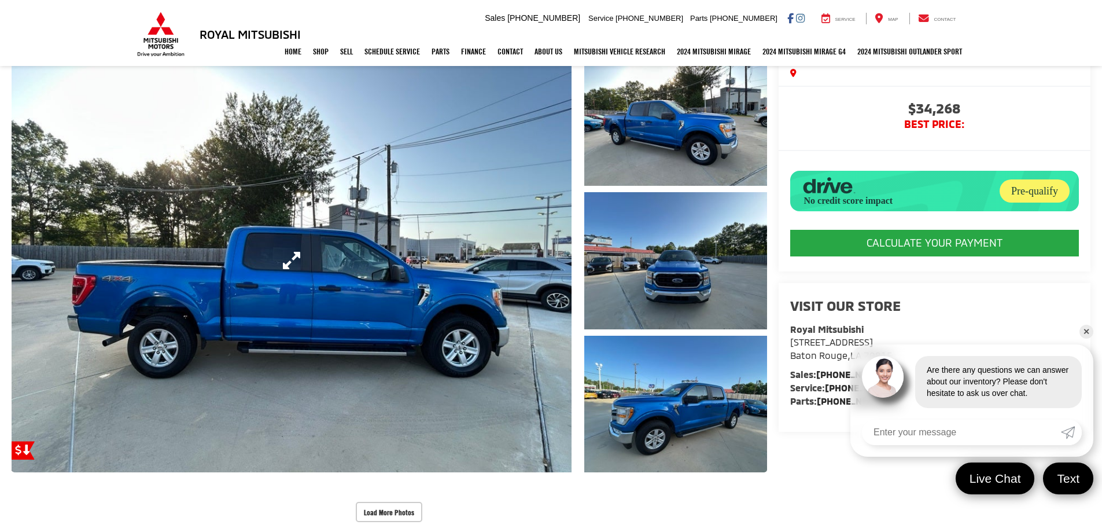
click at [556, 280] on link "Expand Photo 0" at bounding box center [292, 261] width 560 height 424
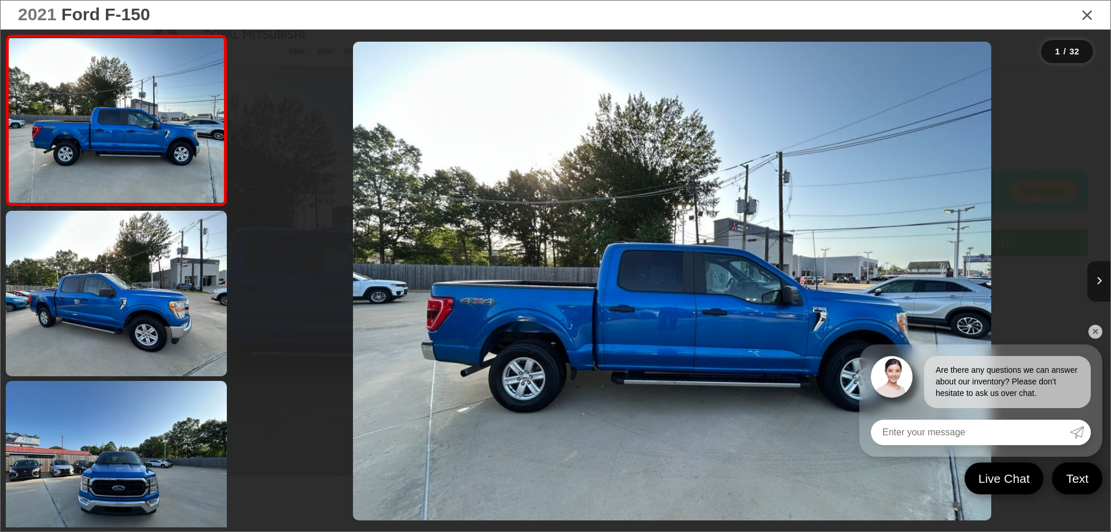
click at [1094, 285] on button "Next image" at bounding box center [1098, 281] width 23 height 41
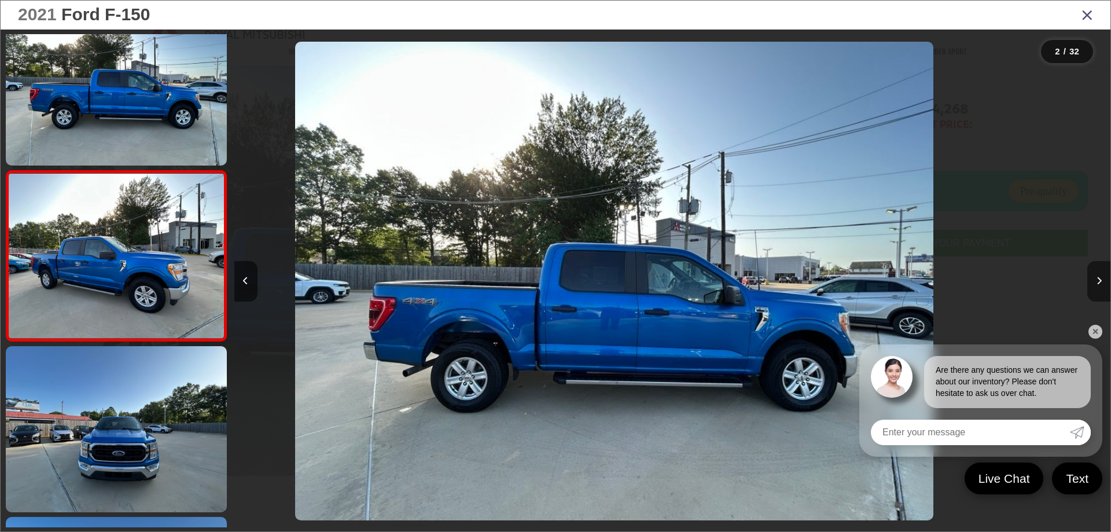
scroll to position [43, 0]
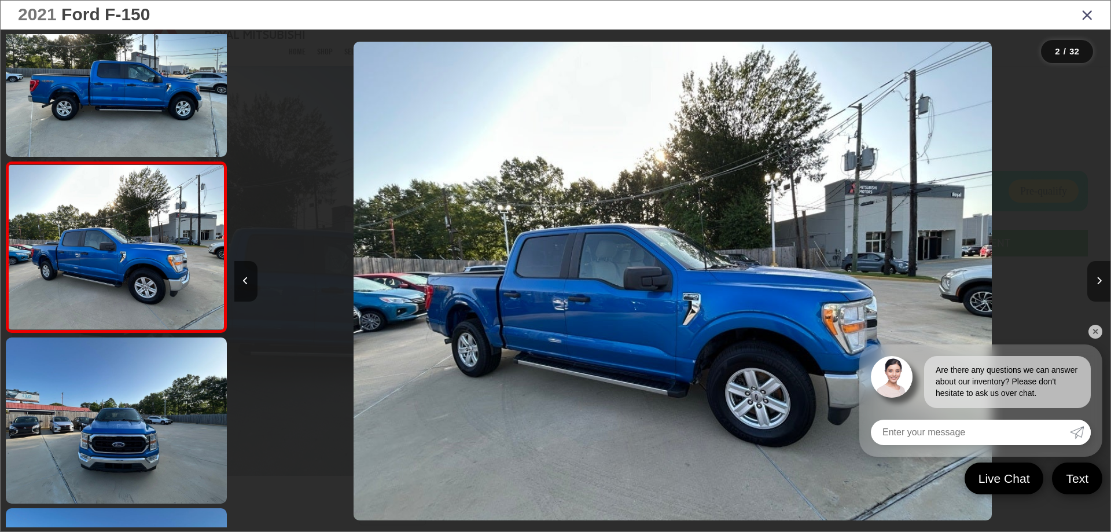
click at [1094, 285] on button "Next image" at bounding box center [1098, 281] width 23 height 41
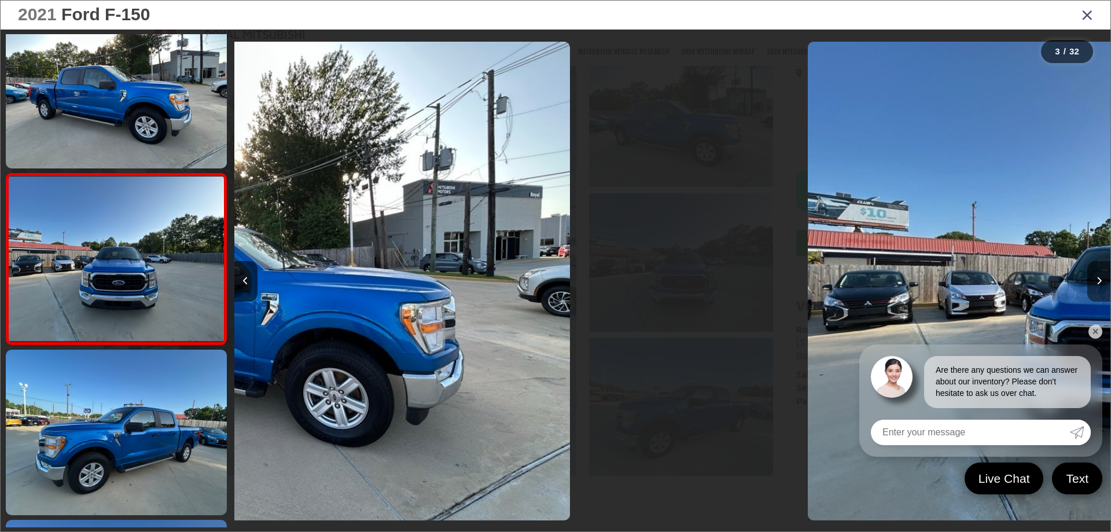
scroll to position [214, 0]
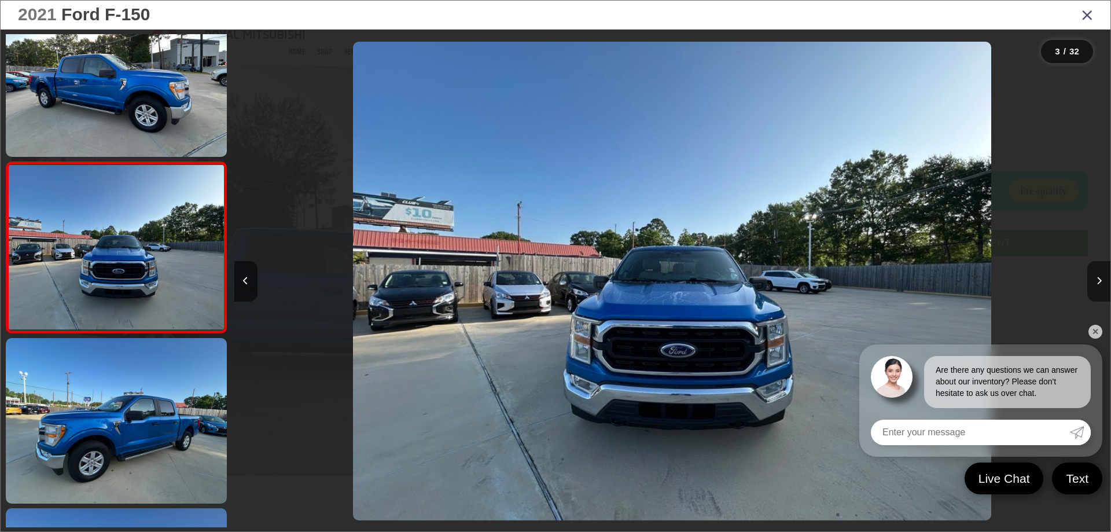
click at [1094, 285] on button "Next image" at bounding box center [1098, 281] width 23 height 41
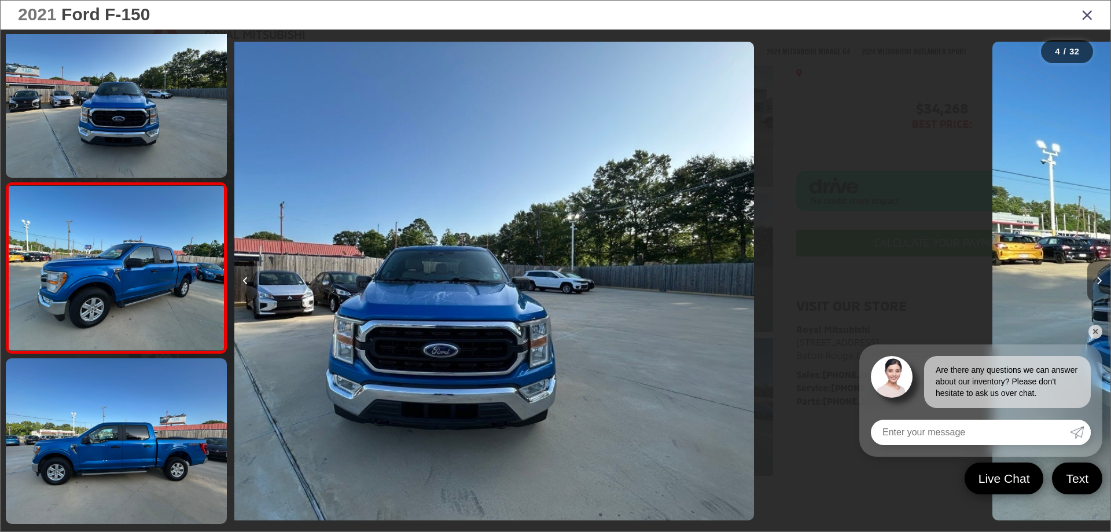
scroll to position [384, 0]
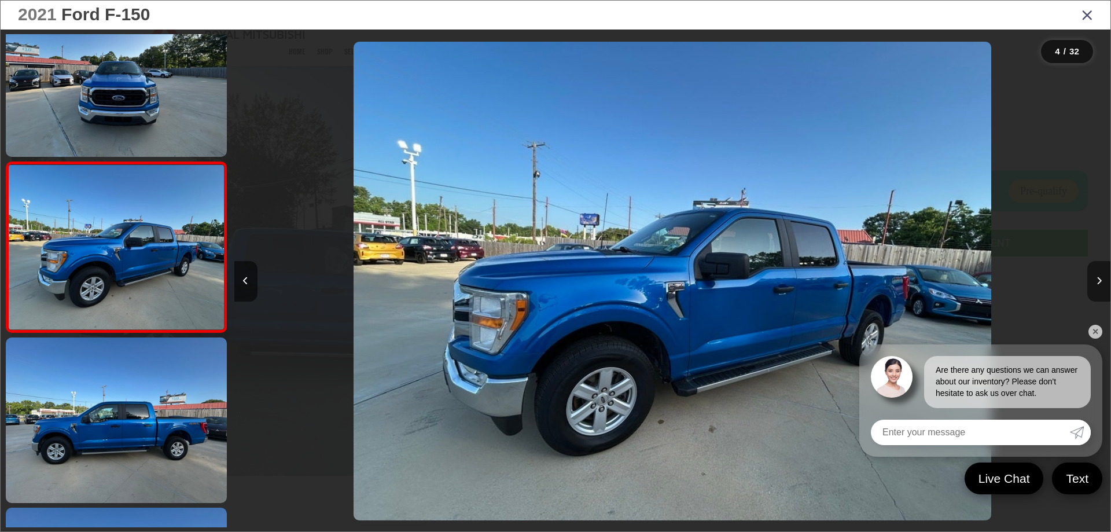
click at [1094, 285] on button "Next image" at bounding box center [1098, 281] width 23 height 41
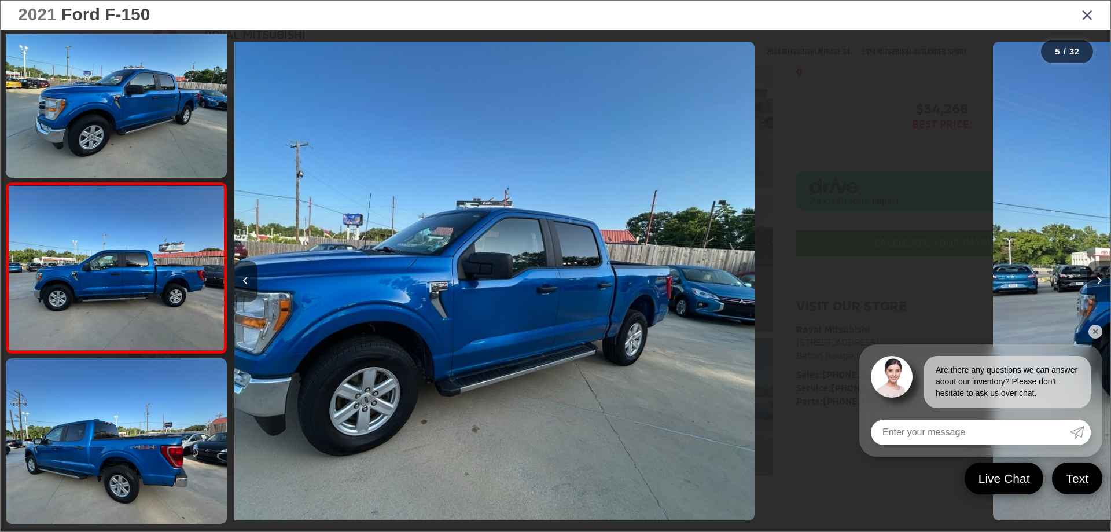
scroll to position [554, 0]
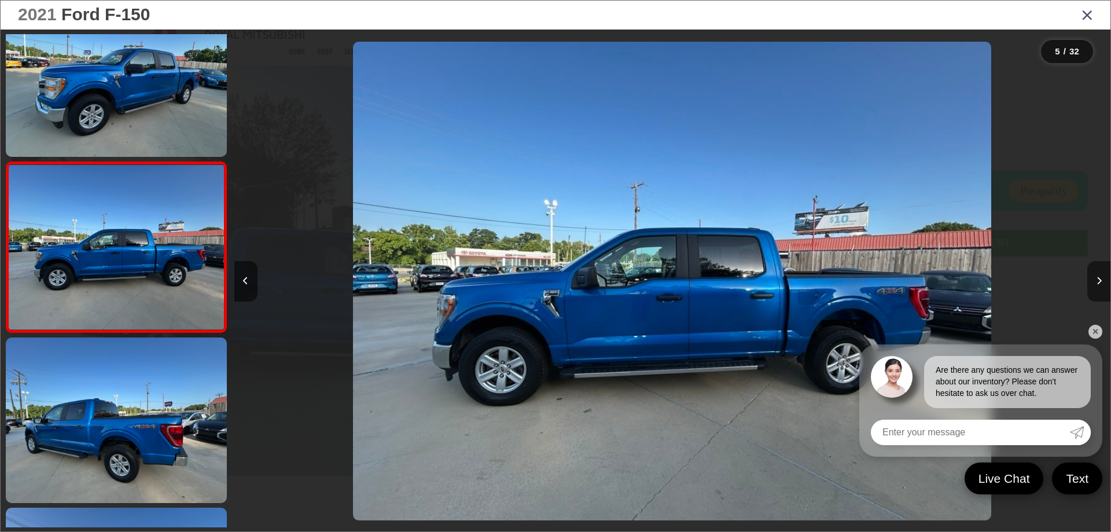
click at [1094, 285] on button "Next image" at bounding box center [1098, 281] width 23 height 41
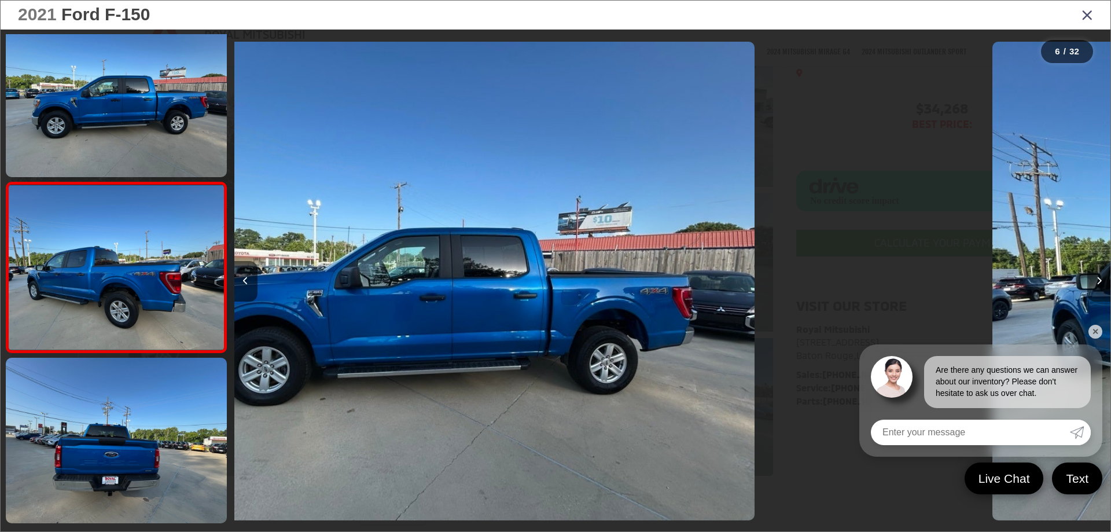
scroll to position [724, 0]
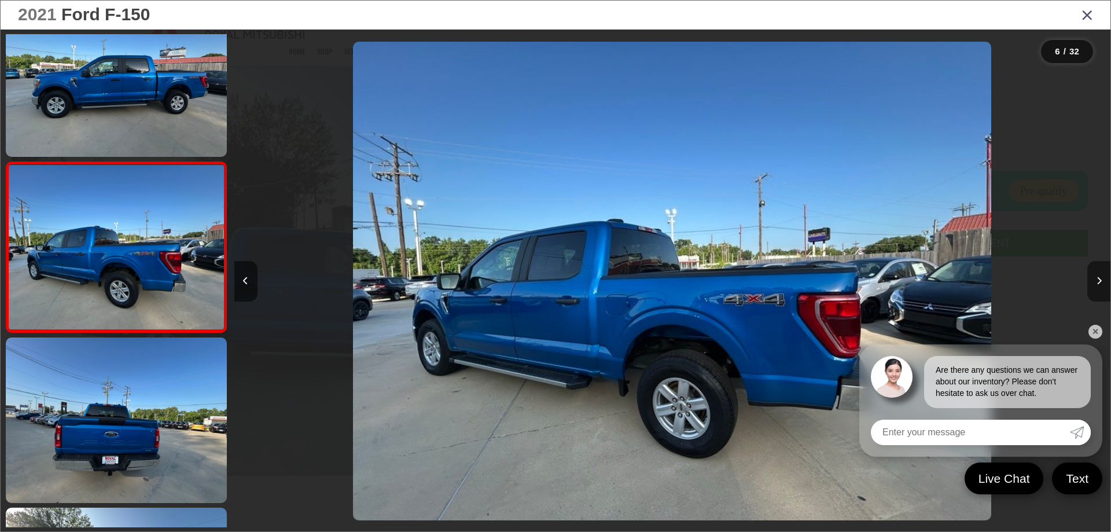
click at [1094, 285] on button "Next image" at bounding box center [1098, 281] width 23 height 41
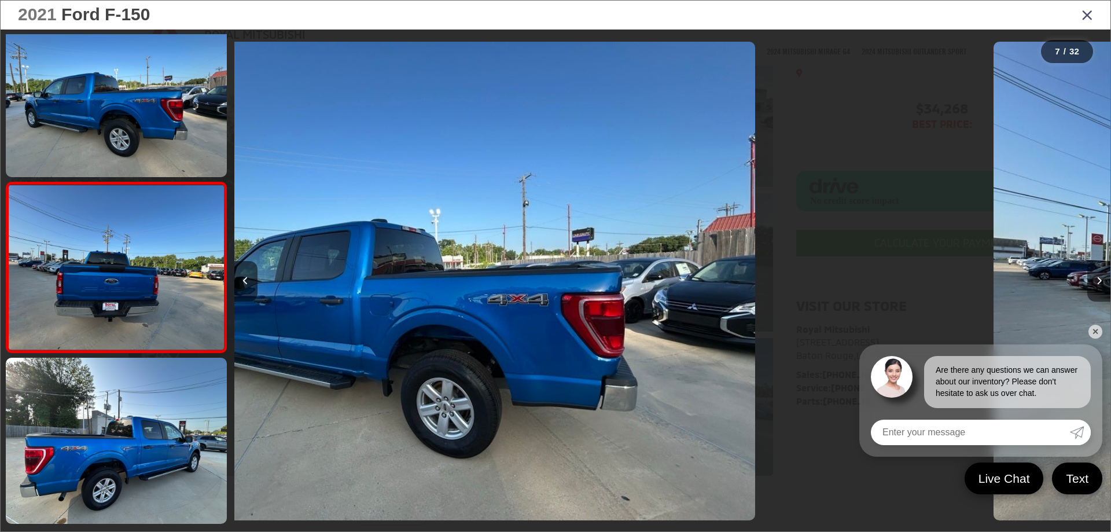
scroll to position [895, 0]
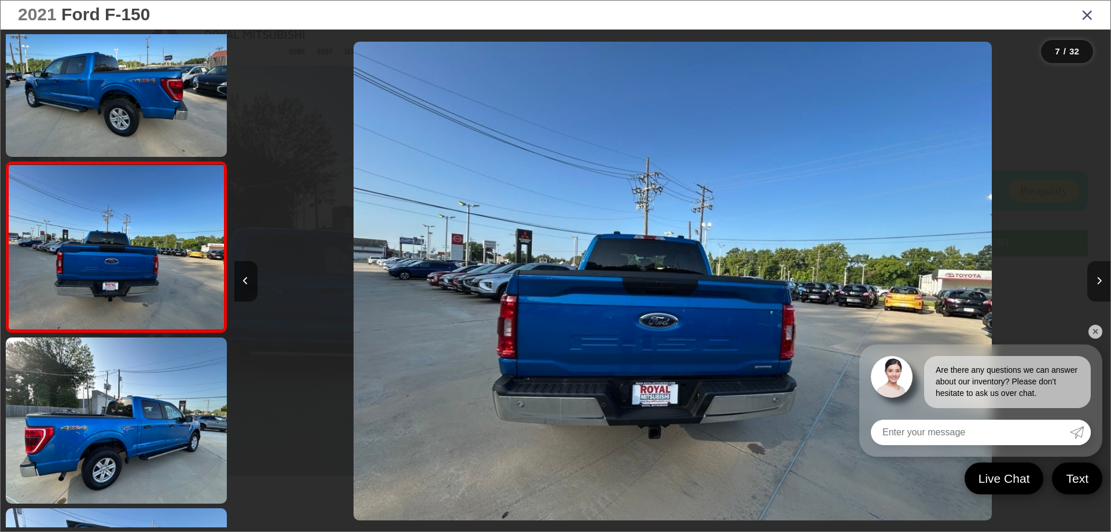
click at [1094, 285] on button "Next image" at bounding box center [1098, 281] width 23 height 41
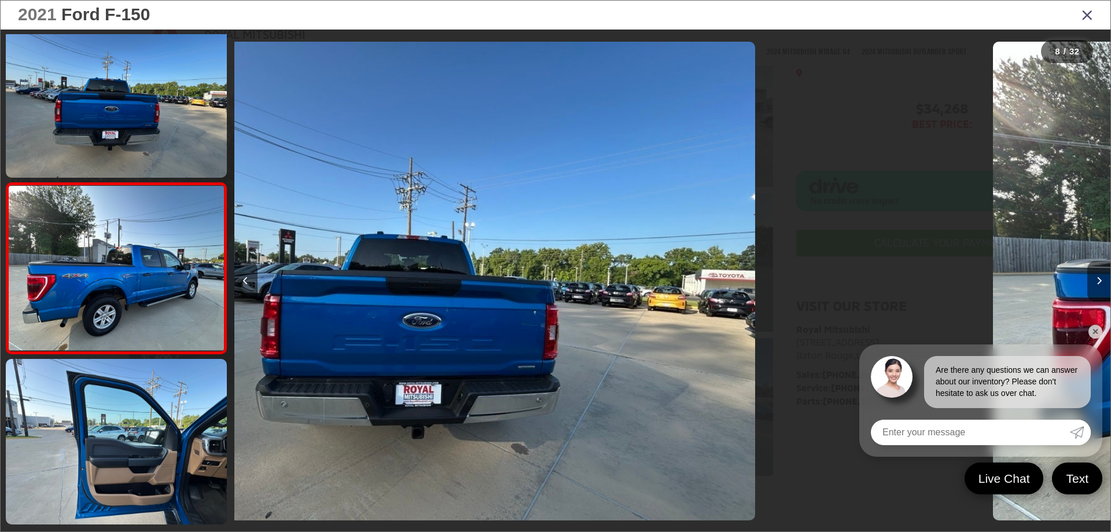
scroll to position [1065, 0]
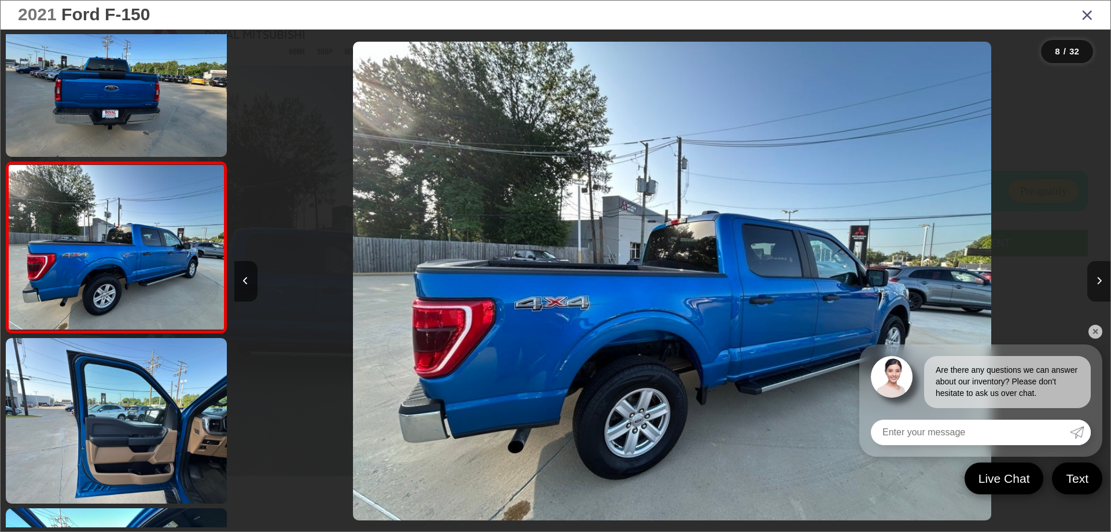
click at [1094, 285] on button "Next image" at bounding box center [1098, 281] width 23 height 41
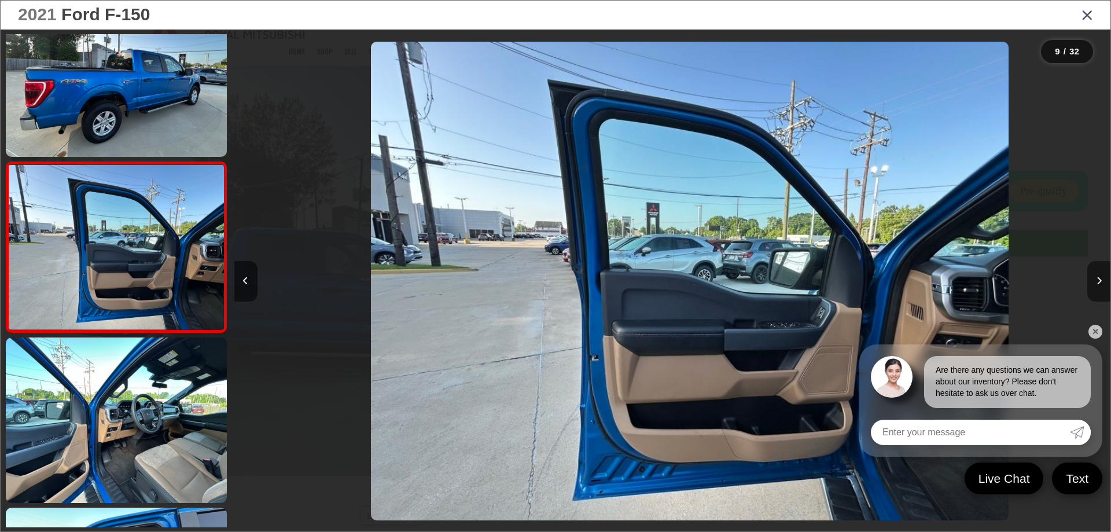
scroll to position [0, 0]
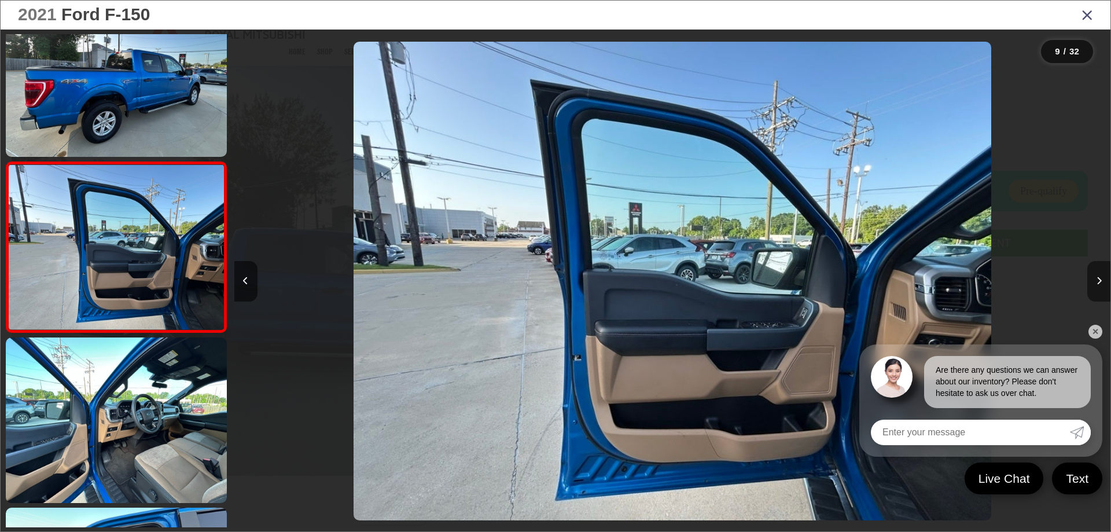
click at [1094, 285] on button "Next image" at bounding box center [1098, 281] width 23 height 41
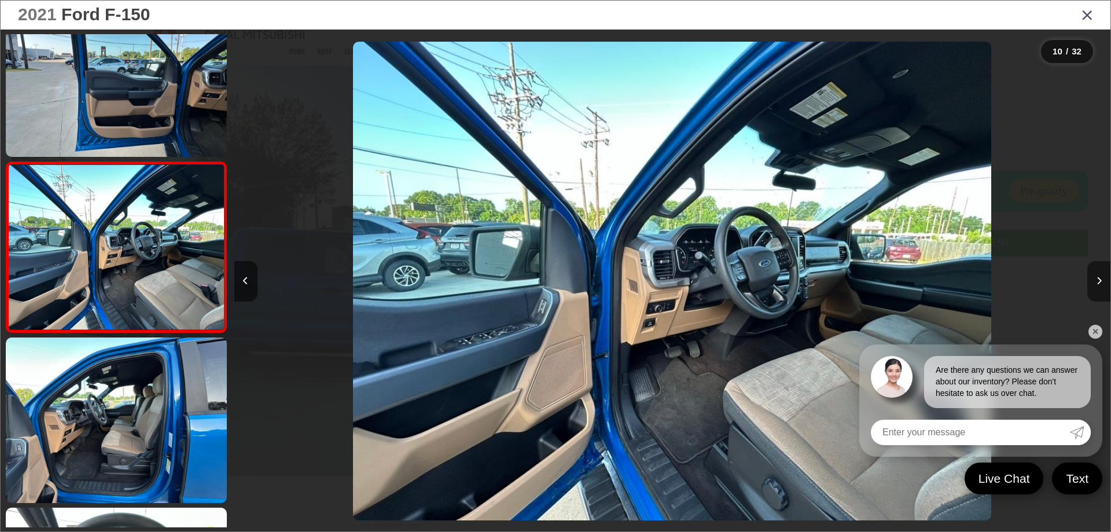
click at [1094, 285] on button "Next image" at bounding box center [1098, 281] width 23 height 41
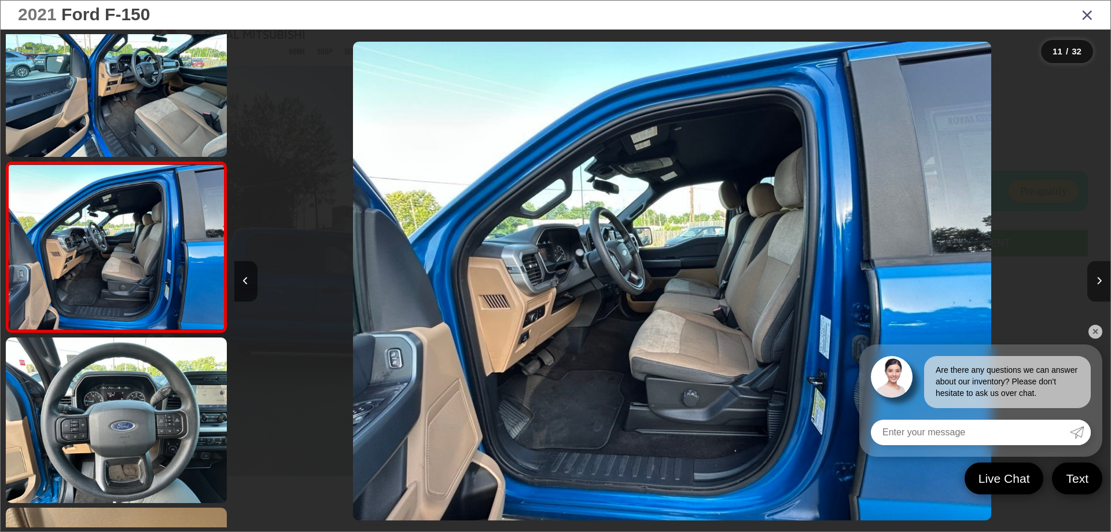
click at [1094, 285] on button "Next image" at bounding box center [1098, 281] width 23 height 41
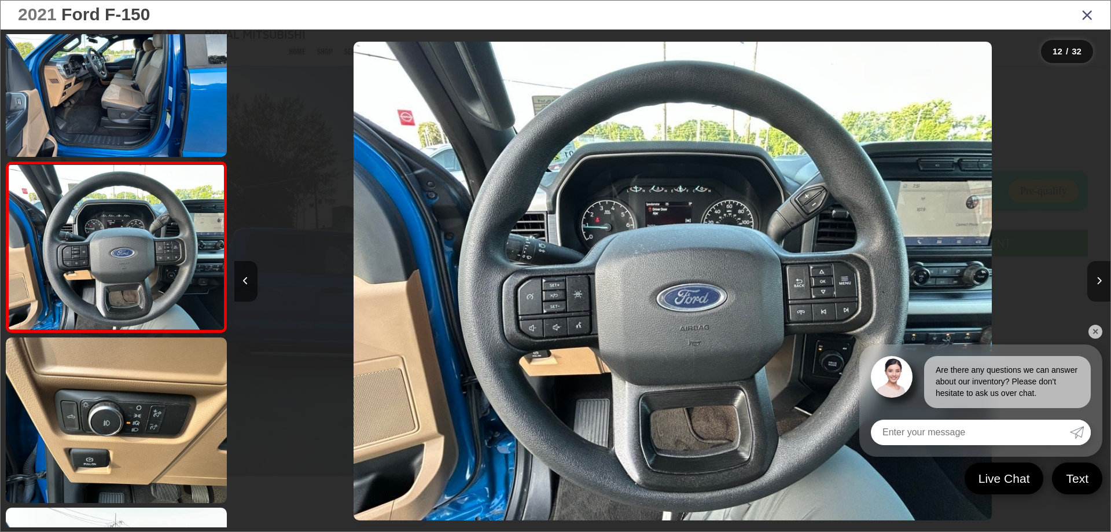
click at [1094, 285] on button "Next image" at bounding box center [1098, 281] width 23 height 41
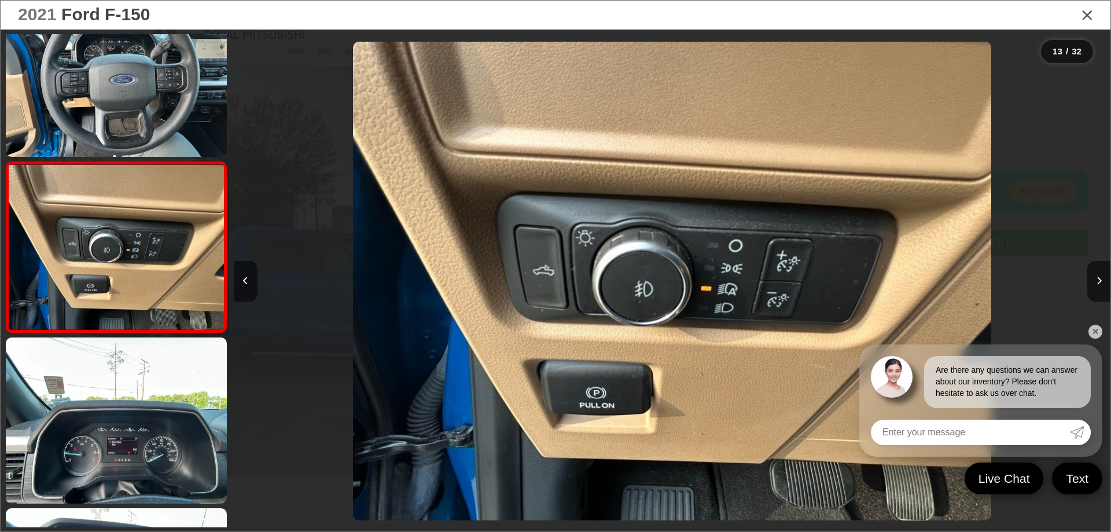
click at [1080, 11] on div "2021 Ford F-150" at bounding box center [556, 15] width 1110 height 29
click at [1091, 16] on icon "Close gallery" at bounding box center [1087, 14] width 12 height 15
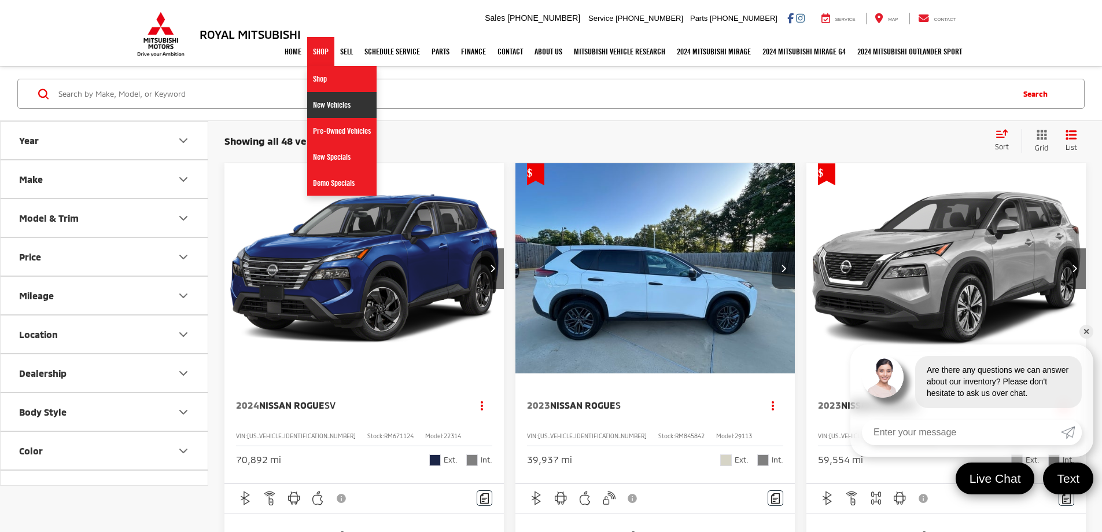
click at [315, 103] on link "New Vehicles" at bounding box center [341, 105] width 69 height 26
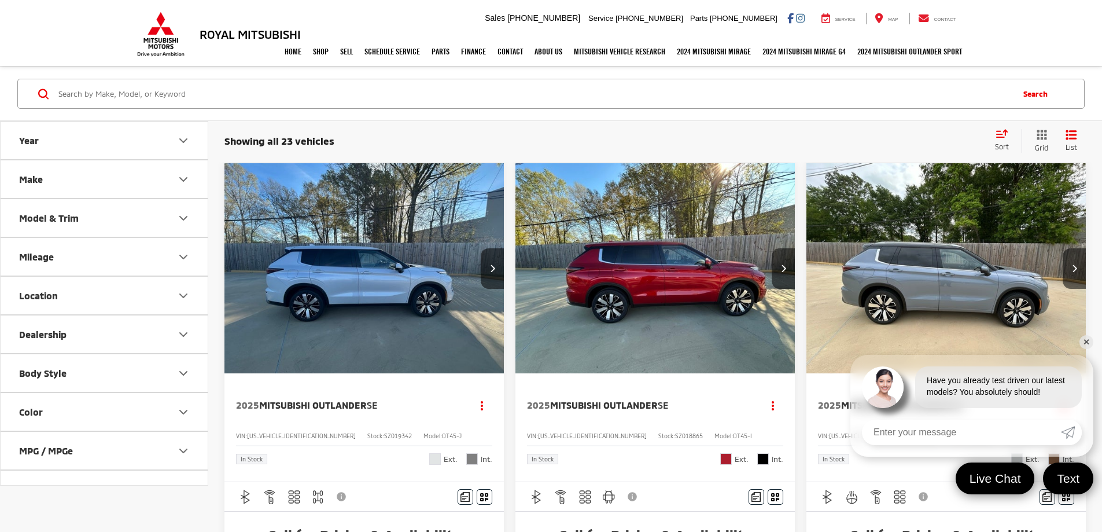
click at [109, 218] on button "Model & Trim" at bounding box center [105, 218] width 208 height 38
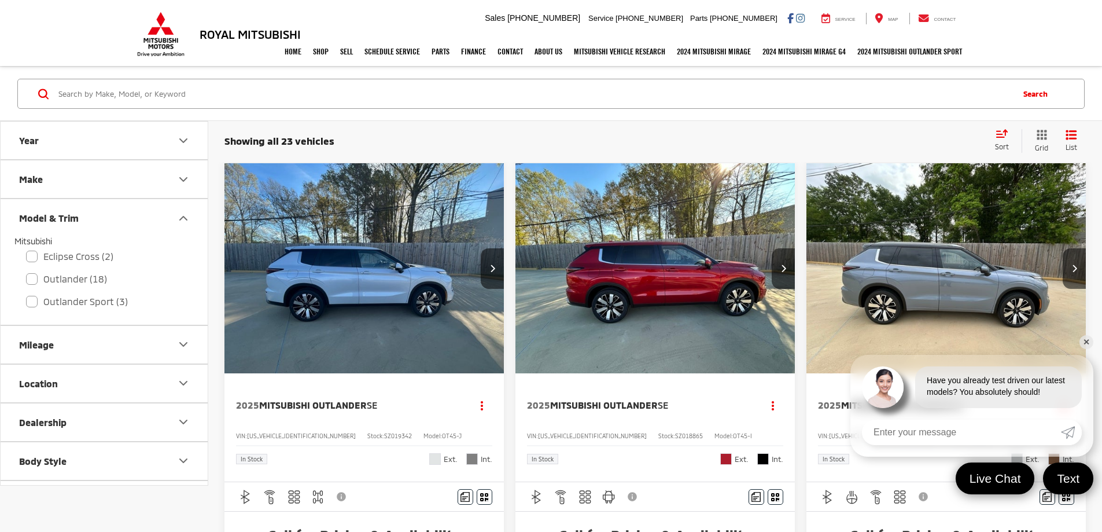
click at [109, 218] on button "Model & Trim" at bounding box center [105, 218] width 208 height 38
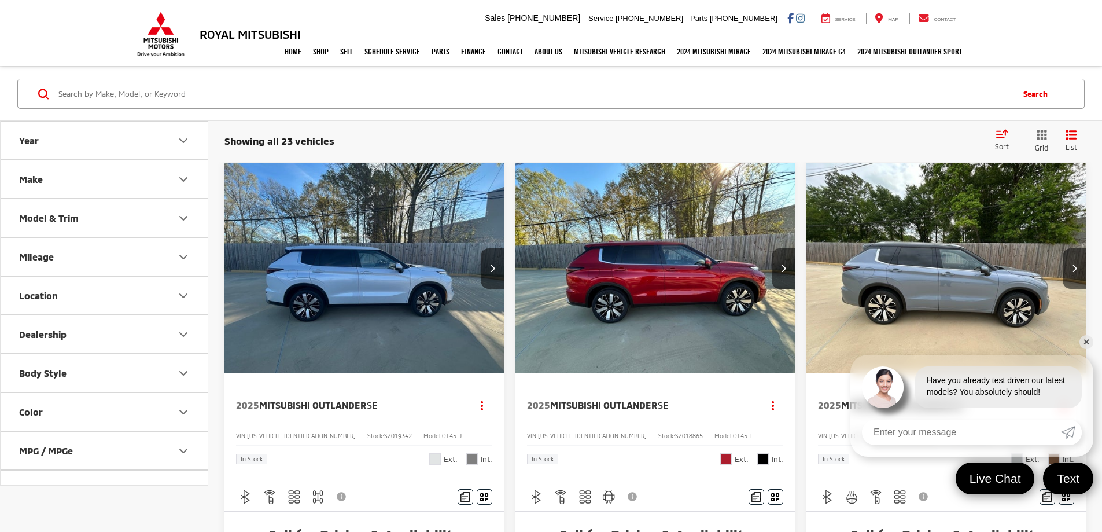
click at [122, 332] on button "Dealership" at bounding box center [105, 334] width 208 height 38
click at [128, 178] on button "Make" at bounding box center [105, 179] width 208 height 38
click at [130, 142] on button "Year" at bounding box center [105, 141] width 208 height 38
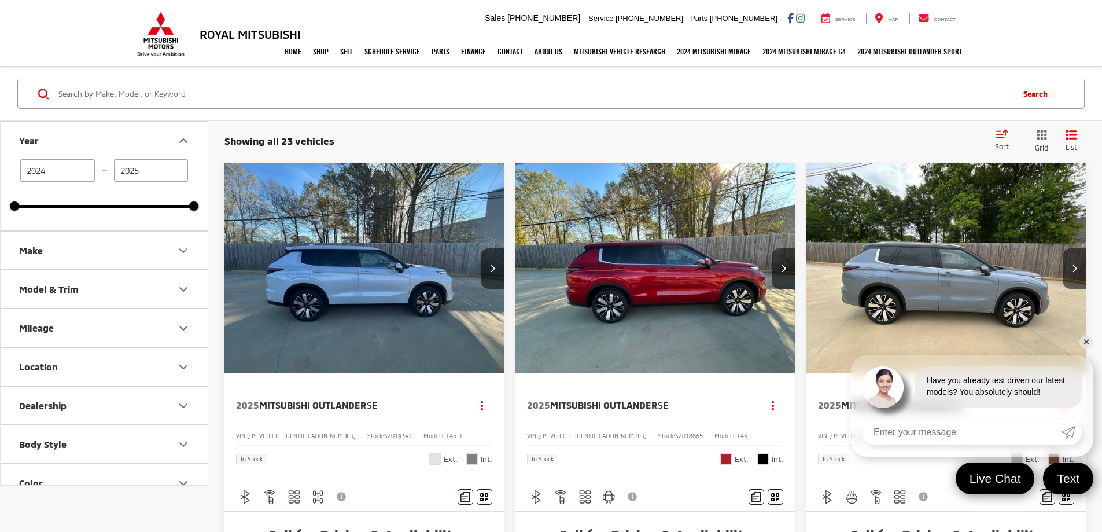
click at [130, 142] on button "Year" at bounding box center [105, 141] width 208 height 38
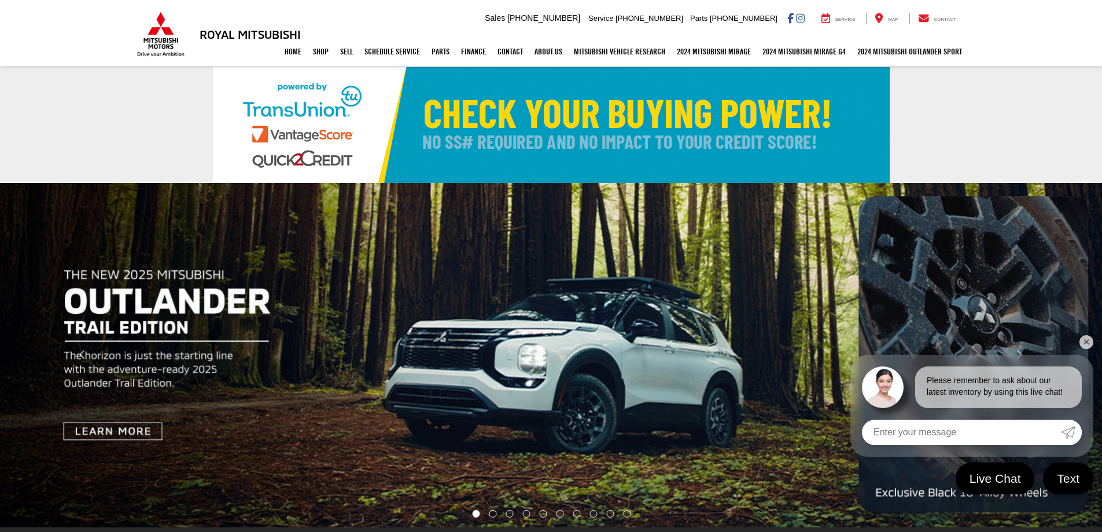
click at [460, 113] on img at bounding box center [551, 125] width 677 height 116
